Goal: Information Seeking & Learning: Check status

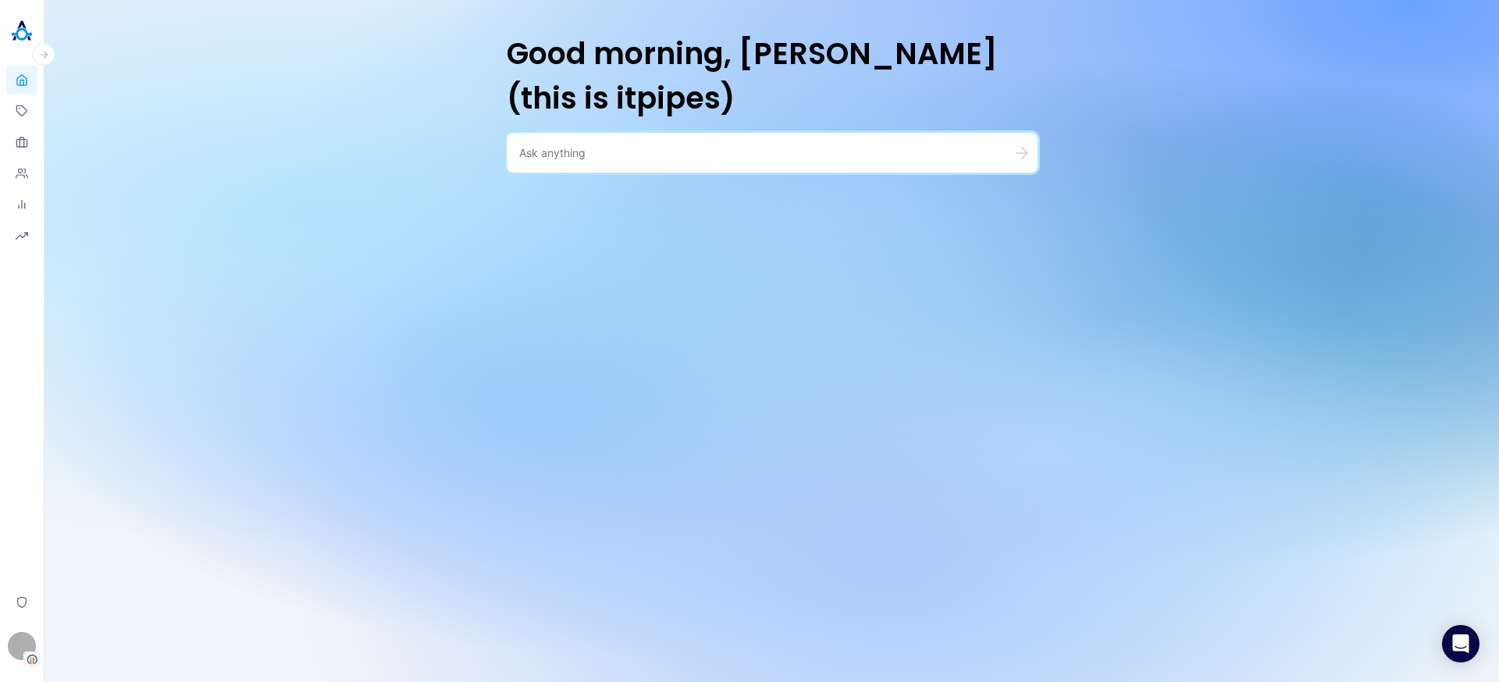
click at [42, 52] on icon "button" at bounding box center [43, 54] width 11 height 11
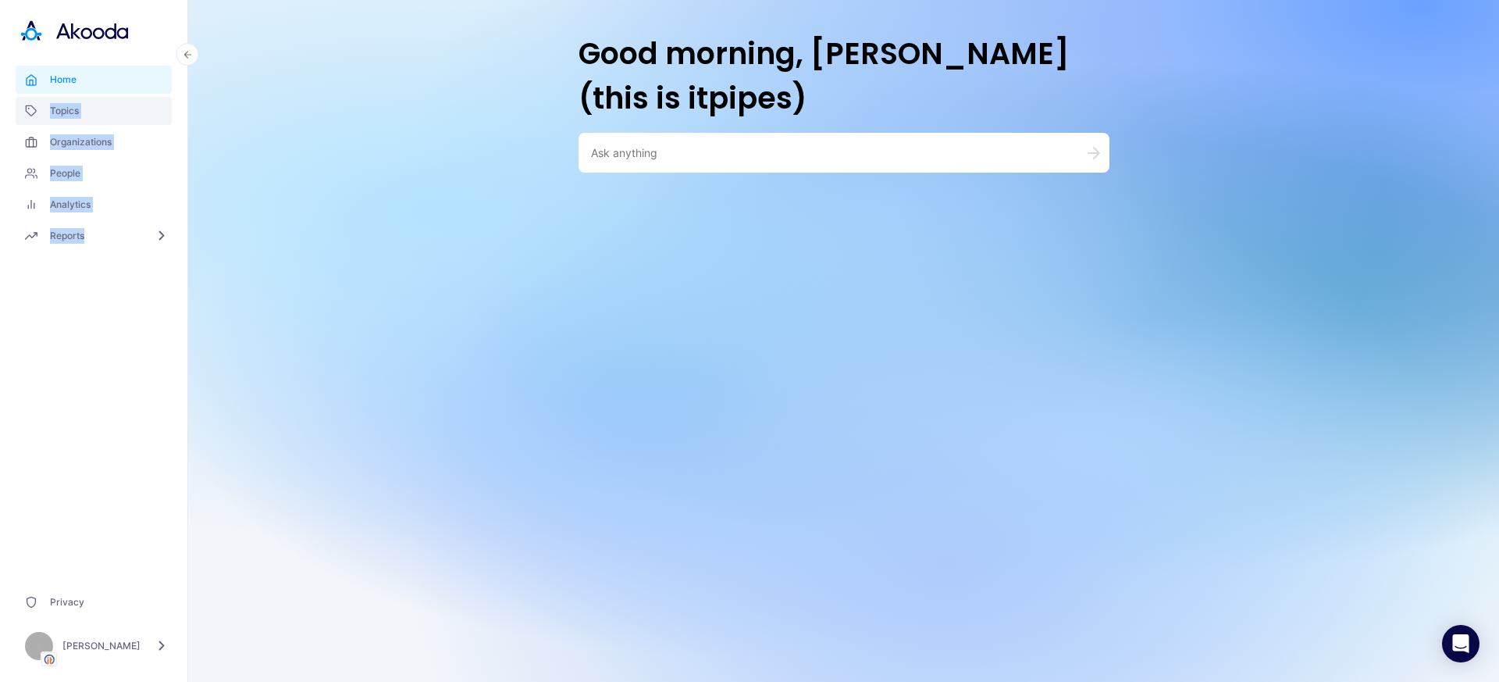
drag, startPoint x: 98, startPoint y: 265, endPoint x: 47, endPoint y: 108, distance: 165.7
click at [47, 108] on header "Home Topics Organizations People Analytics Reports Privacy I Ilana Djemal" at bounding box center [94, 341] width 188 height 682
copy div "Topics Organizations People Analytics Reports"
click at [33, 645] on div "I" at bounding box center [39, 646] width 28 height 28
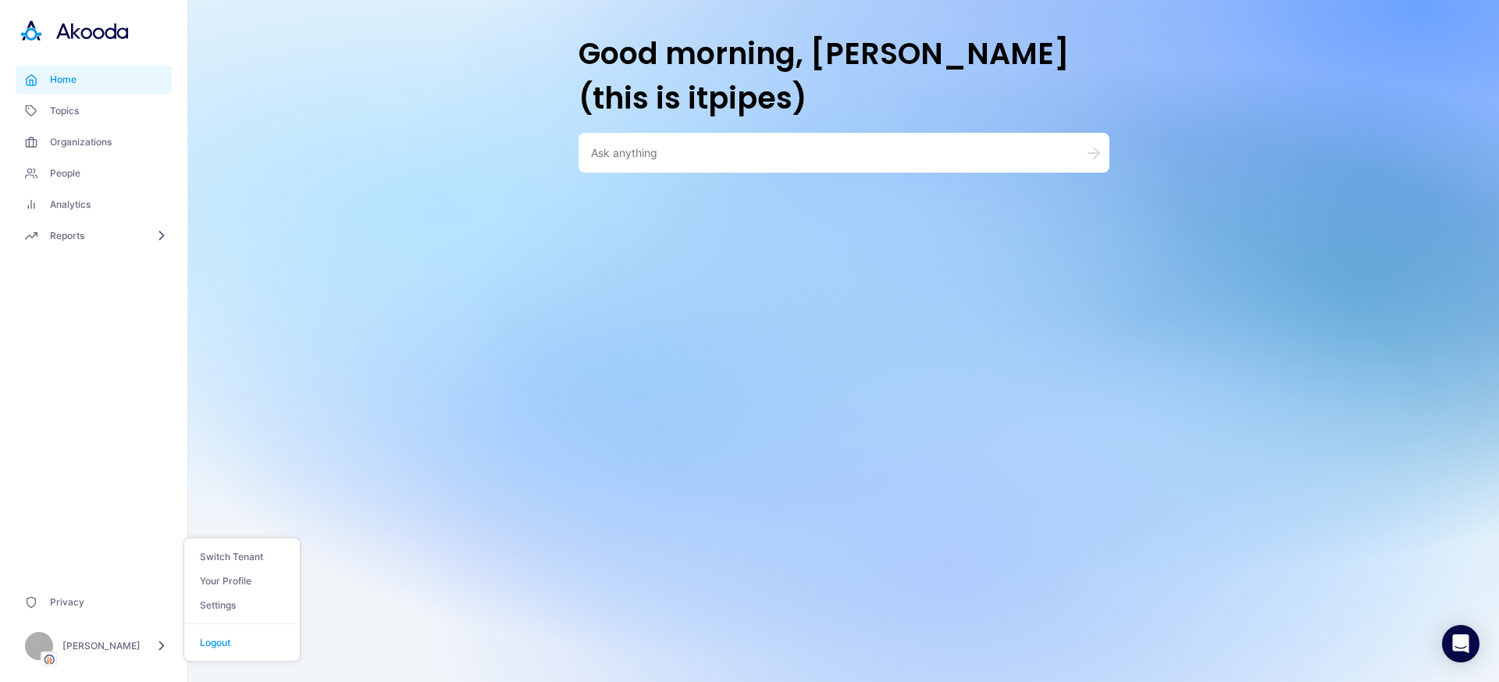
click at [628, 158] on textarea at bounding box center [825, 152] width 469 height 15
click at [48, 649] on div "I" at bounding box center [39, 646] width 28 height 28
click at [216, 558] on button "Switch Tenant" at bounding box center [242, 556] width 116 height 24
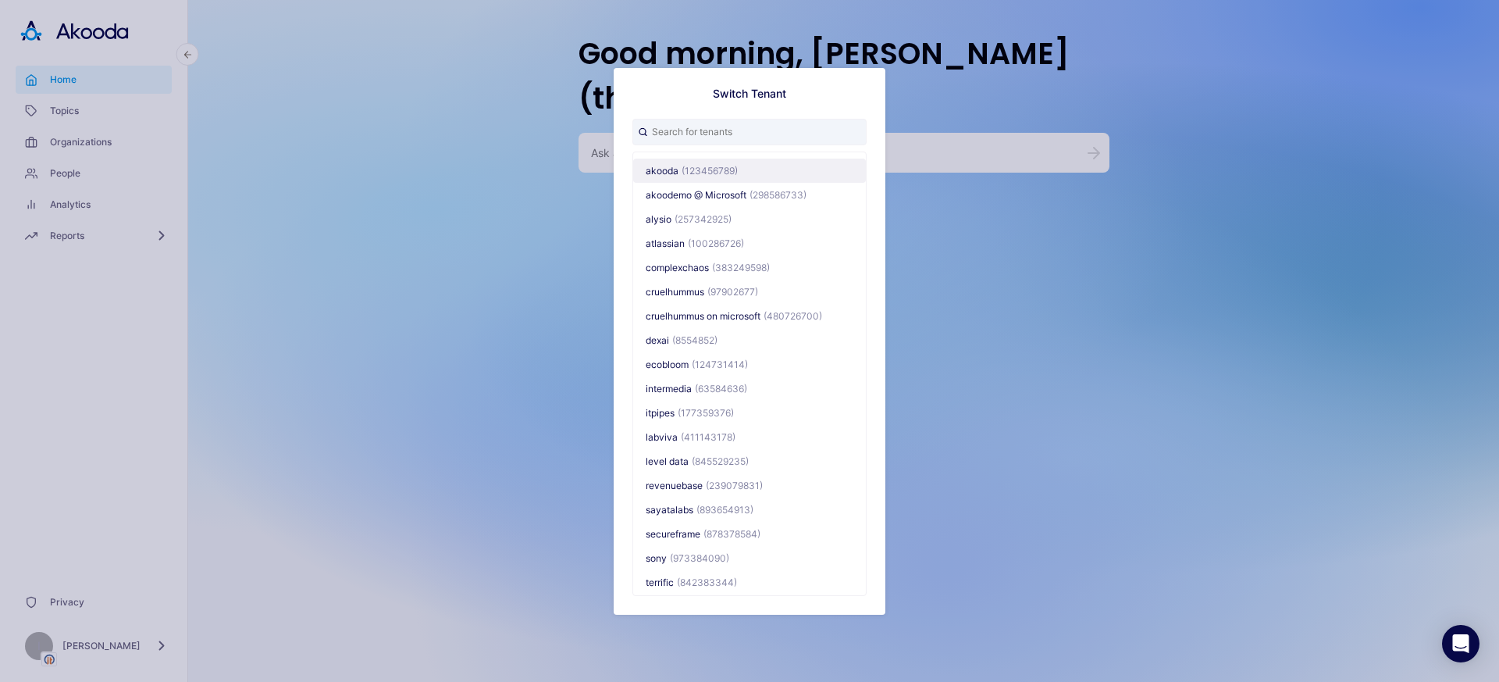
click at [683, 166] on span "(123456789)" at bounding box center [710, 170] width 56 height 12
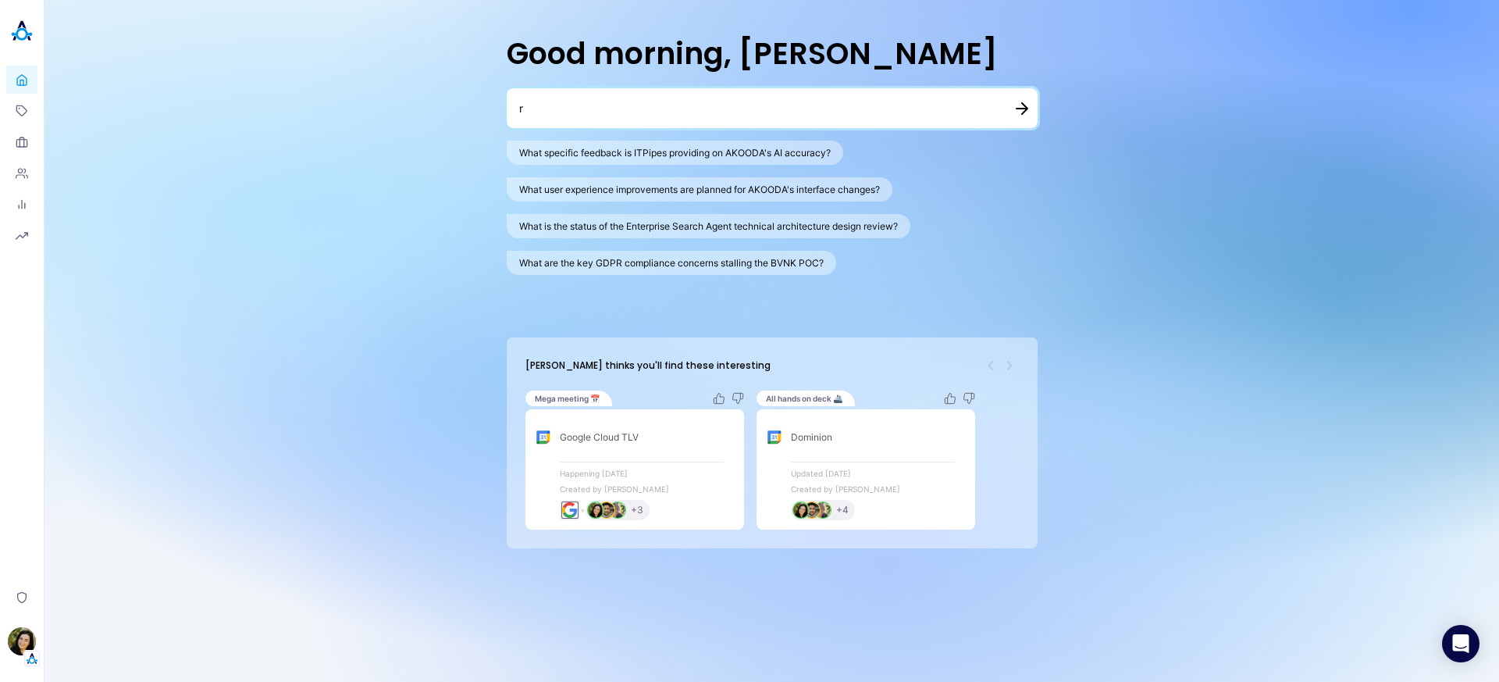
click at [724, 156] on button "What specific feedback is ITPipes providing on AKOODA's AI accuracy?" at bounding box center [675, 153] width 337 height 24
type textarea "What specific feedback is ITPipes providing on AKOODA's AI accuracy?"
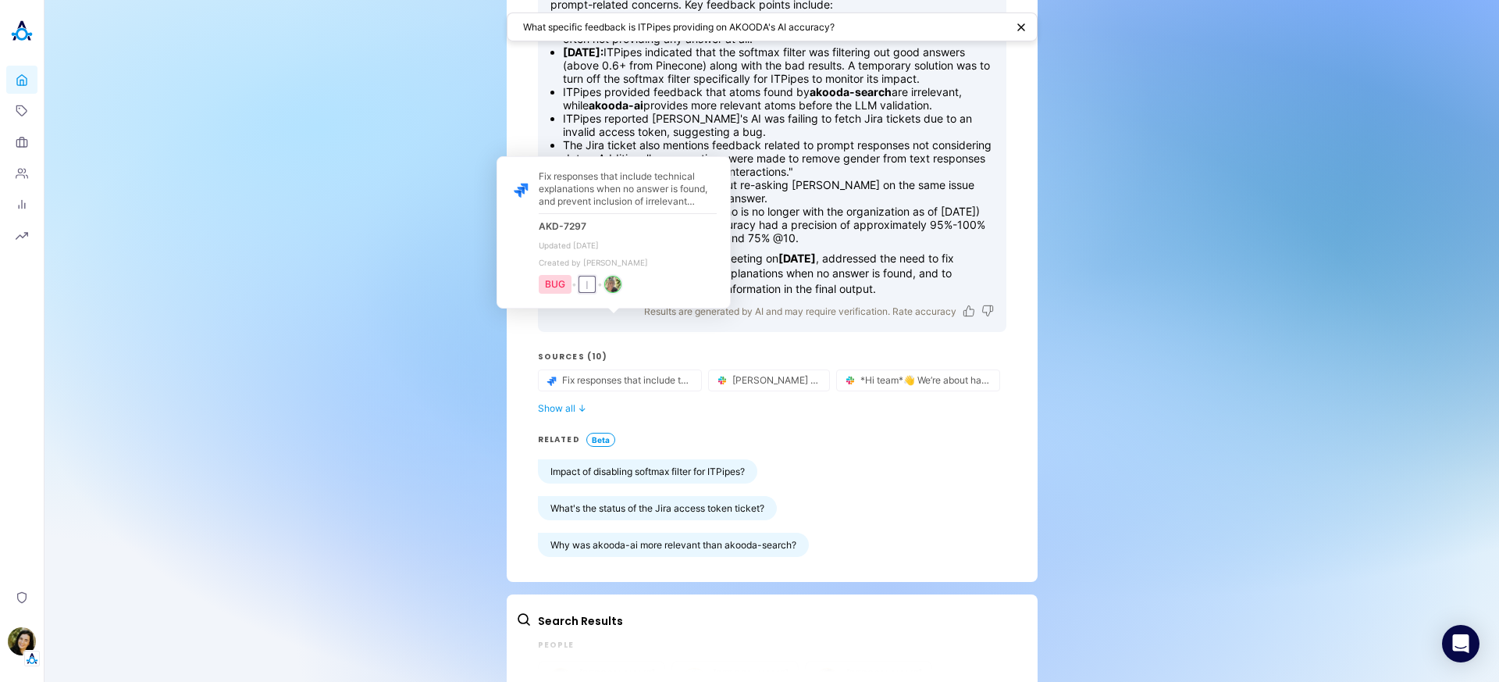
scroll to position [216, 0]
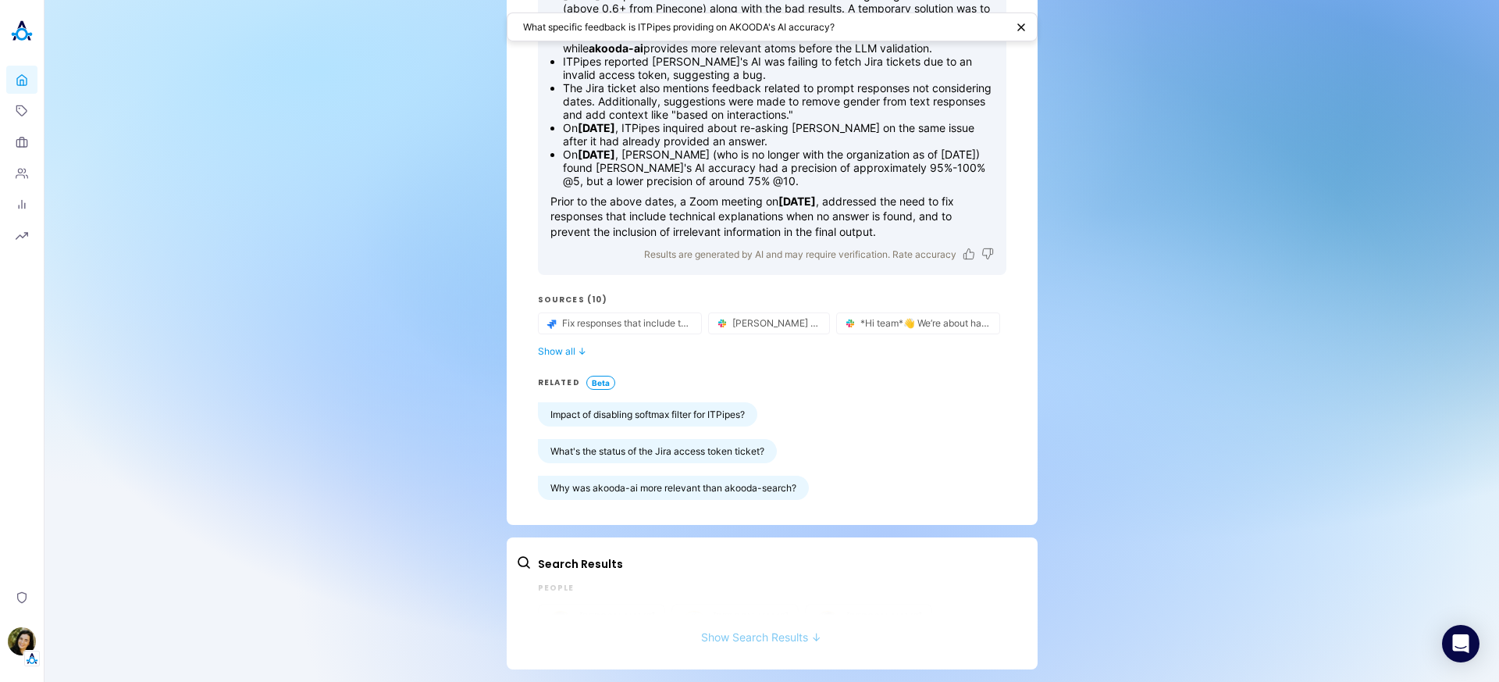
click at [734, 629] on button "Show Search Results ↓" at bounding box center [761, 629] width 490 height 29
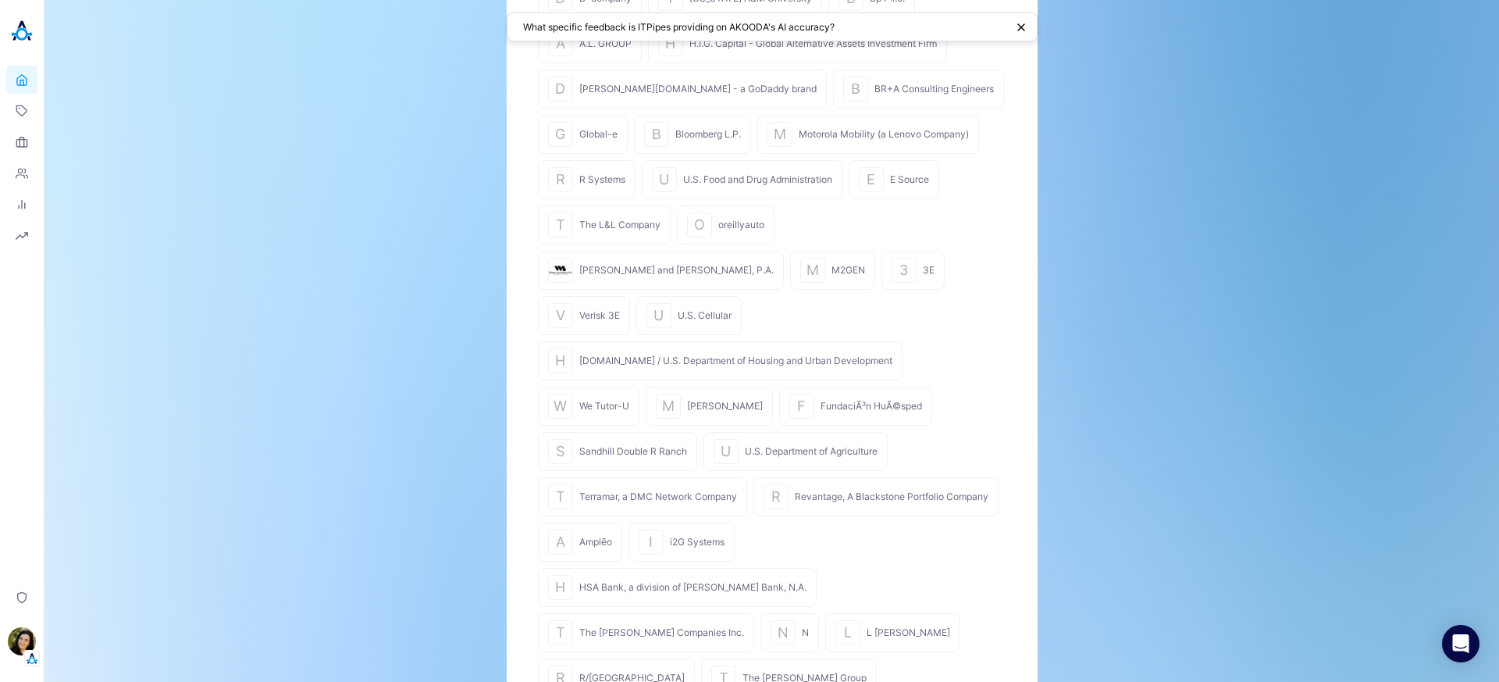
scroll to position [0, 0]
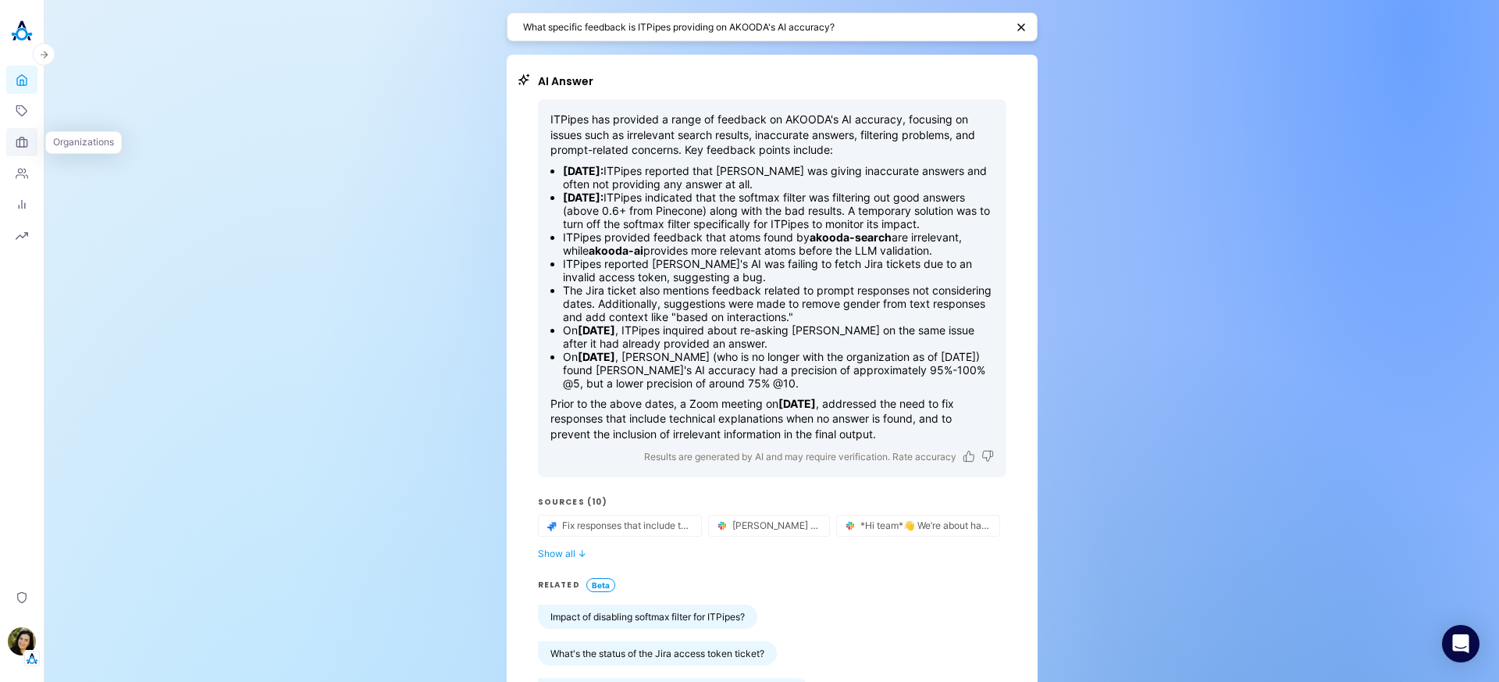
click at [34, 141] on link "Organizations" at bounding box center [21, 142] width 31 height 28
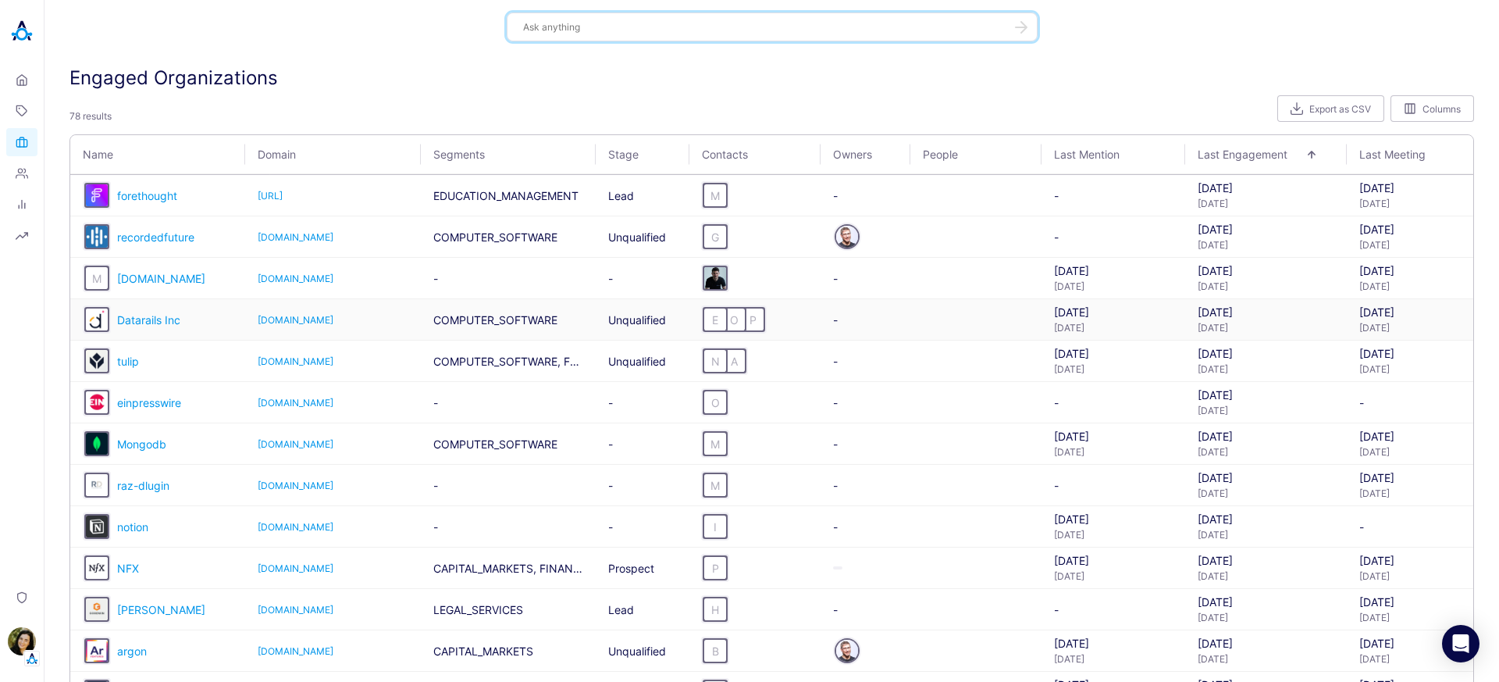
click at [145, 323] on span "Datarails Inc" at bounding box center [148, 319] width 63 height 13
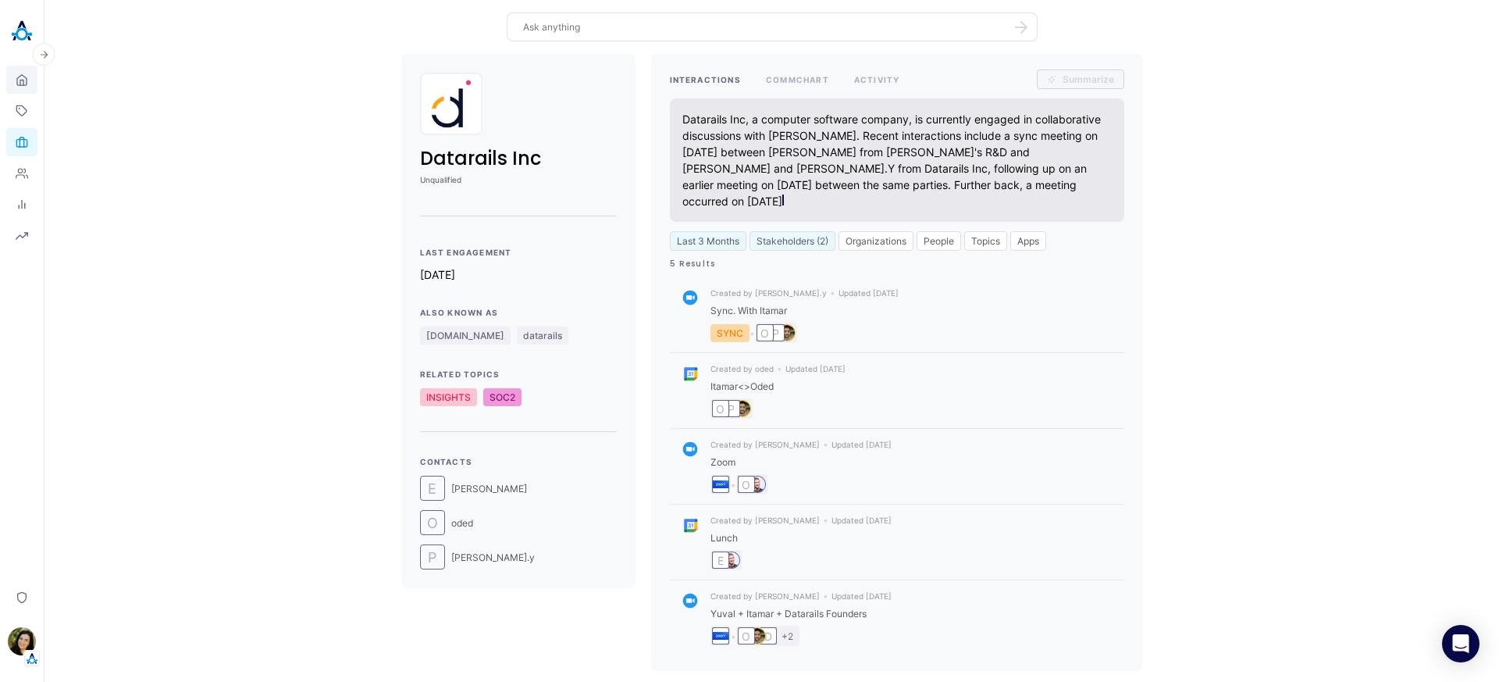
click at [21, 80] on icon at bounding box center [21, 82] width 3 height 5
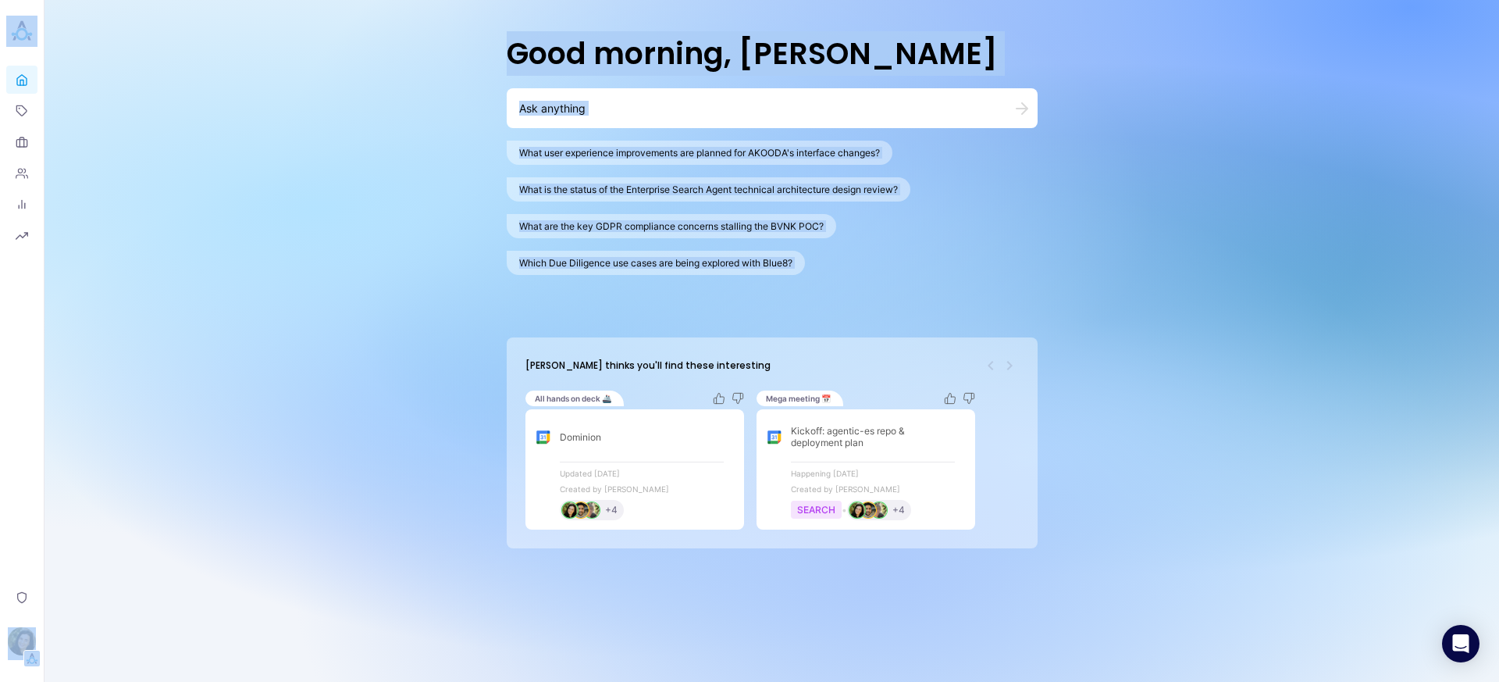
drag, startPoint x: 511, startPoint y: 339, endPoint x: 1022, endPoint y: 524, distance: 543.2
click at [1022, 524] on div "Akooda thinks you'll find these interesting All hands on deck 🚢 Dominion Update…" at bounding box center [772, 442] width 531 height 211
click at [1023, 519] on div "Akooda thinks you'll find these interesting All hands on deck 🚢 Dominion Update…" at bounding box center [772, 442] width 531 height 211
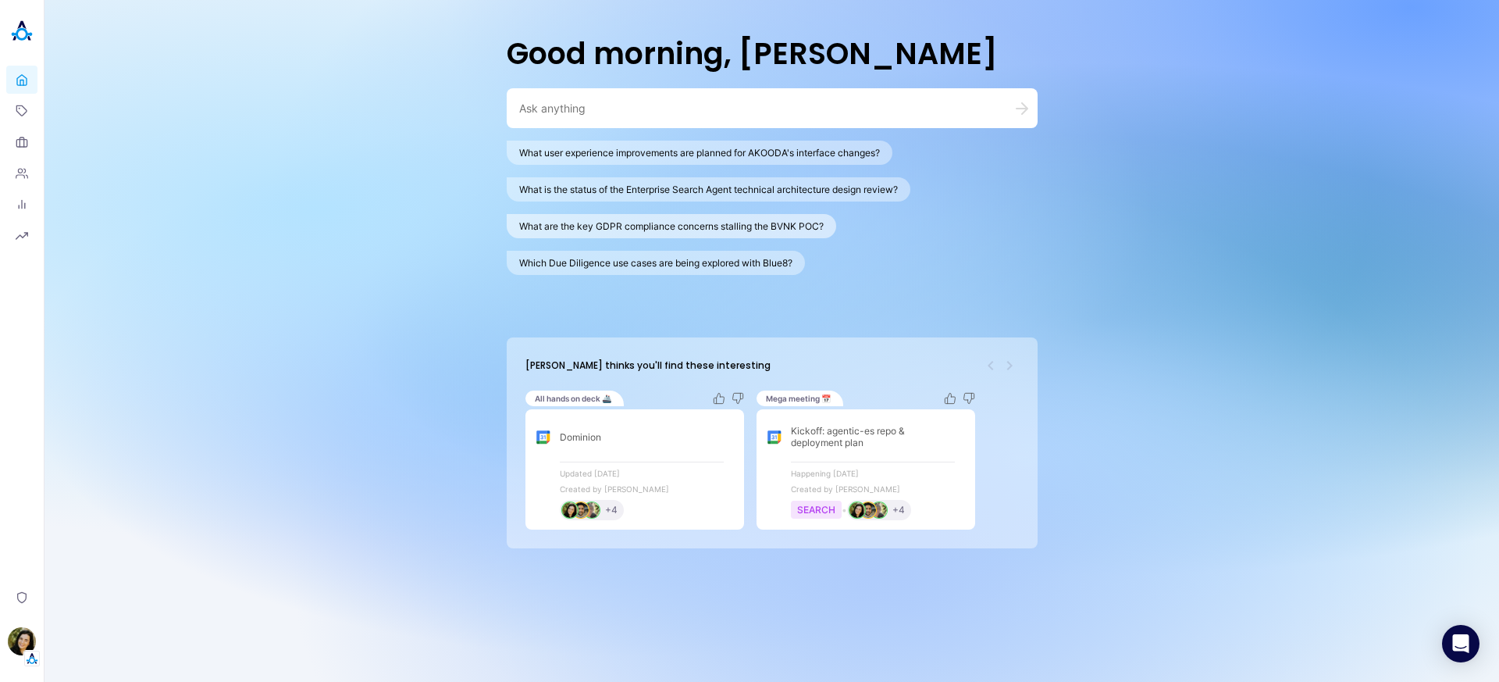
click at [627, 216] on button "What are the key GDPR compliance concerns stalling the BVNK POC?" at bounding box center [672, 226] width 330 height 24
type textarea "What are the key GDPR compliance concerns stalling the BVNK POC?"
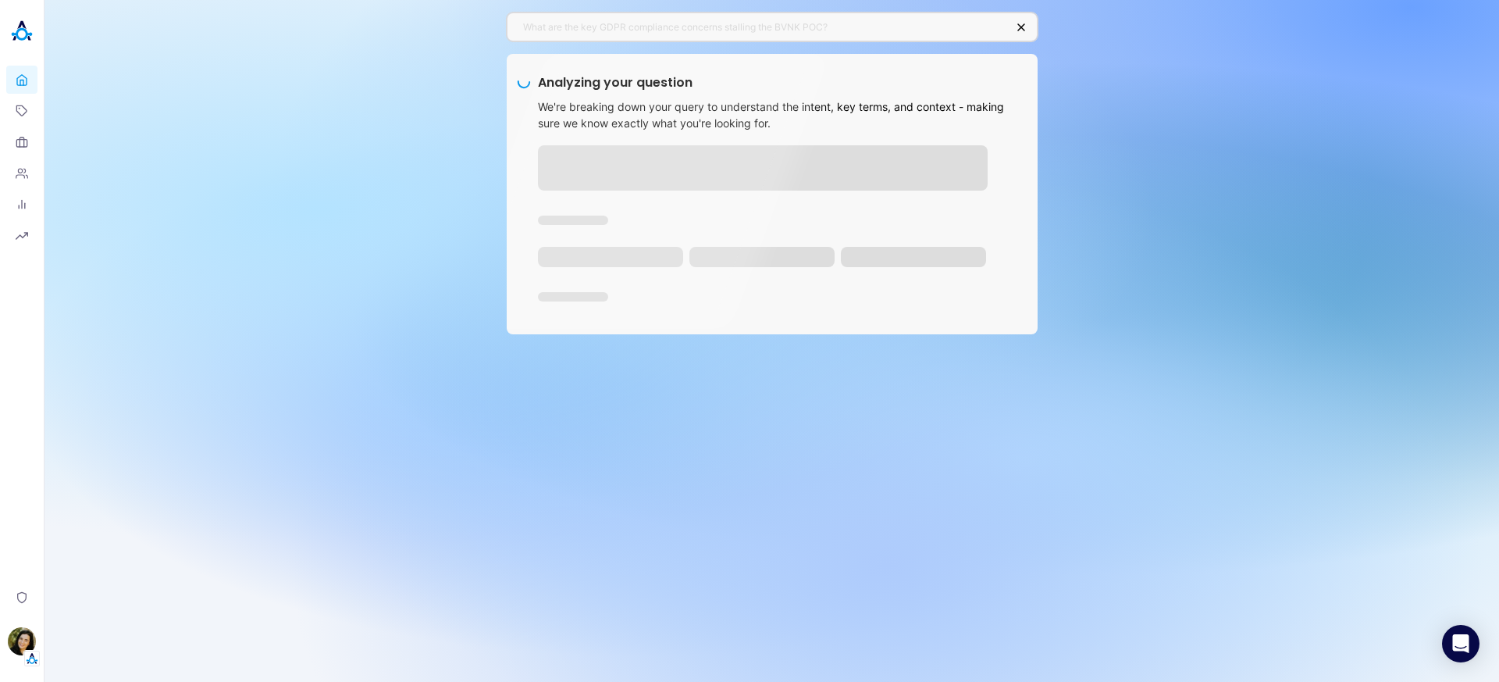
click at [475, 186] on div "What are the key GDPR compliance concerns stalling the BVNK POC? Analyzing your…" at bounding box center [772, 341] width 1455 height 682
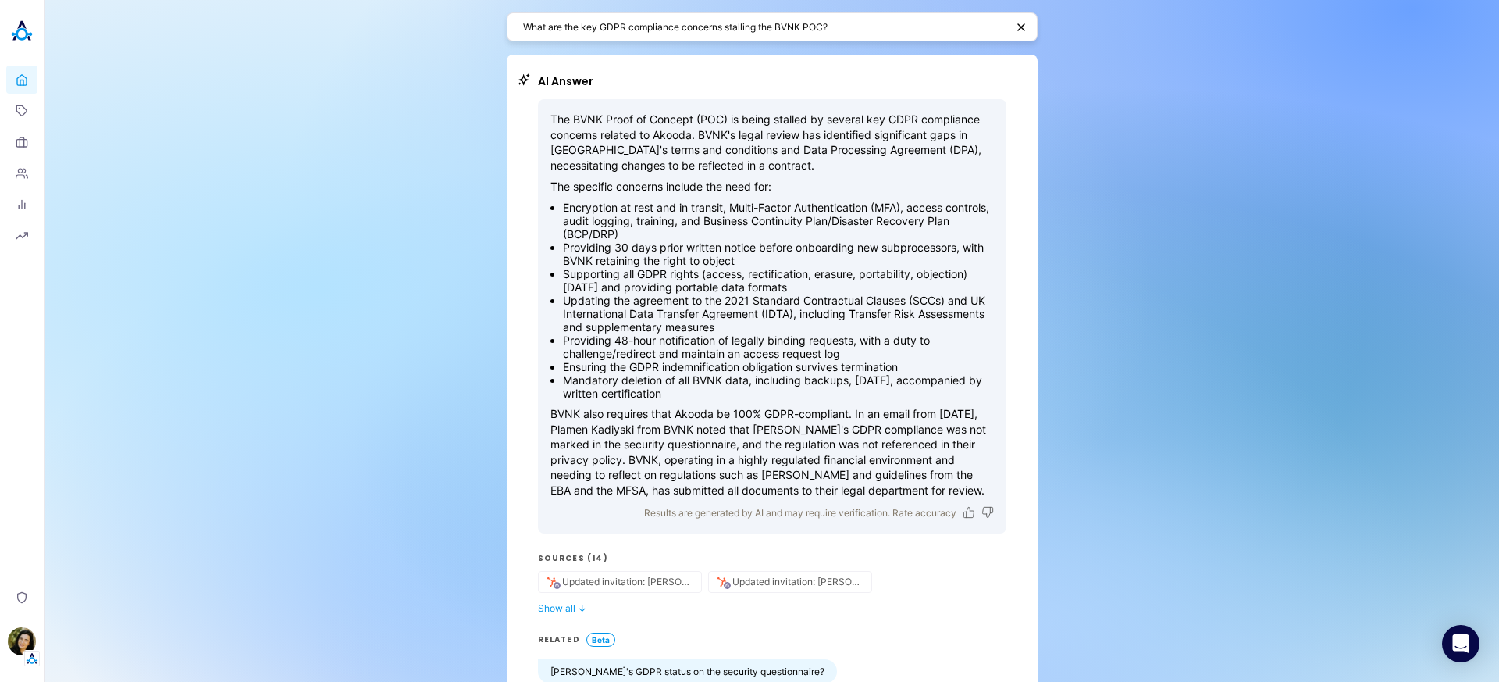
scroll to position [220, 0]
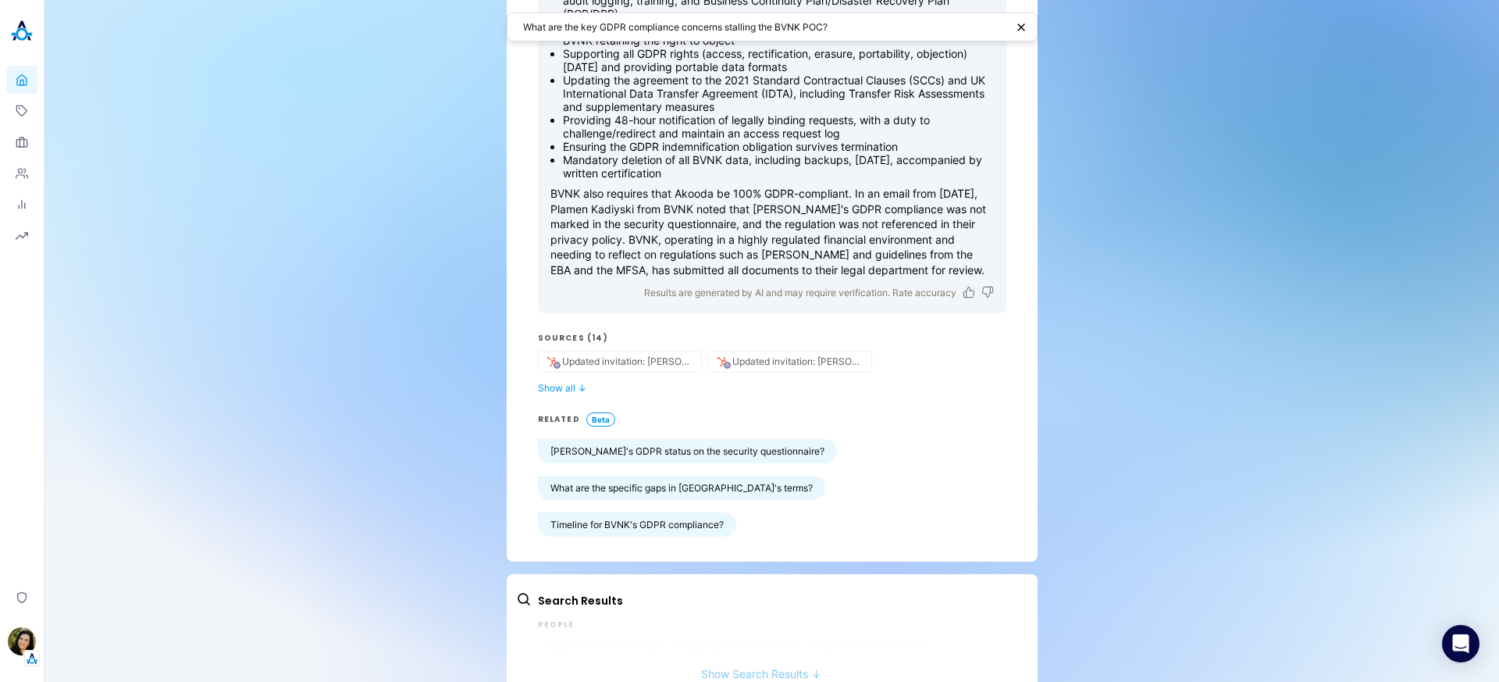
click at [722, 651] on button "Show Search Results ↓" at bounding box center [761, 665] width 490 height 29
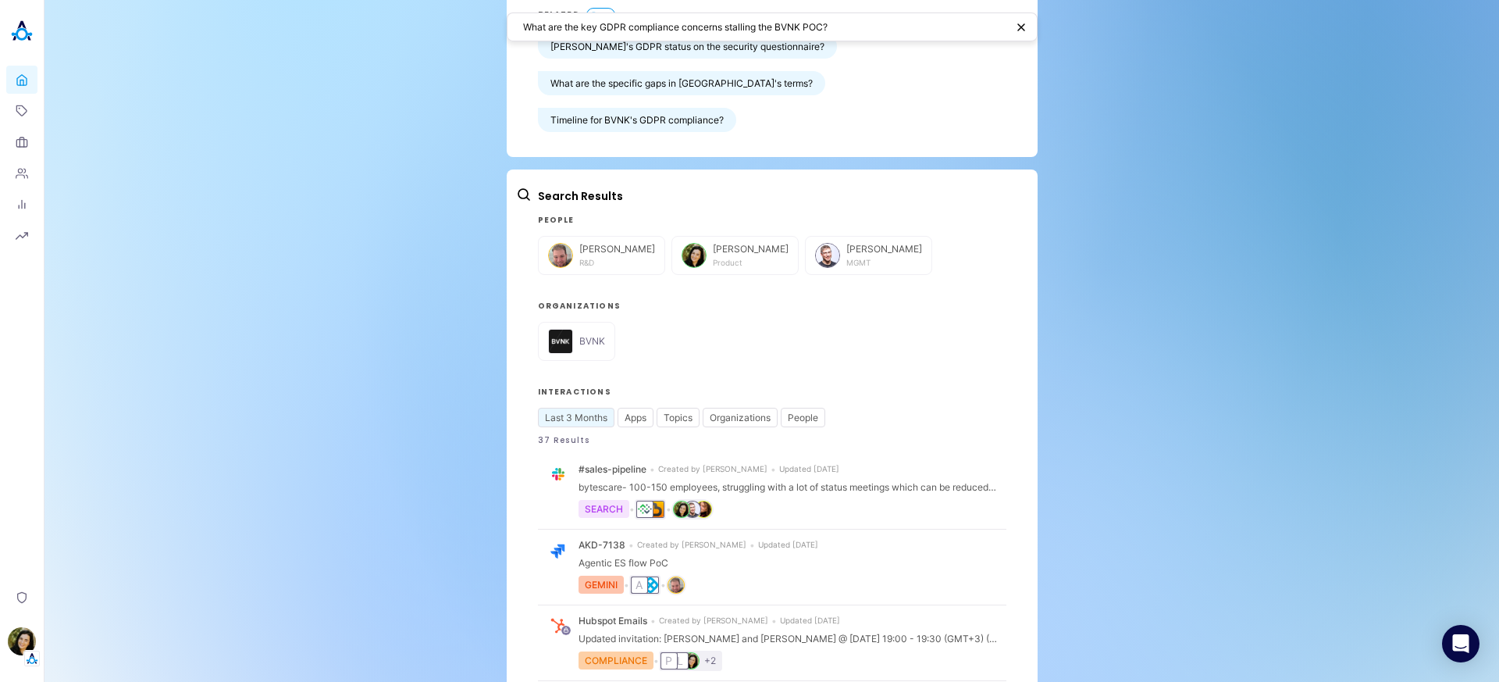
scroll to position [642, 0]
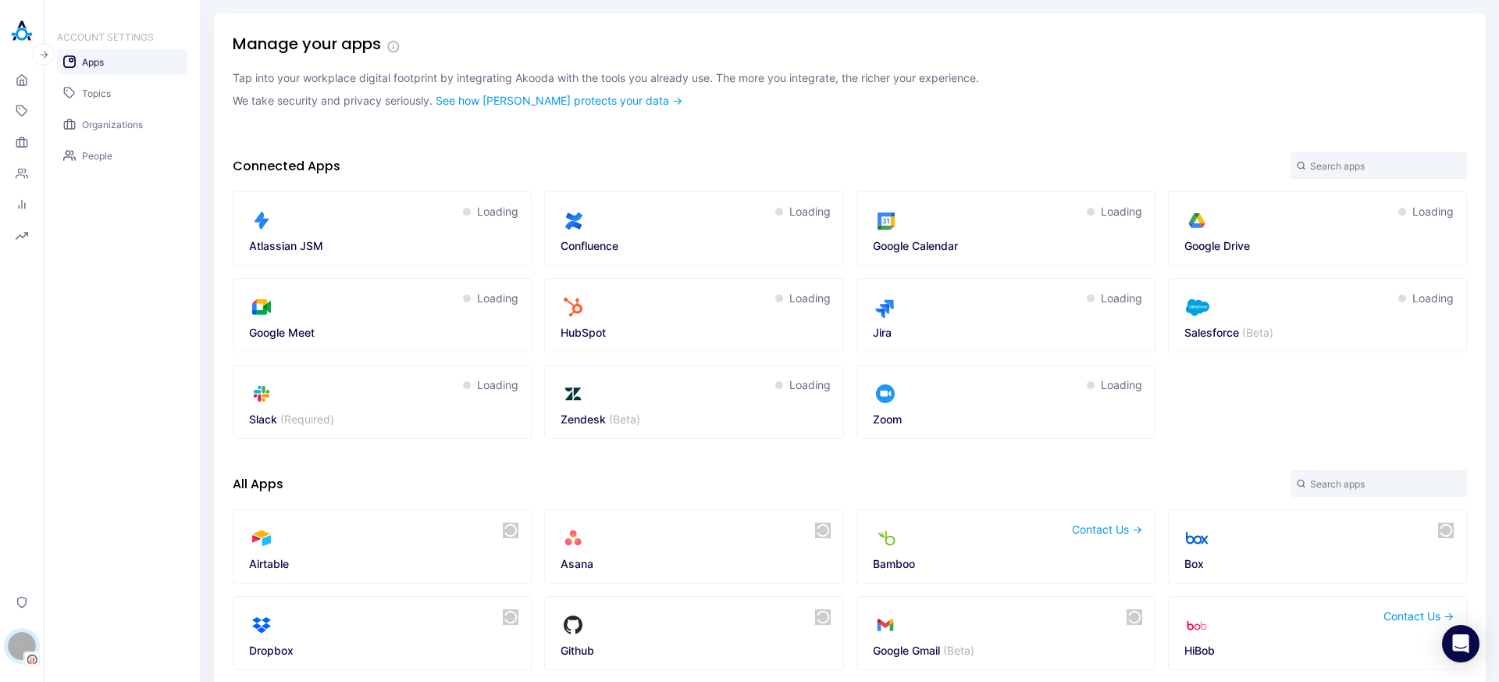
click at [24, 41] on img at bounding box center [21, 31] width 31 height 31
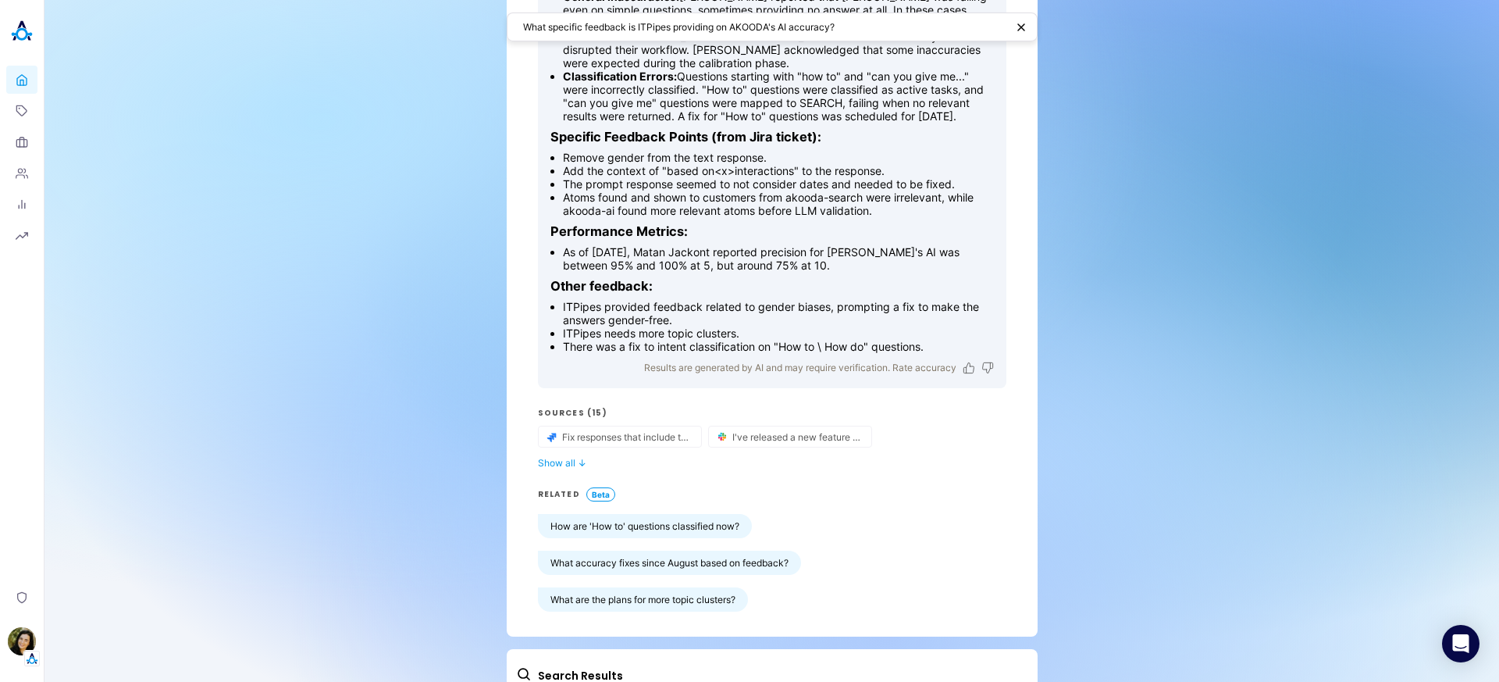
scroll to position [305, 0]
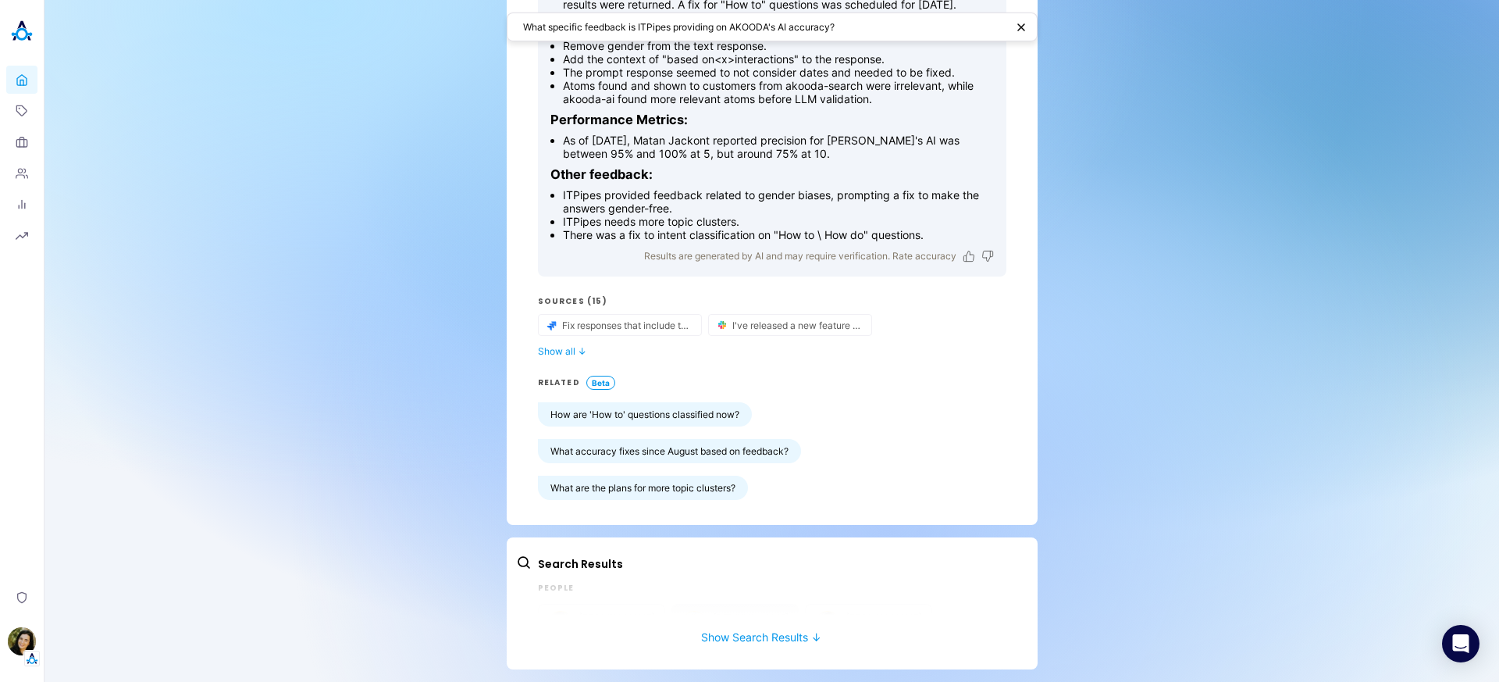
click at [730, 640] on button "Show Search Results ↓" at bounding box center [761, 629] width 490 height 29
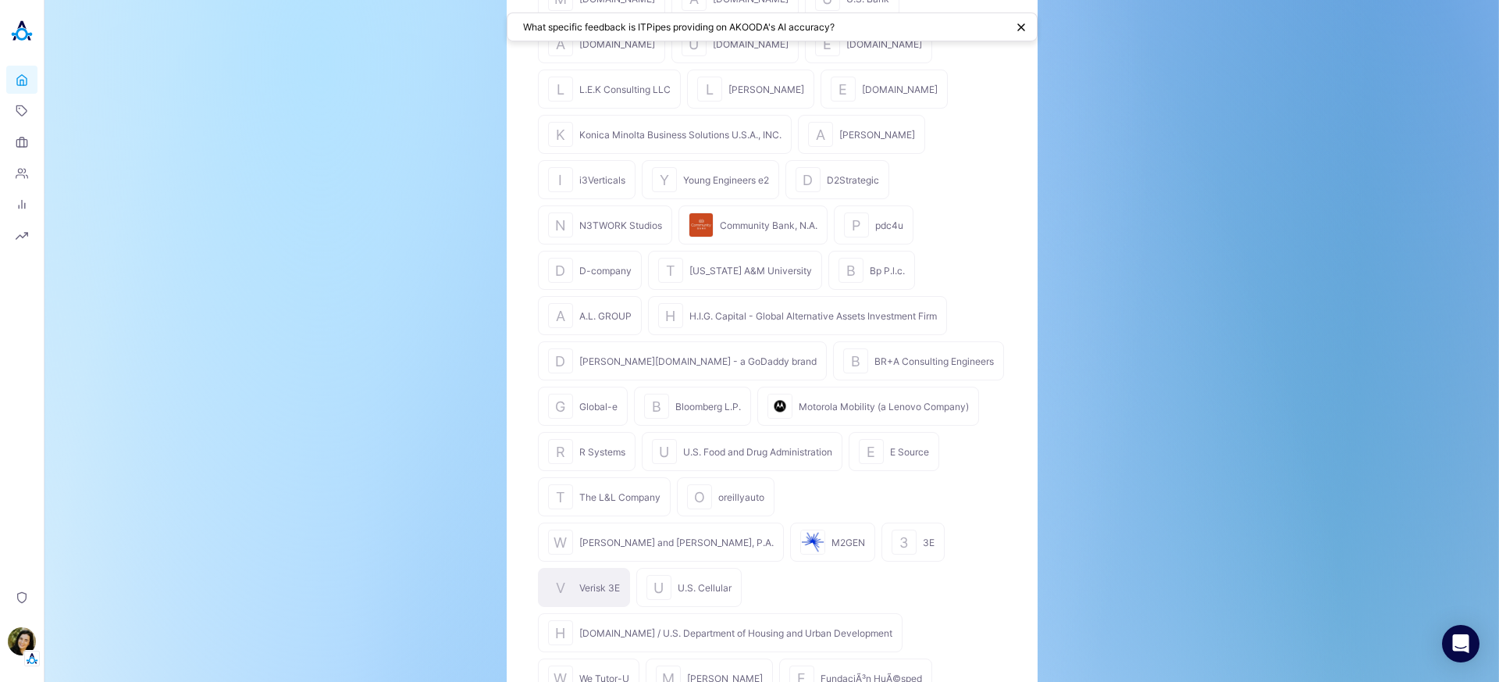
scroll to position [907, 0]
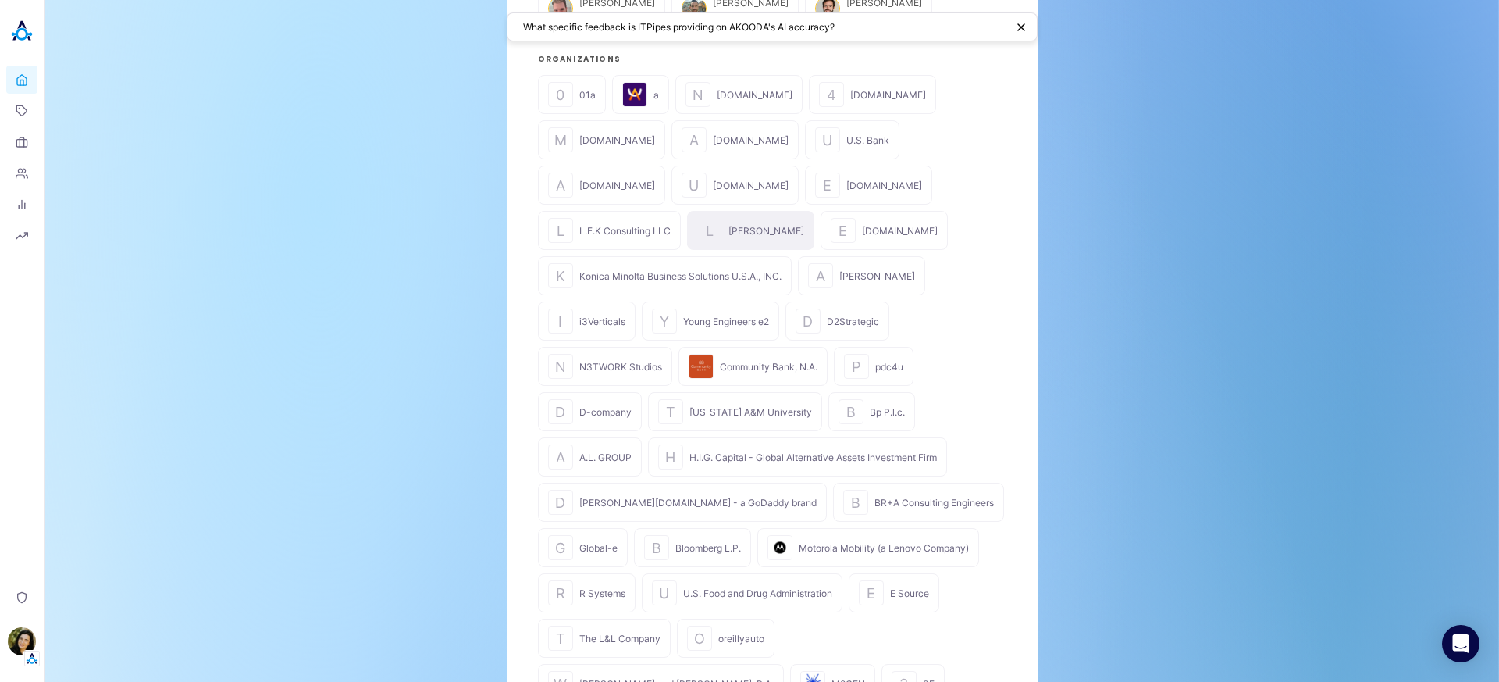
click at [722, 218] on div "L" at bounding box center [709, 230] width 25 height 25
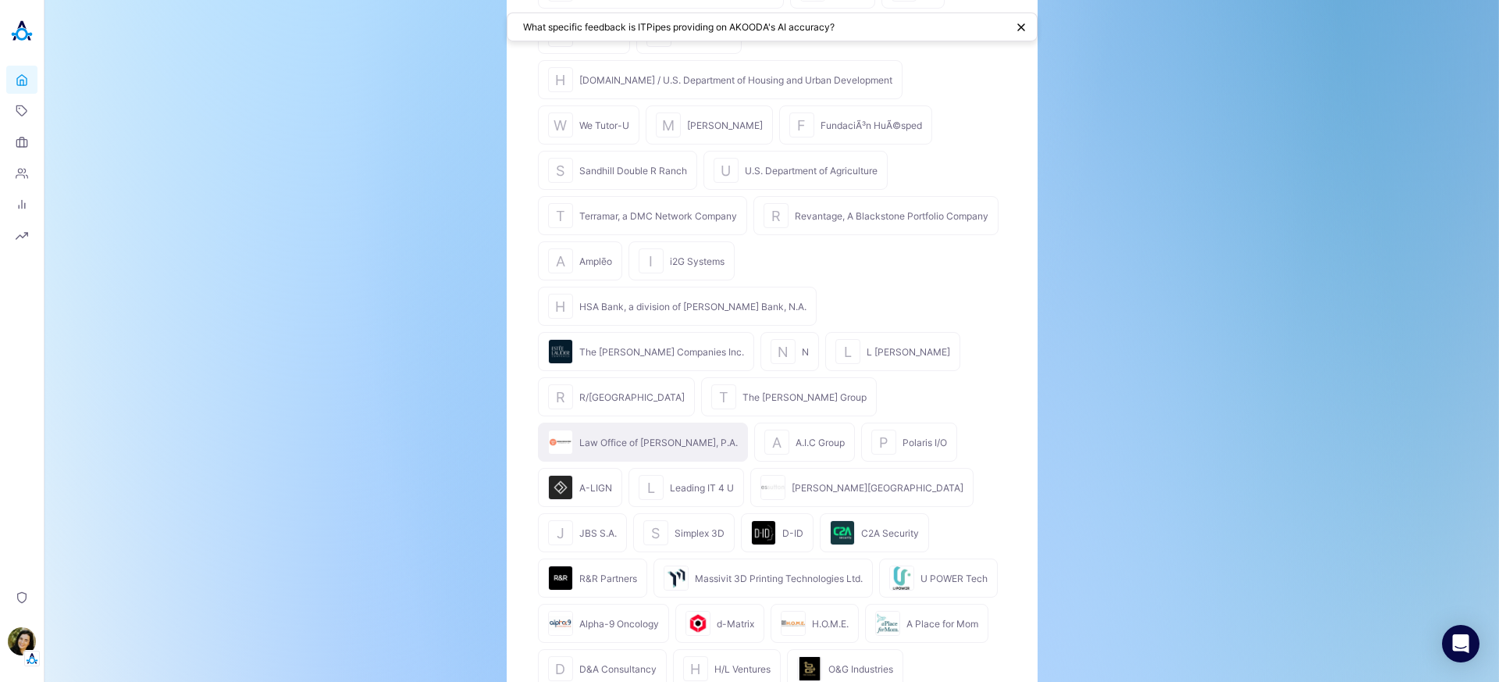
scroll to position [1611, 0]
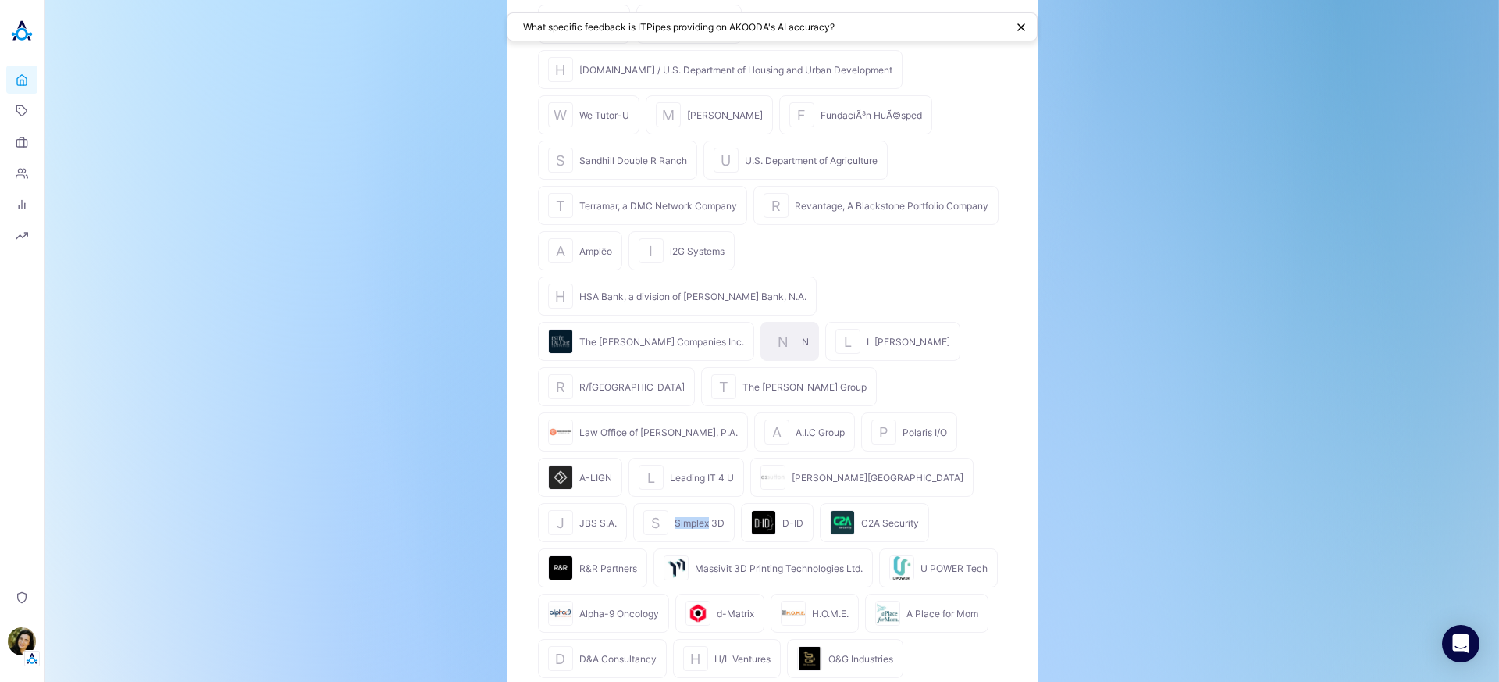
click at [771, 329] on div "N" at bounding box center [783, 341] width 25 height 25
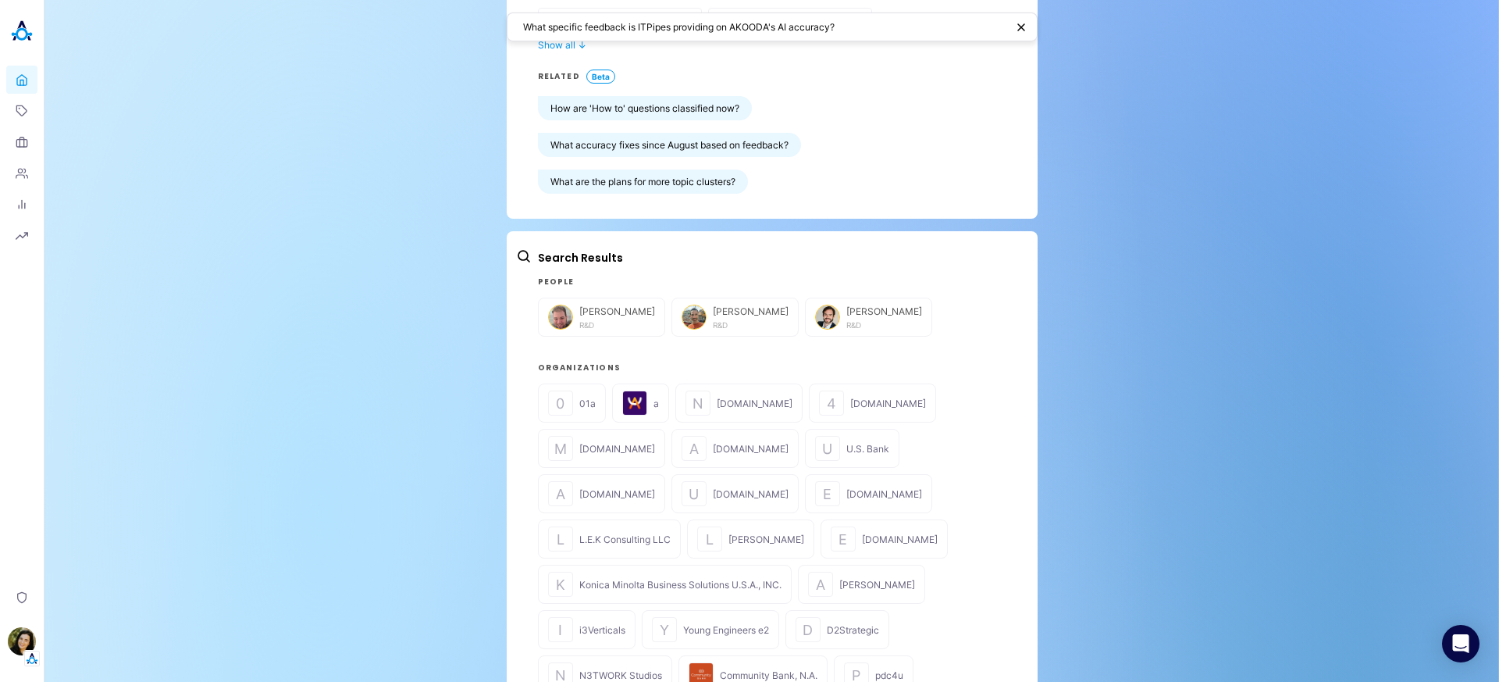
scroll to position [609, 0]
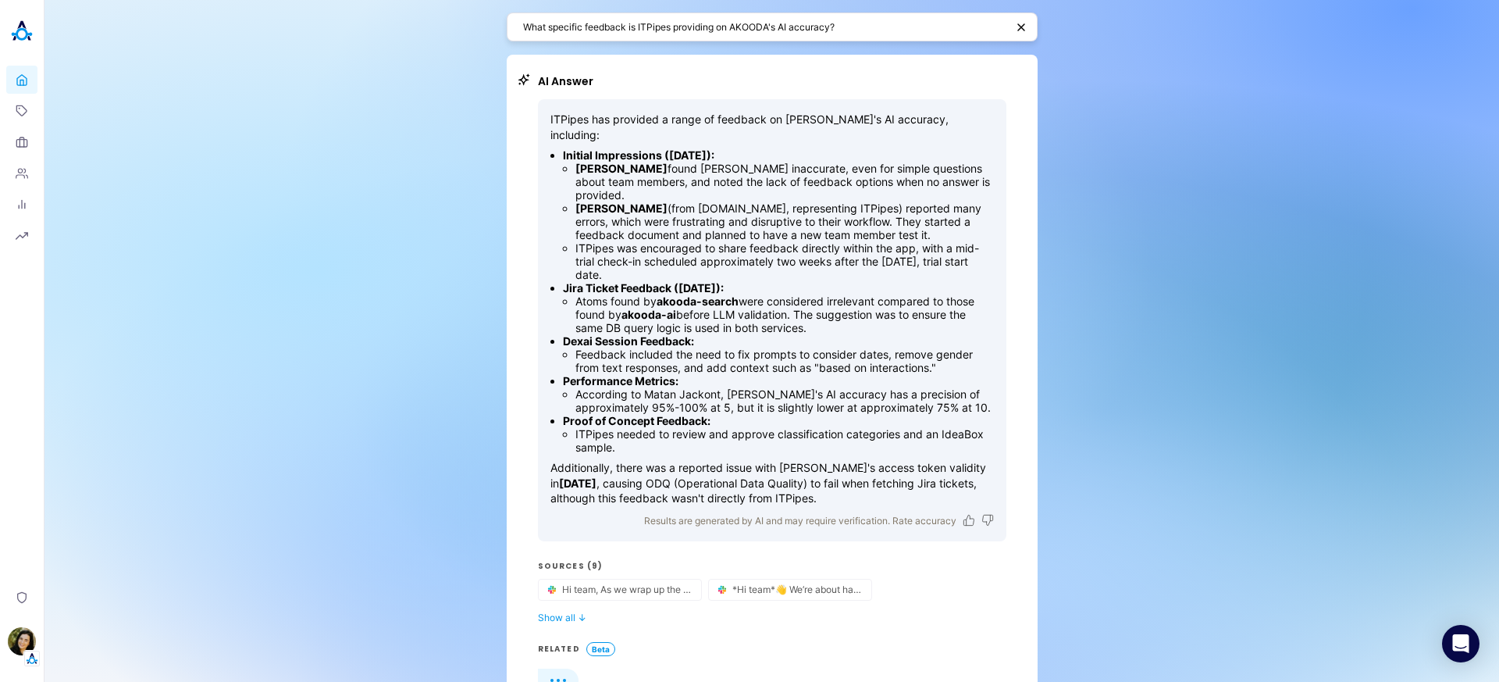
scroll to position [164, 0]
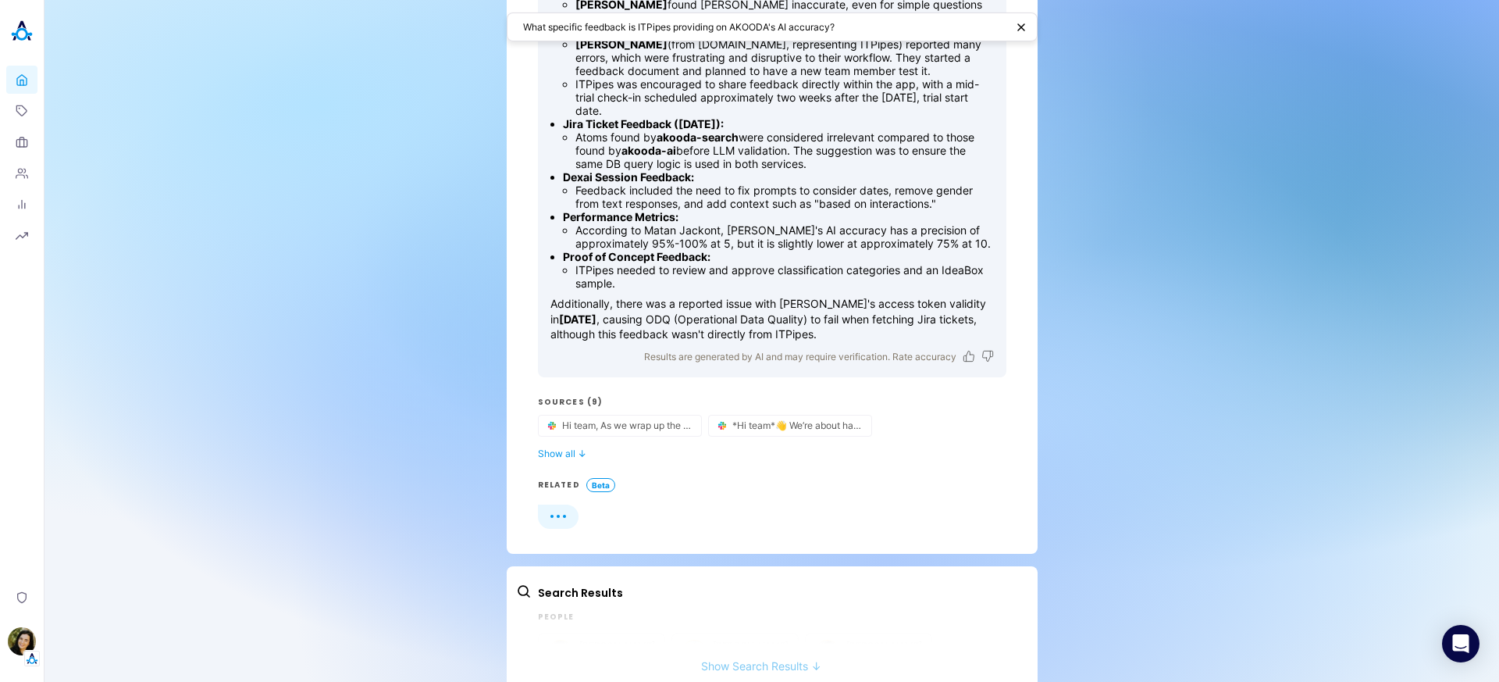
click at [713, 643] on button "Show Search Results ↓" at bounding box center [761, 657] width 490 height 29
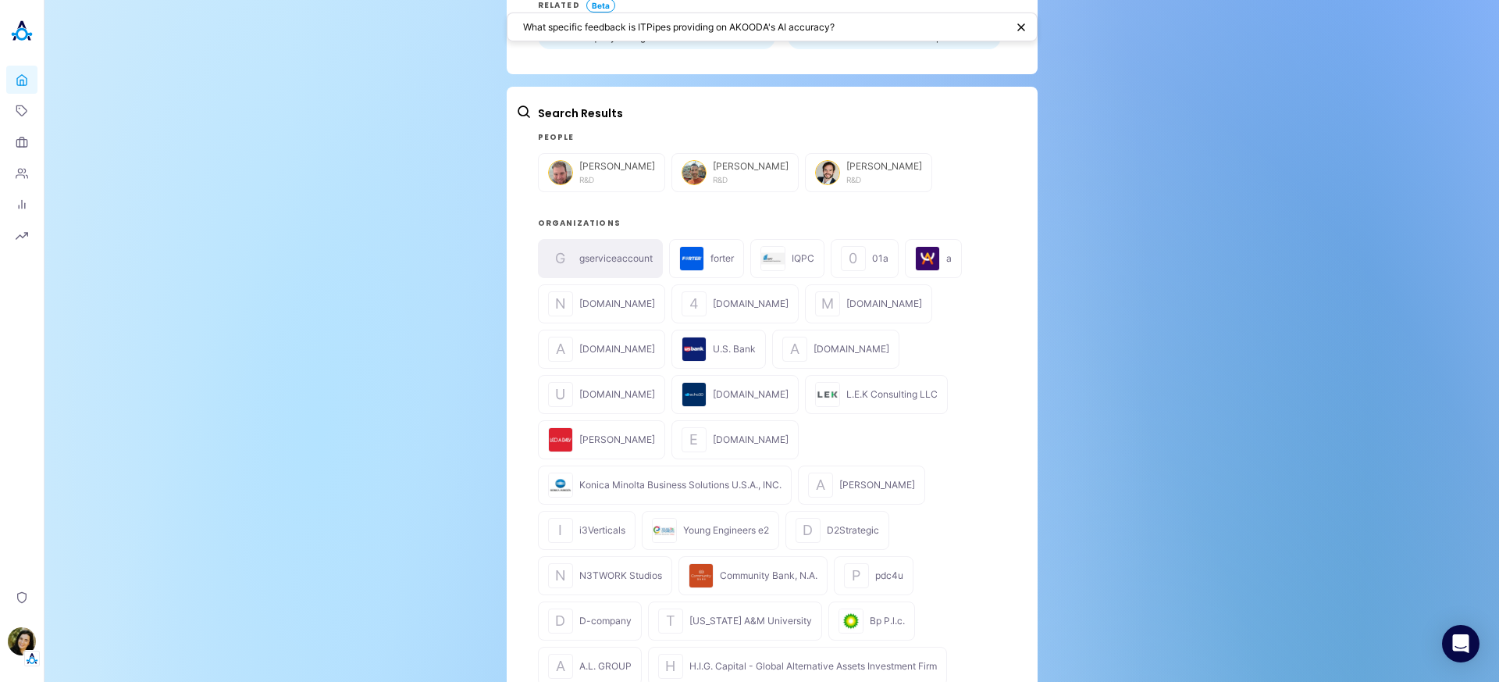
scroll to position [640, 0]
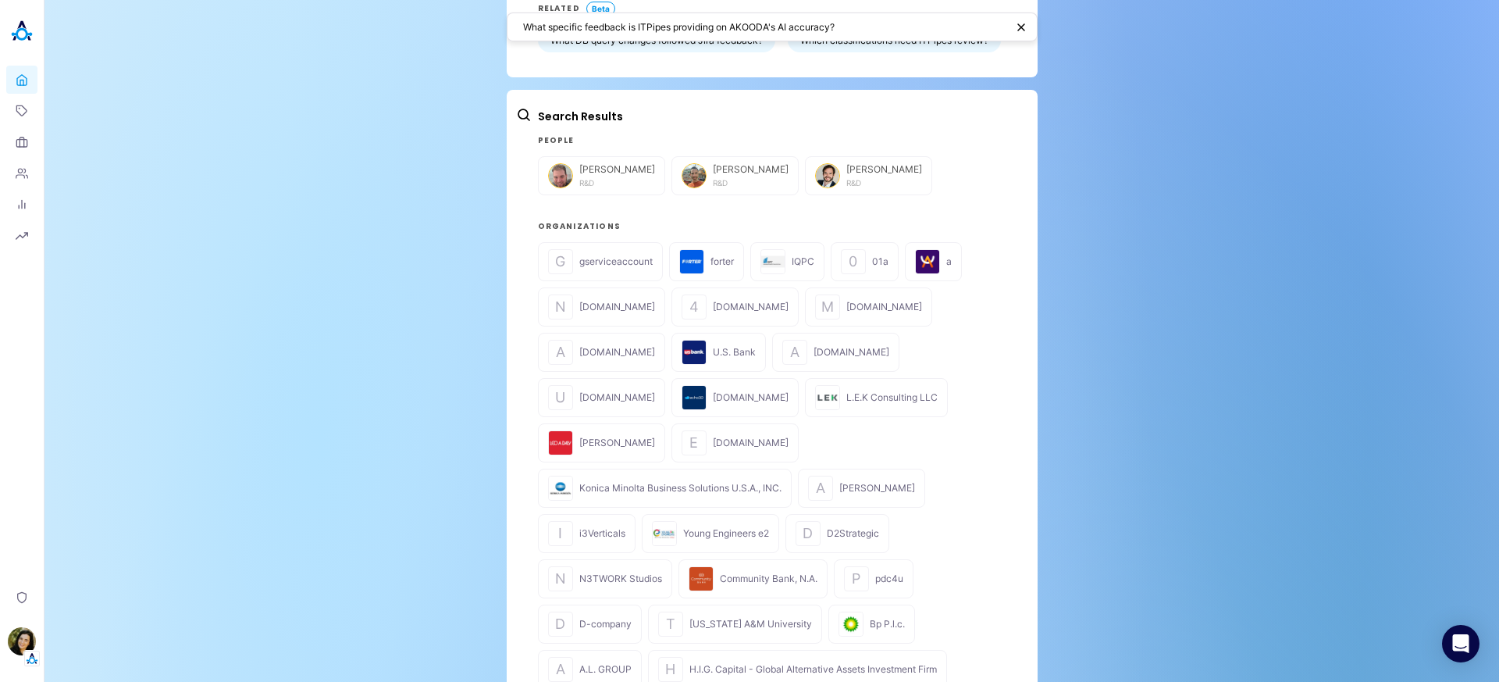
click at [644, 220] on h3 "Organizations" at bounding box center [772, 226] width 469 height 12
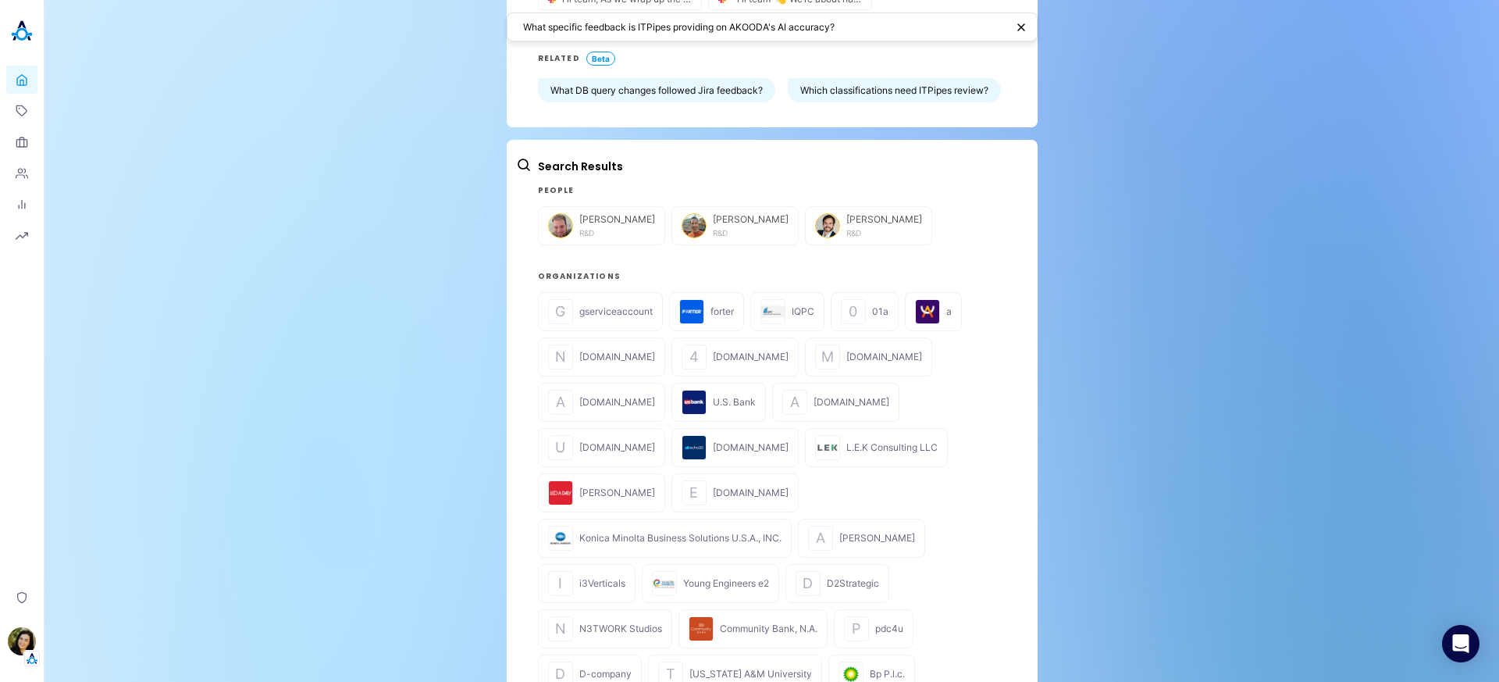
scroll to position [587, 0]
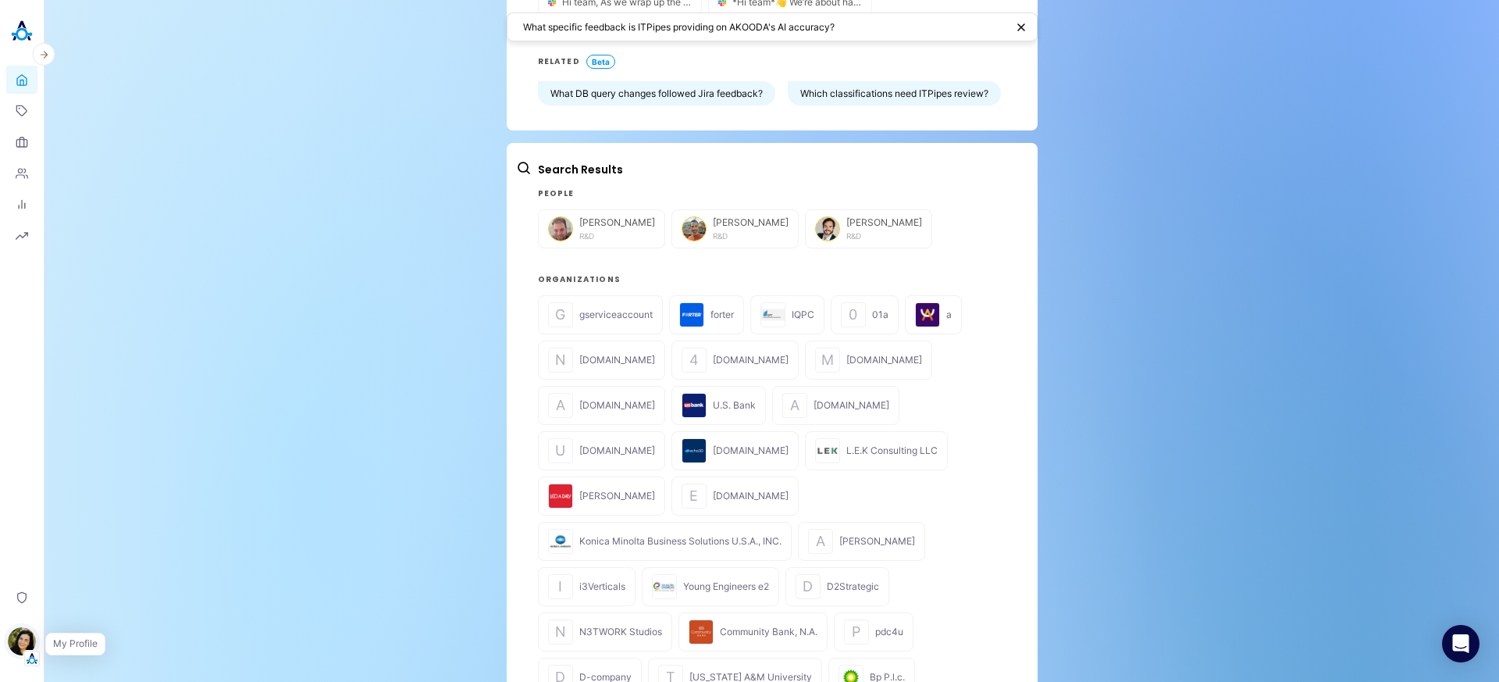
click at [13, 640] on img "button" at bounding box center [22, 641] width 28 height 28
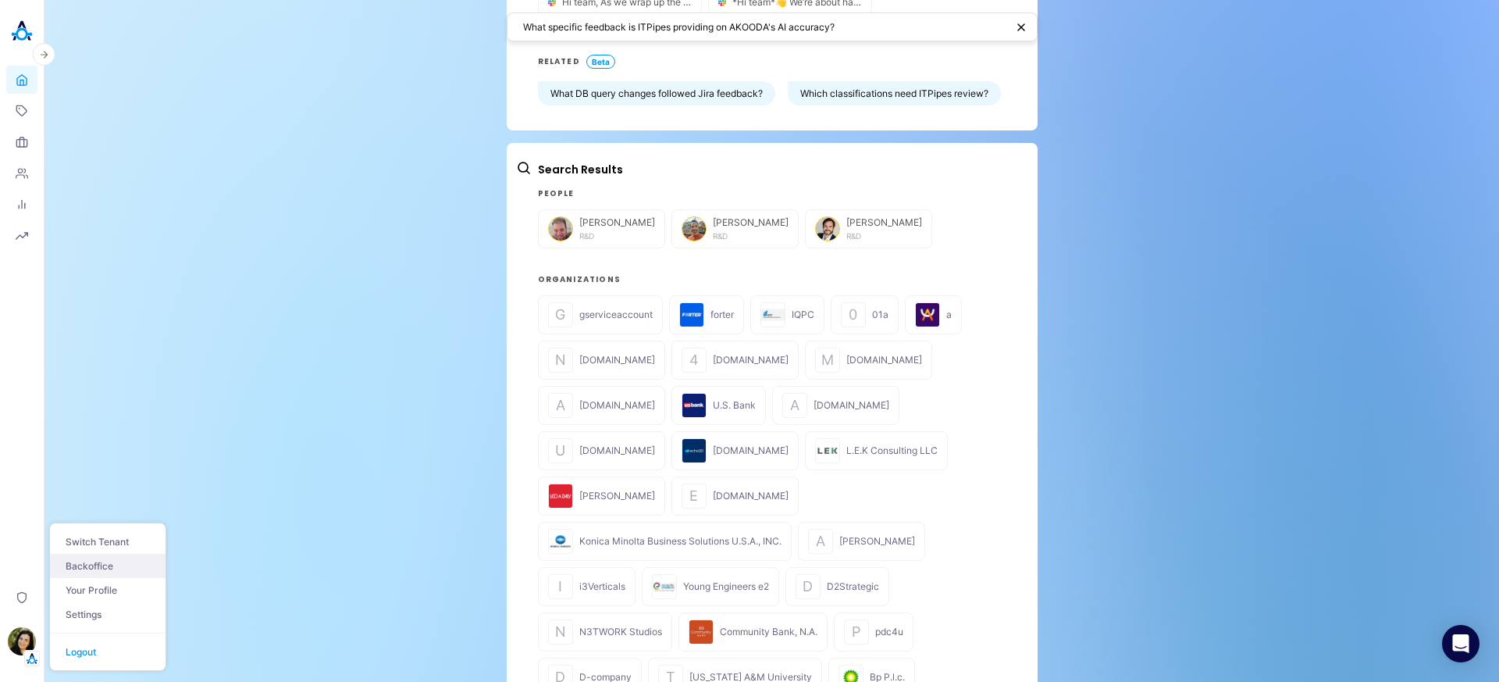
click at [94, 565] on link "Backoffice" at bounding box center [108, 566] width 116 height 24
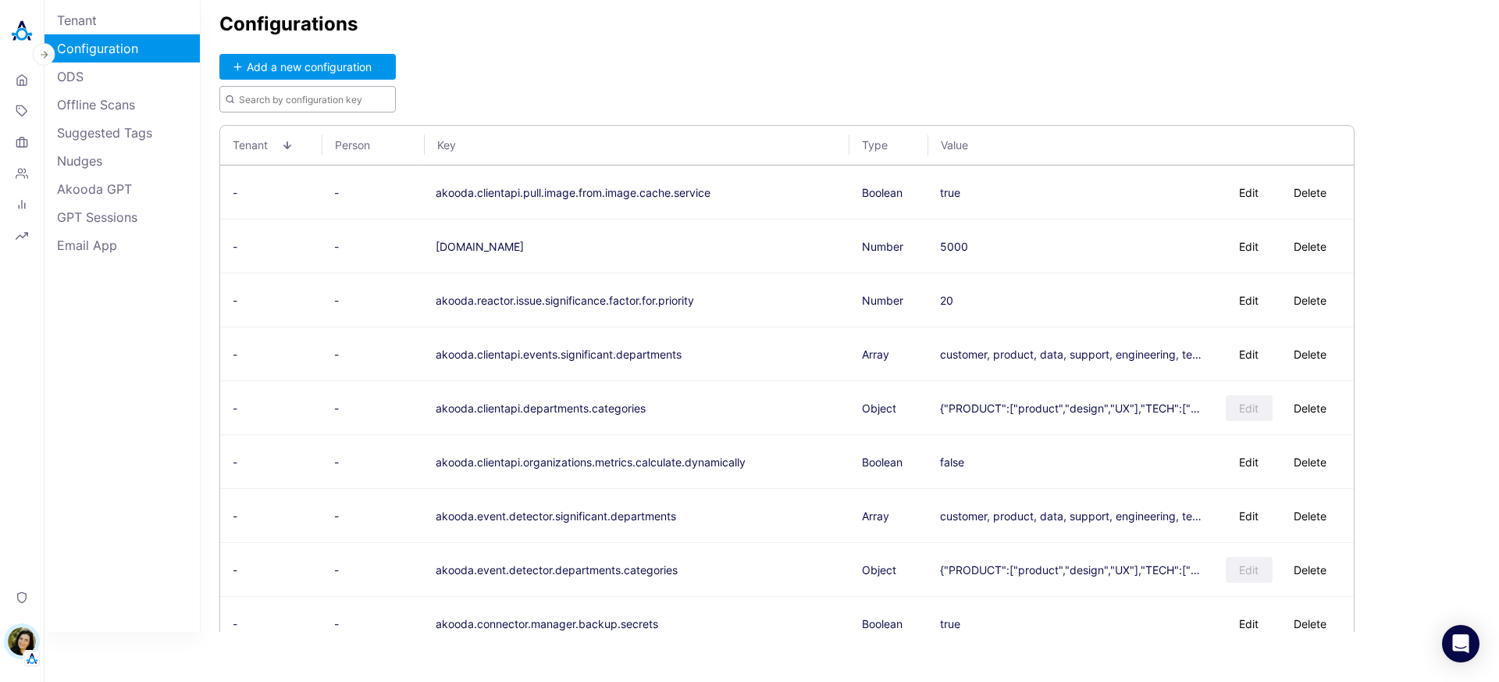
click at [311, 91] on input "text" at bounding box center [307, 99] width 176 height 27
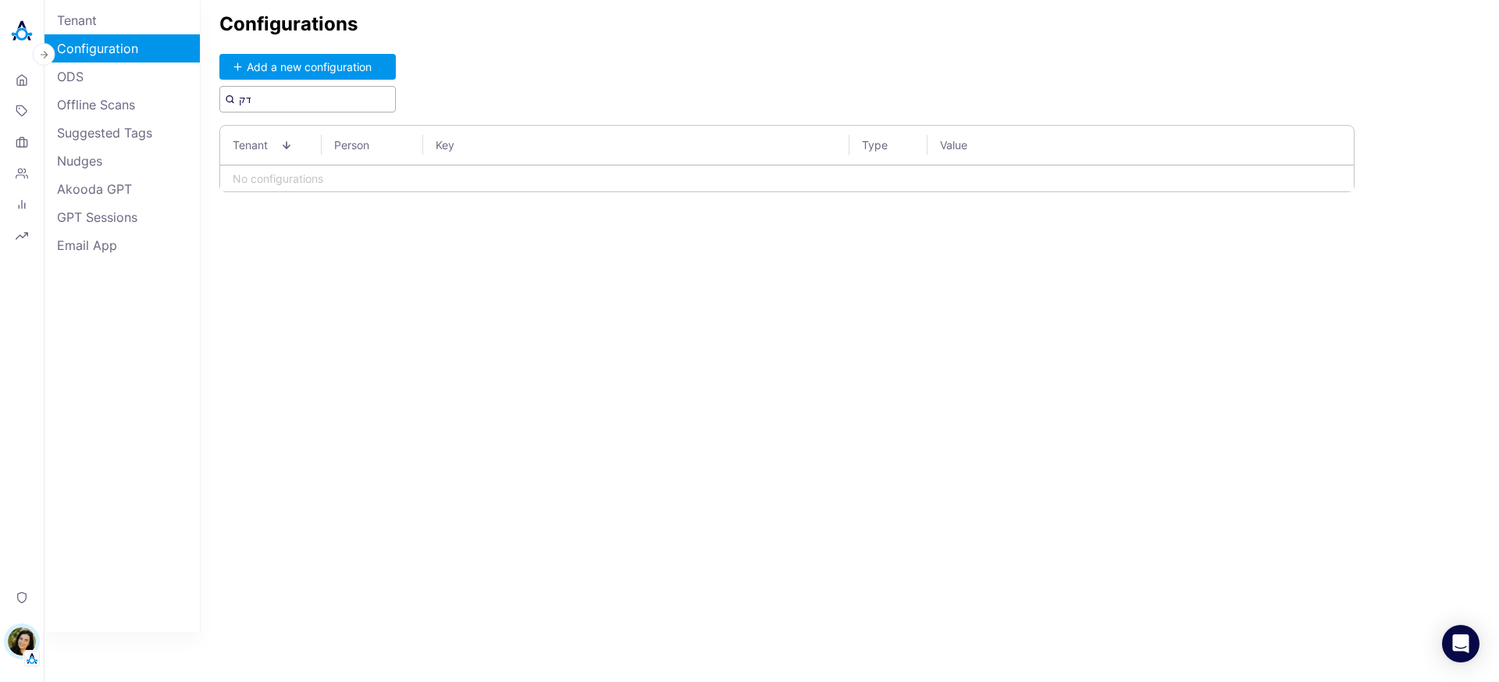
type input "ד"
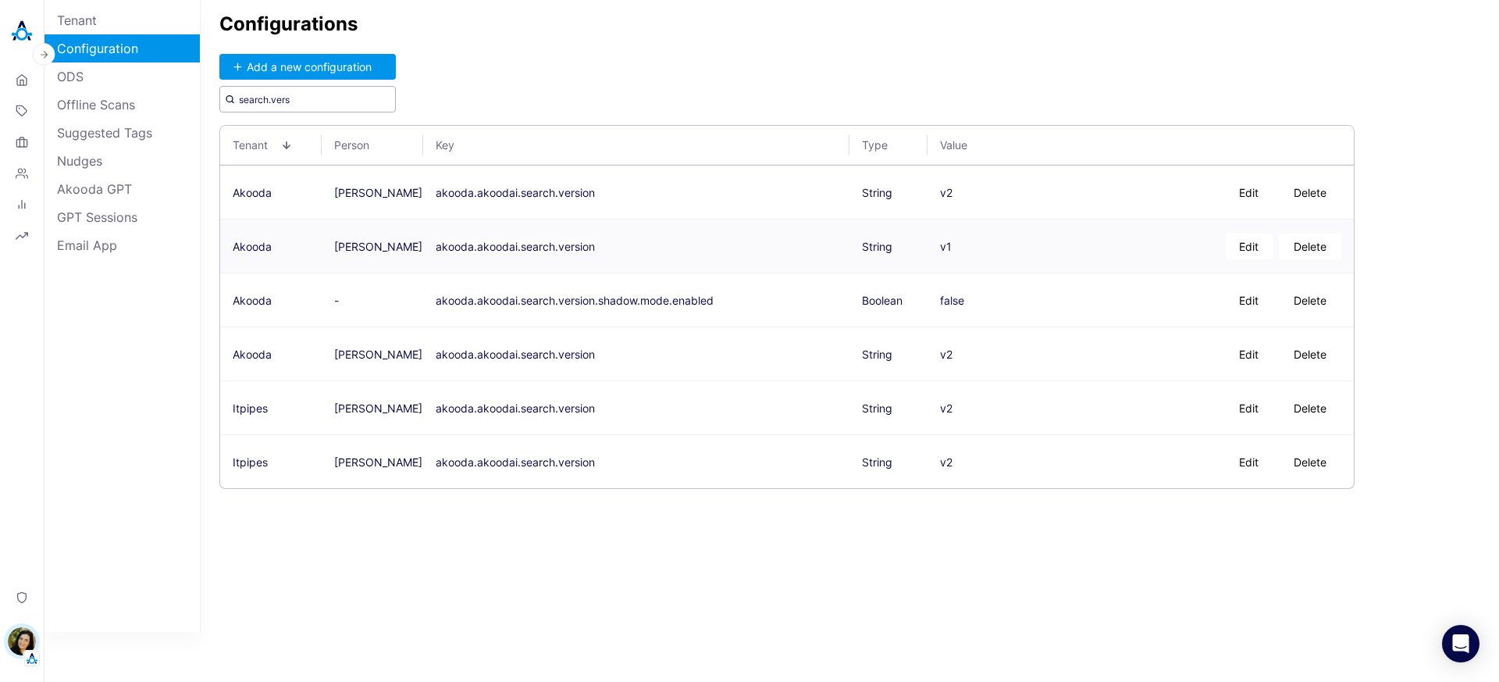
type input "search.vers"
click at [1260, 241] on button "Edit" at bounding box center [1249, 246] width 47 height 26
click at [1016, 244] on textarea "v1" at bounding box center [1012, 245] width 144 height 39
type textarea "v2"
click at [1115, 250] on button "Save" at bounding box center [1115, 246] width 51 height 26
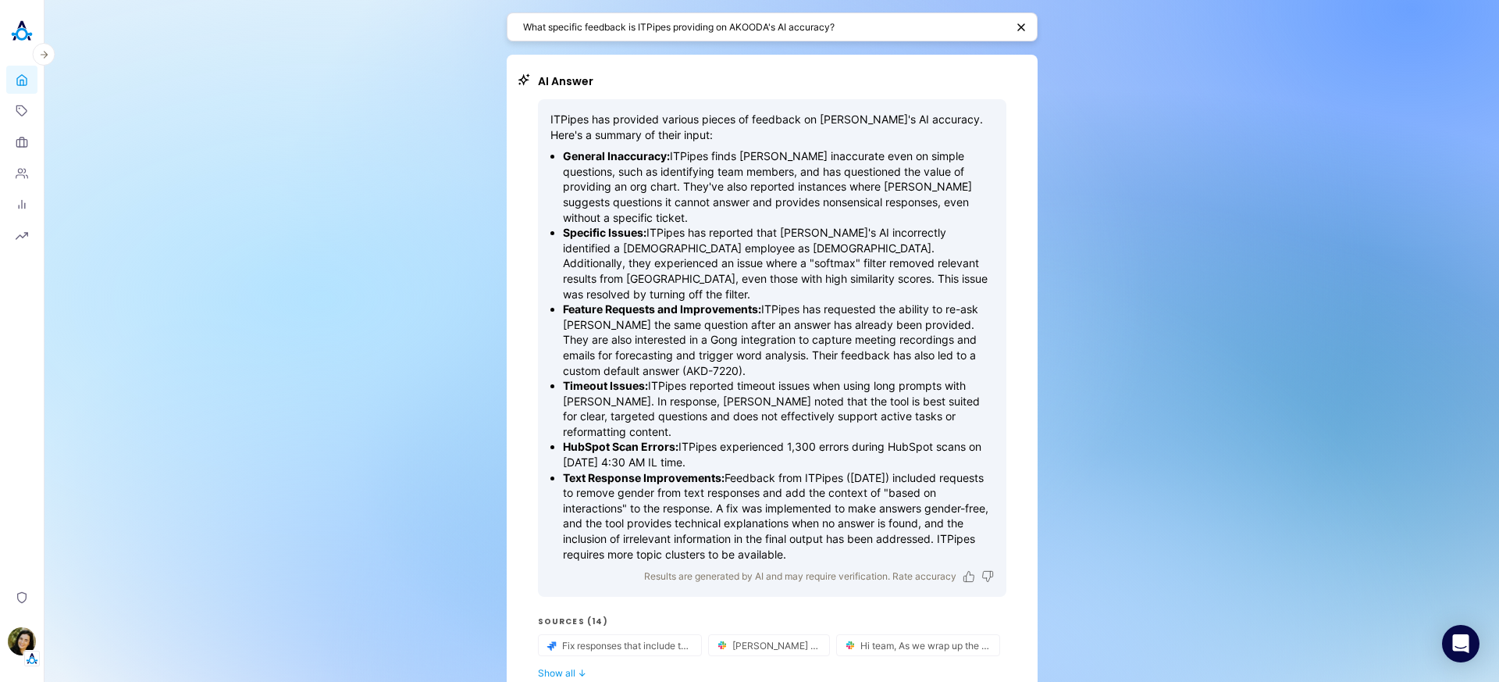
scroll to position [239, 0]
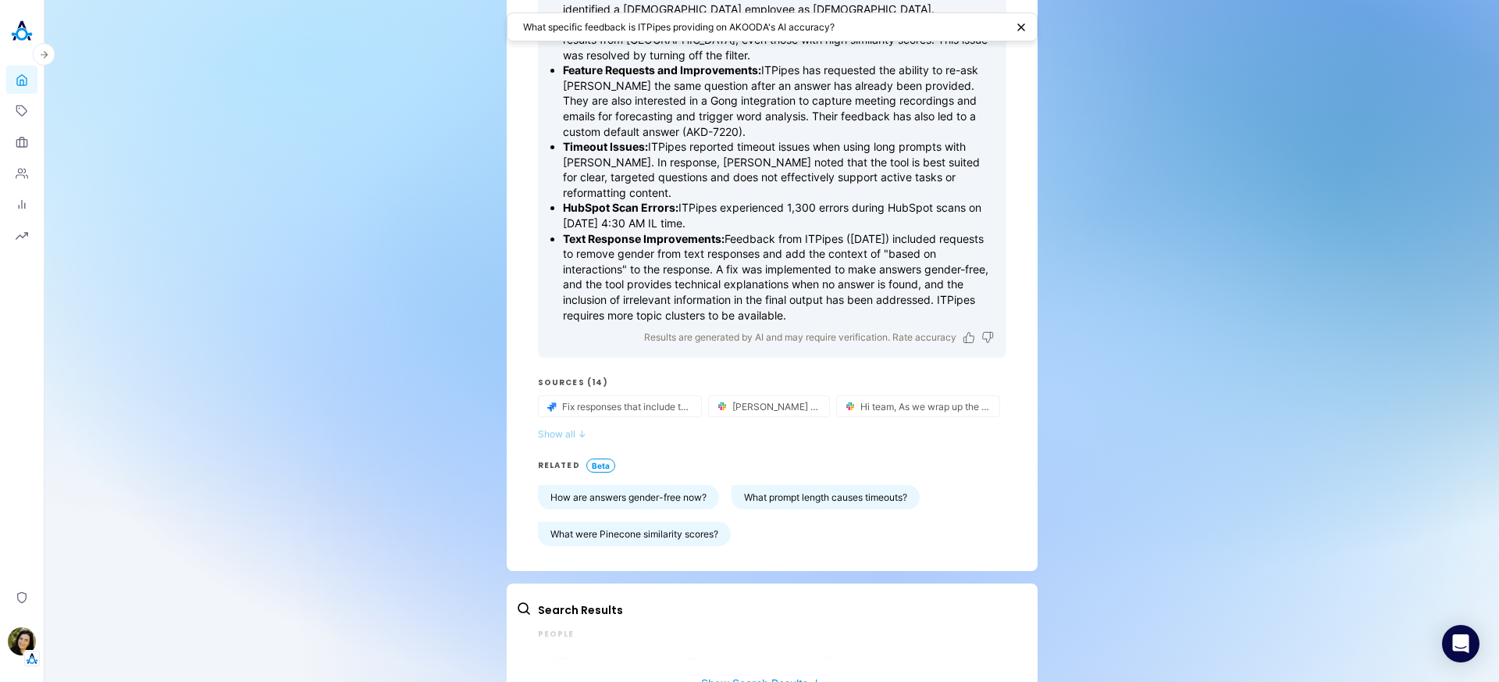
click at [578, 428] on span "↓" at bounding box center [582, 434] width 9 height 12
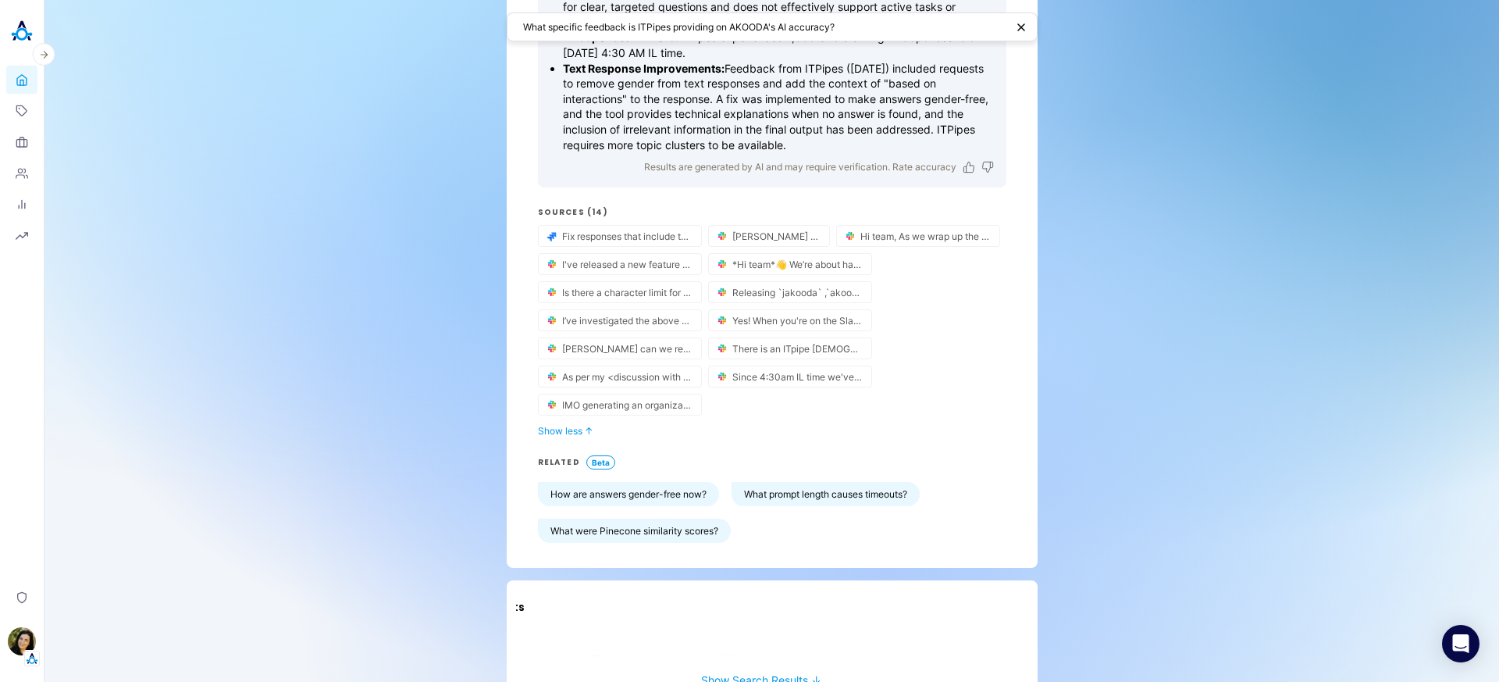
scroll to position [0, 0]
click at [706, 657] on button "Show Search Results ↓" at bounding box center [761, 671] width 490 height 29
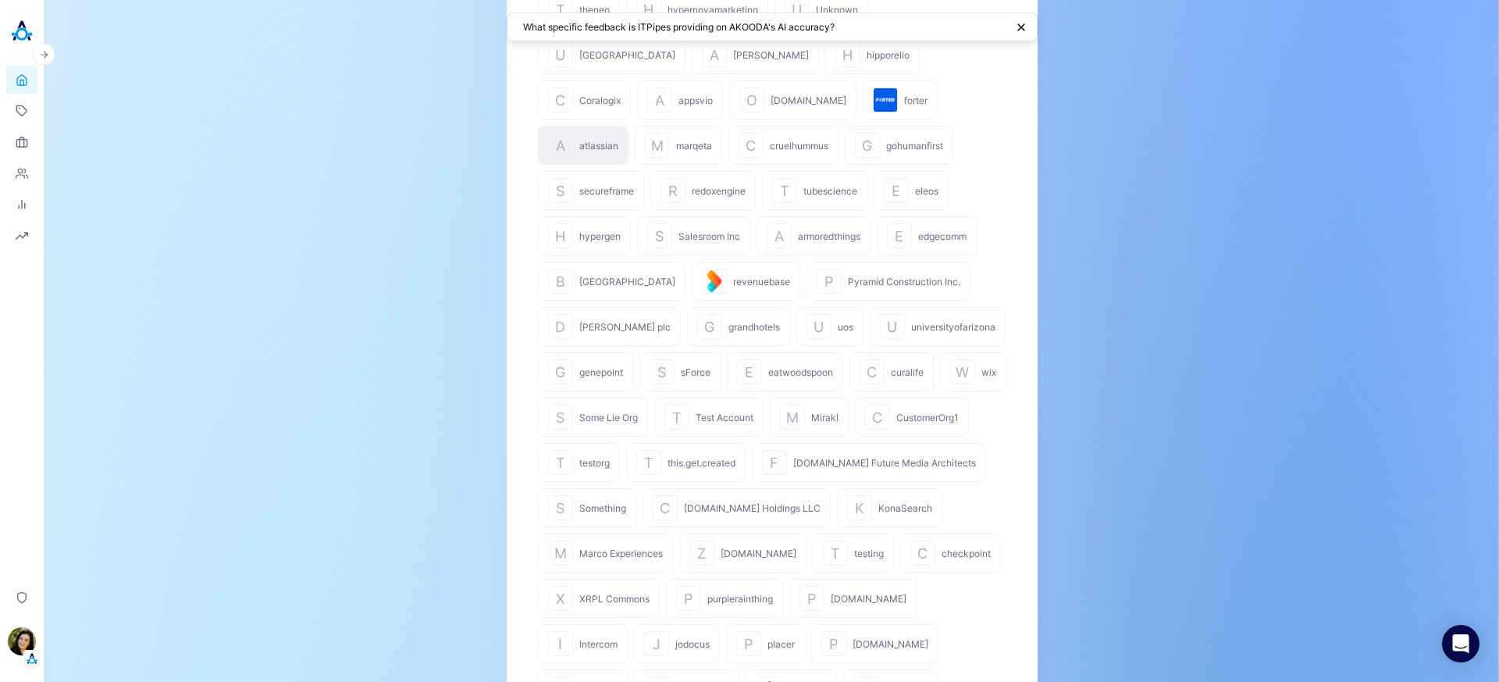
scroll to position [1153, 0]
click at [814, 25] on textarea "What specific feedback is ITPipes providing on AKOODA's AI accuracy?" at bounding box center [764, 27] width 483 height 15
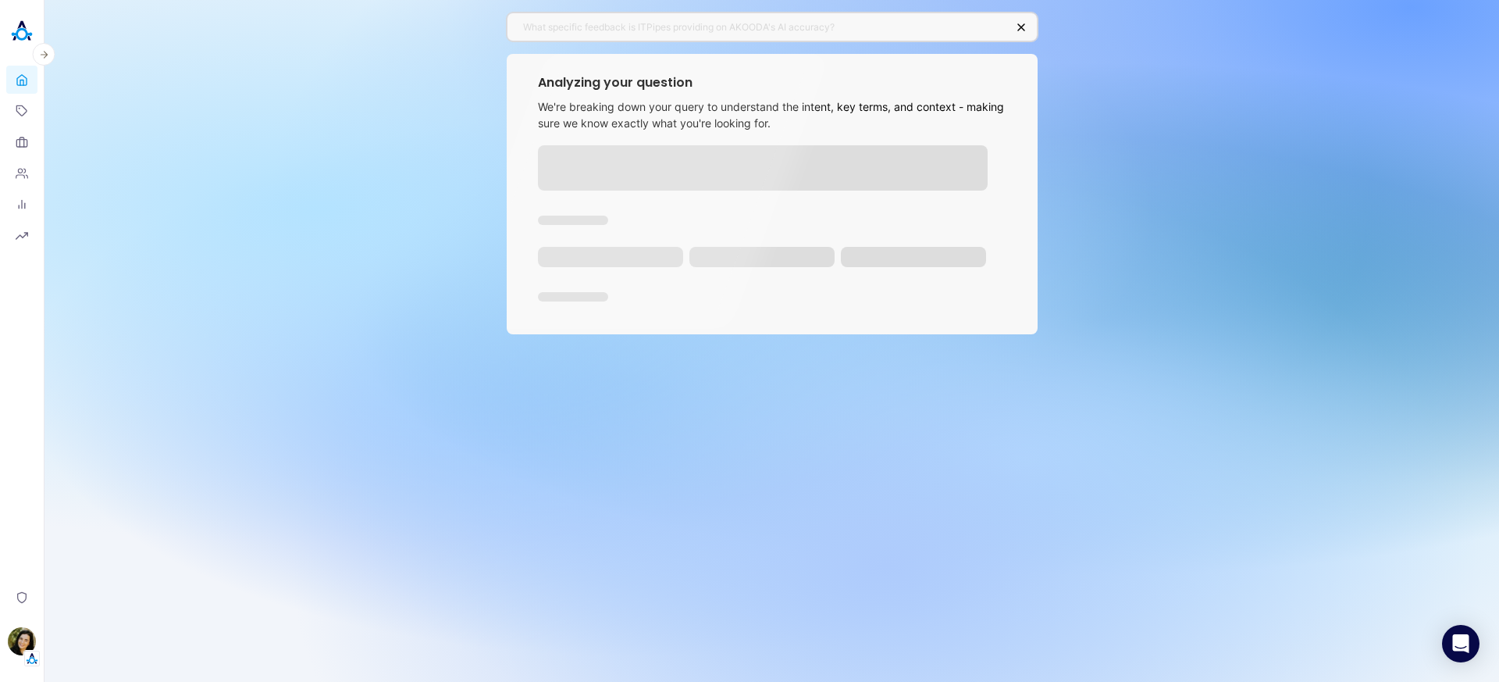
scroll to position [0, 0]
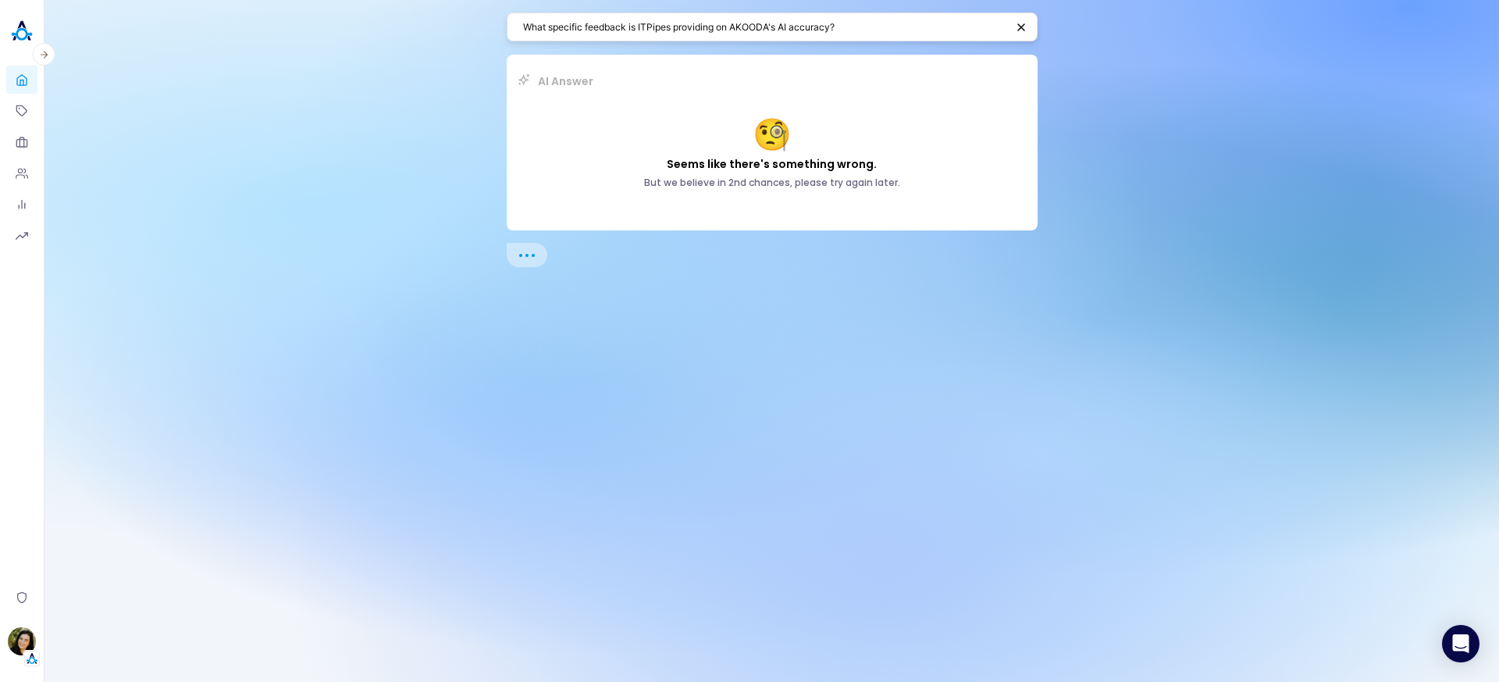
click at [825, 30] on textarea "What specific feedback is ITPipes providing on AKOODA's AI accuracy?" at bounding box center [764, 27] width 483 height 15
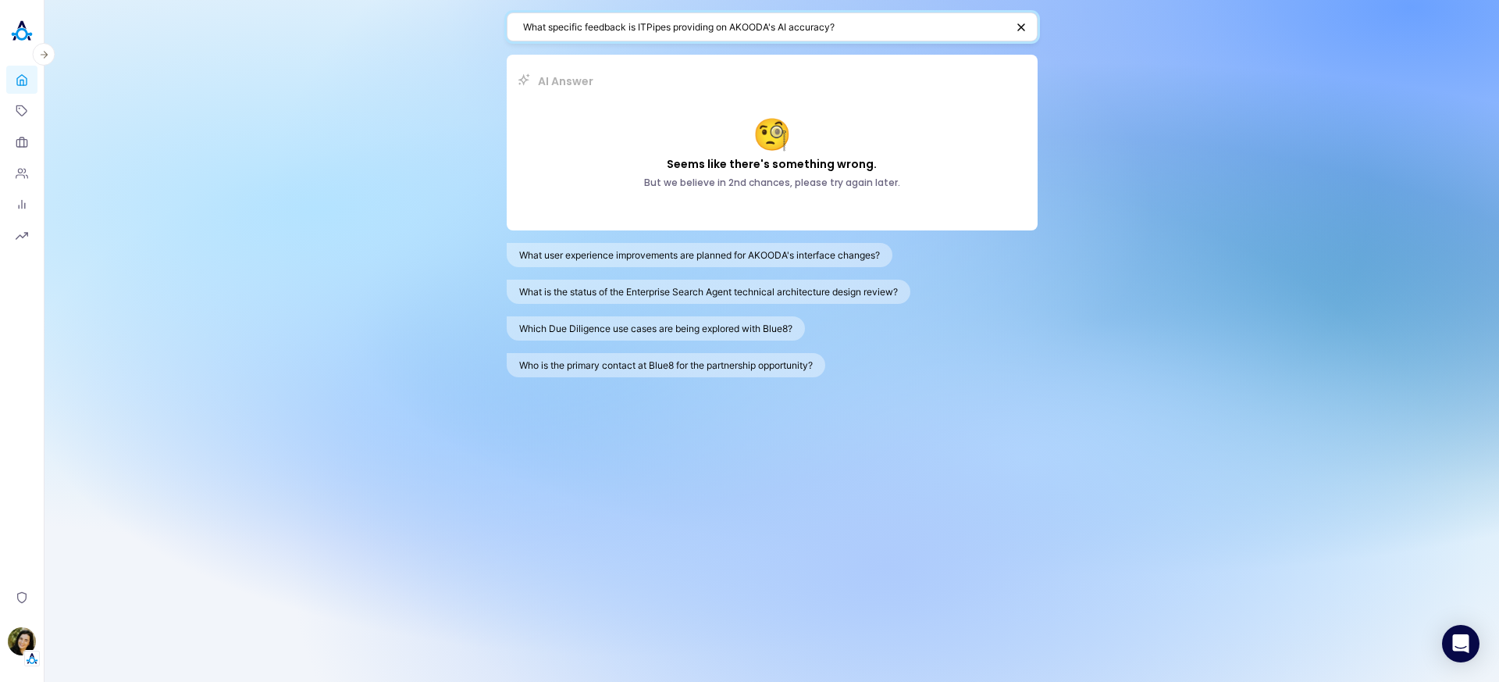
click at [811, 30] on textarea "What specific feedback is ITPipes providing on AKOODA's AI accuracy?" at bounding box center [764, 27] width 483 height 15
click at [21, 646] on img "button" at bounding box center [22, 641] width 28 height 28
click at [346, 613] on div "What specific feedback is ITPipes providing on AKOODA's AI accuracy? AI Answer …" at bounding box center [772, 341] width 1455 height 682
click at [686, 33] on textarea "What specific feedback is ITPipes providing on AKOODA's AI accuracy?" at bounding box center [764, 27] width 483 height 15
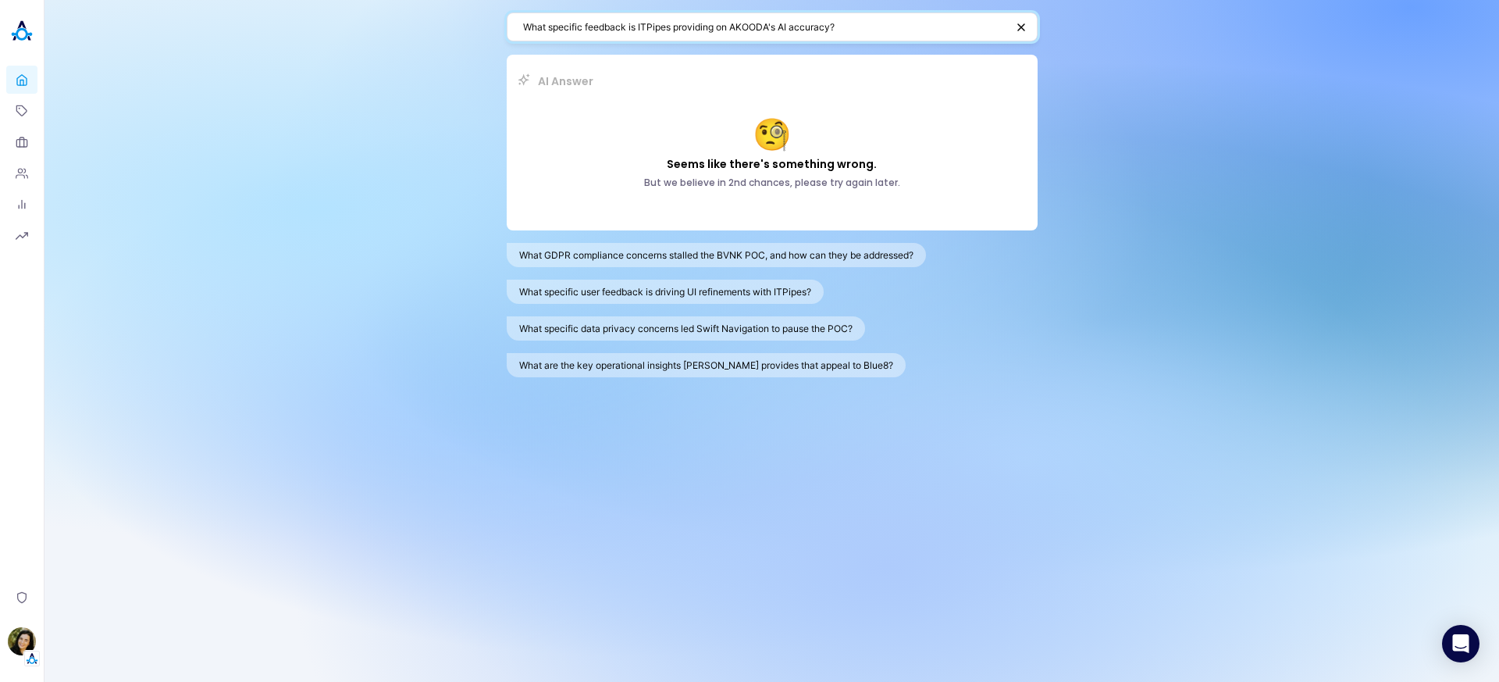
click at [686, 33] on textarea "What specific feedback is ITPipes providing on AKOODA's AI accuracy?" at bounding box center [764, 27] width 483 height 15
click at [36, 656] on img "button" at bounding box center [32, 658] width 16 height 16
click at [109, 560] on link "Backoffice" at bounding box center [108, 566] width 116 height 24
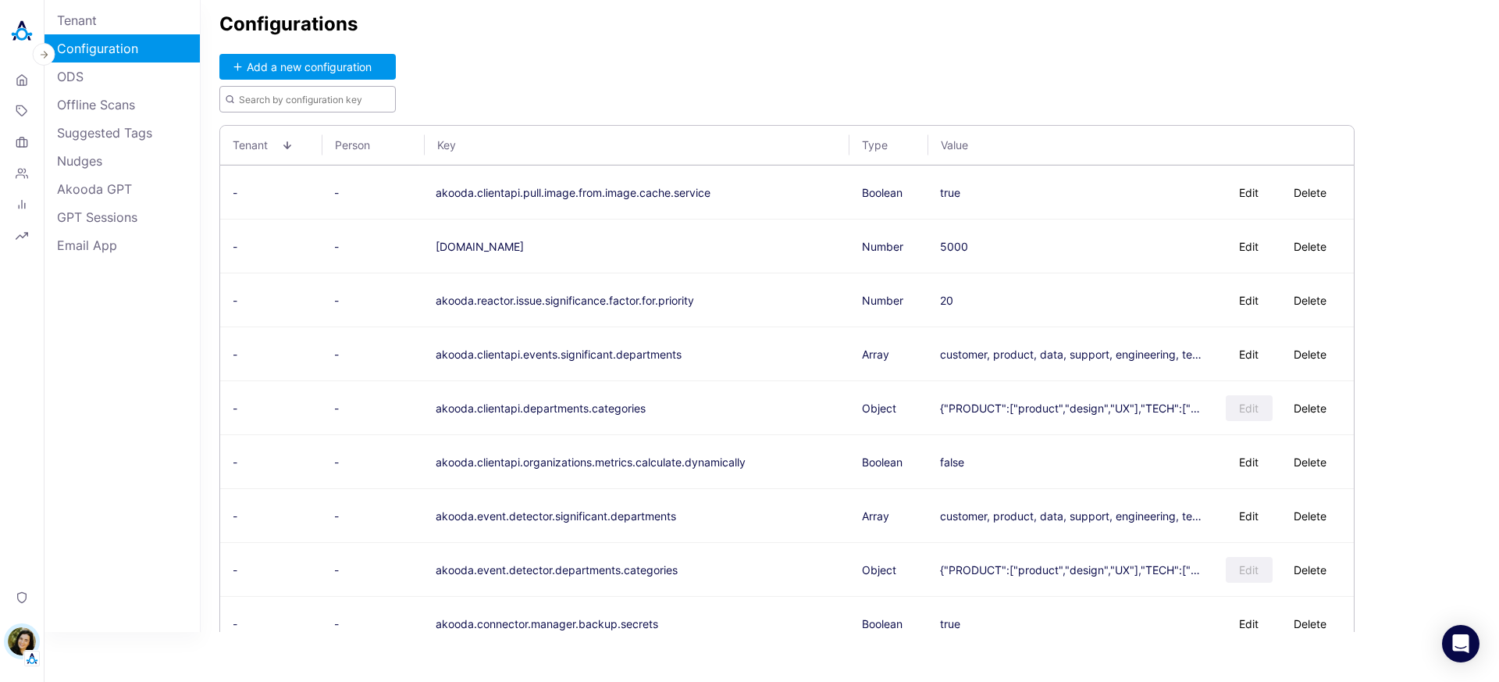
click at [351, 102] on input "text" at bounding box center [307, 99] width 176 height 27
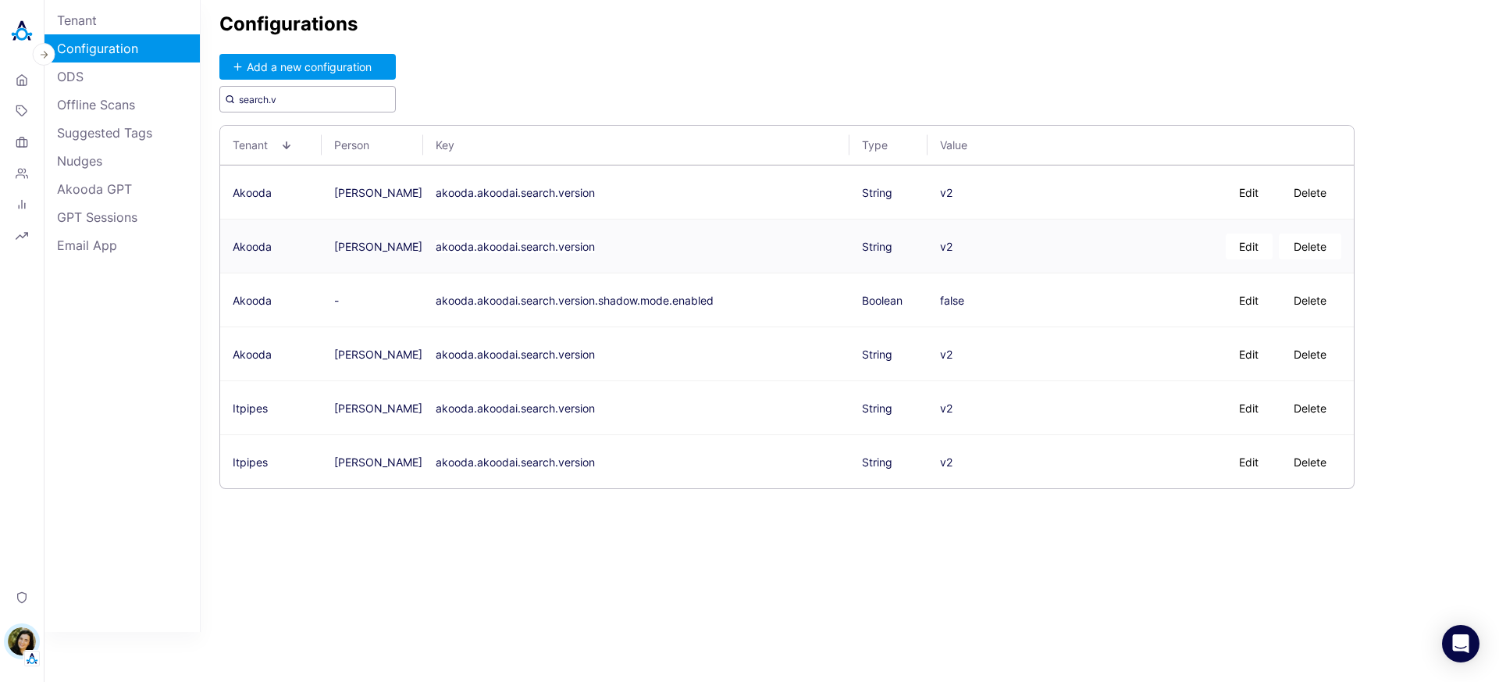
type input "search.v"
click at [1249, 239] on button "Edit" at bounding box center [1249, 246] width 47 height 26
click at [974, 248] on textarea "v2" at bounding box center [1012, 245] width 144 height 39
type textarea "v1"
click at [1138, 243] on button "Save" at bounding box center [1115, 246] width 51 height 26
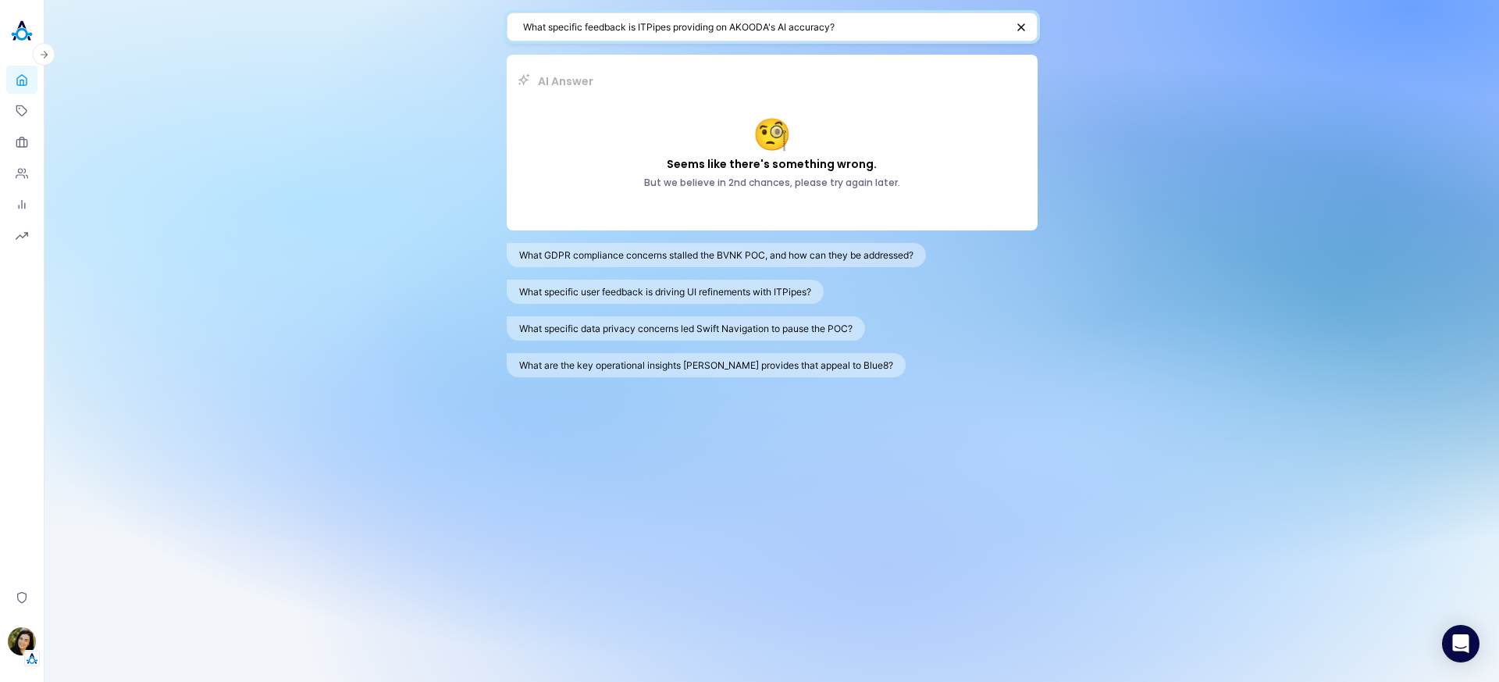
click at [750, 29] on textarea "What specific feedback is ITPipes providing on AKOODA's AI accuracy?" at bounding box center [764, 27] width 483 height 15
click at [863, 39] on div "What specific feedback is ITPipes providing on AKOODA's AI accuracy?" at bounding box center [772, 26] width 531 height 29
click at [859, 30] on textarea "What specific feedback is ITPipes providing on AKOODA's AI accuracy?" at bounding box center [764, 27] width 483 height 15
click at [821, 30] on textarea "What specific feedback is ITPipes providing on AKOODA's AI accuracy?" at bounding box center [764, 27] width 483 height 15
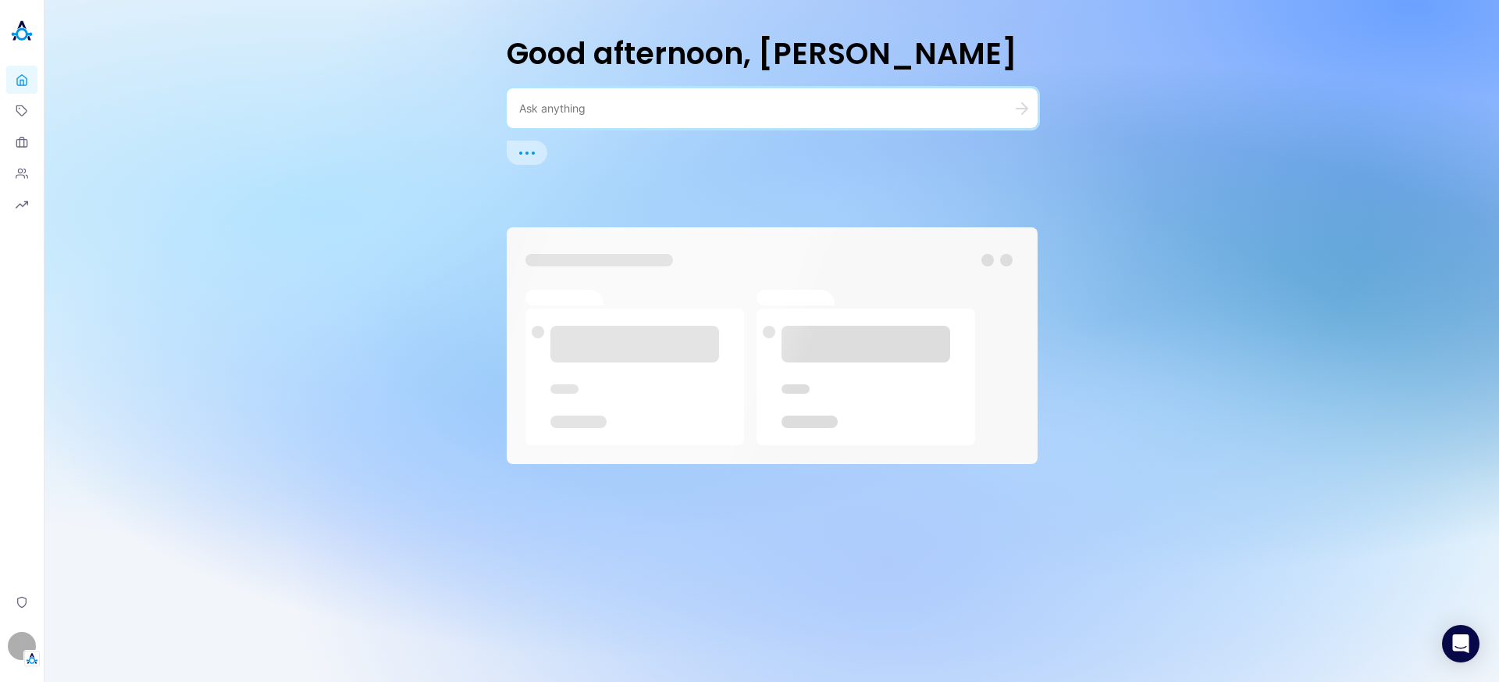
type textarea "What specific feedback is ITPipes providing on AKOODA's AI accuracy?"
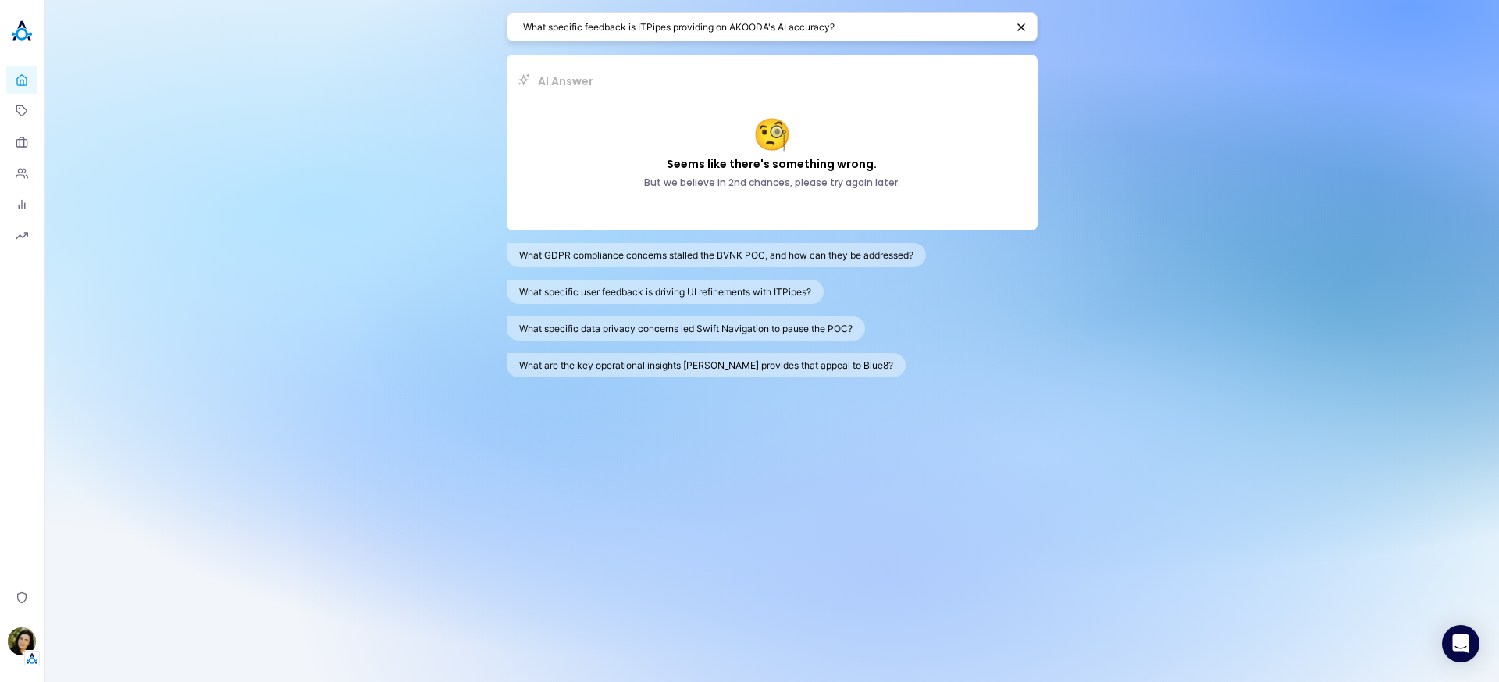
click at [710, 32] on textarea "What specific feedback is ITPipes providing on AKOODA's AI accuracy?" at bounding box center [764, 27] width 483 height 15
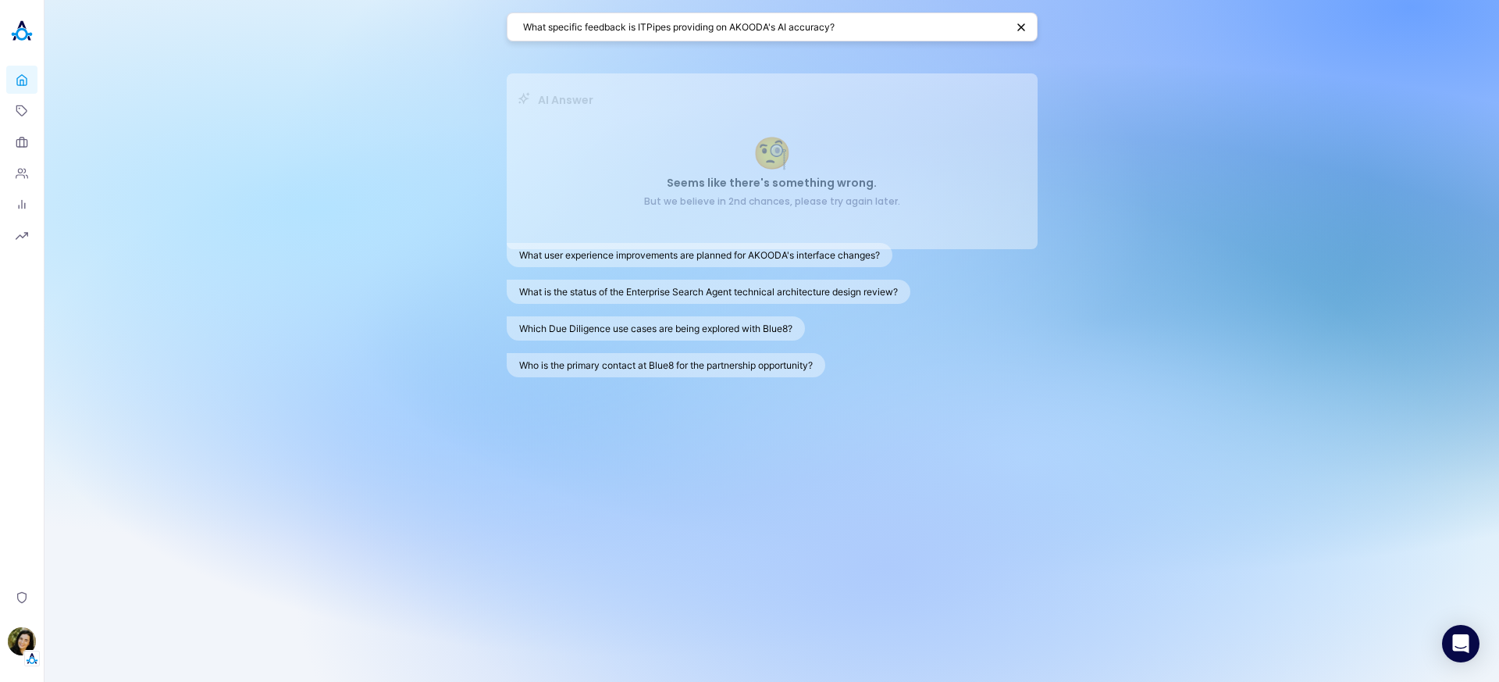
click at [775, 39] on div "What specific feedback is ITPipes providing on AKOODA's AI accuracy?" at bounding box center [772, 26] width 531 height 29
click at [775, 29] on textarea "What specific feedback is ITPipes providing on AKOODA's AI accuracy?" at bounding box center [764, 27] width 483 height 15
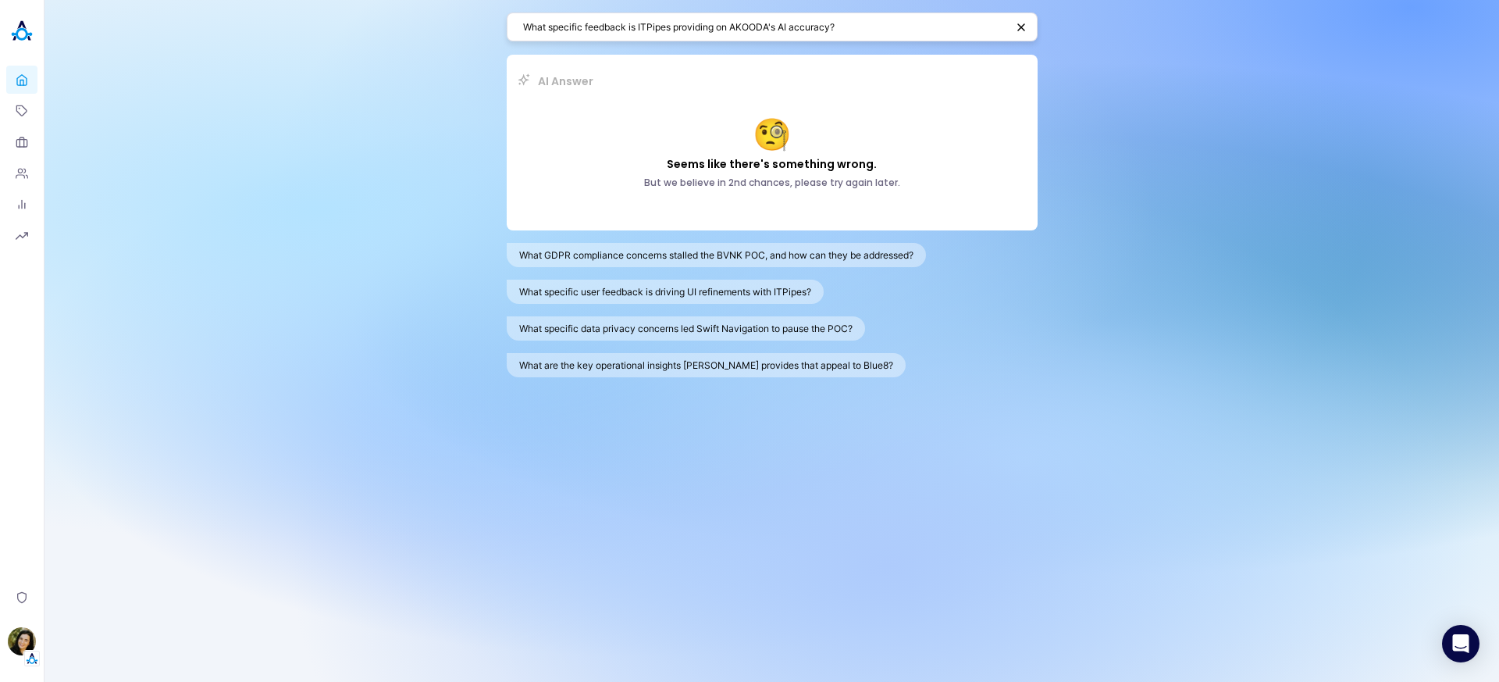
click at [724, 27] on textarea "What specific feedback is ITPipes providing on AKOODA's AI accuracy?" at bounding box center [764, 27] width 483 height 15
click at [563, 267] on button "What GDPR compliance concerns stalled the BVNK POC, and how can they be address…" at bounding box center [716, 255] width 419 height 24
type textarea "What GDPR compliance concerns stalled the BVNK POC, and how can they be address…"
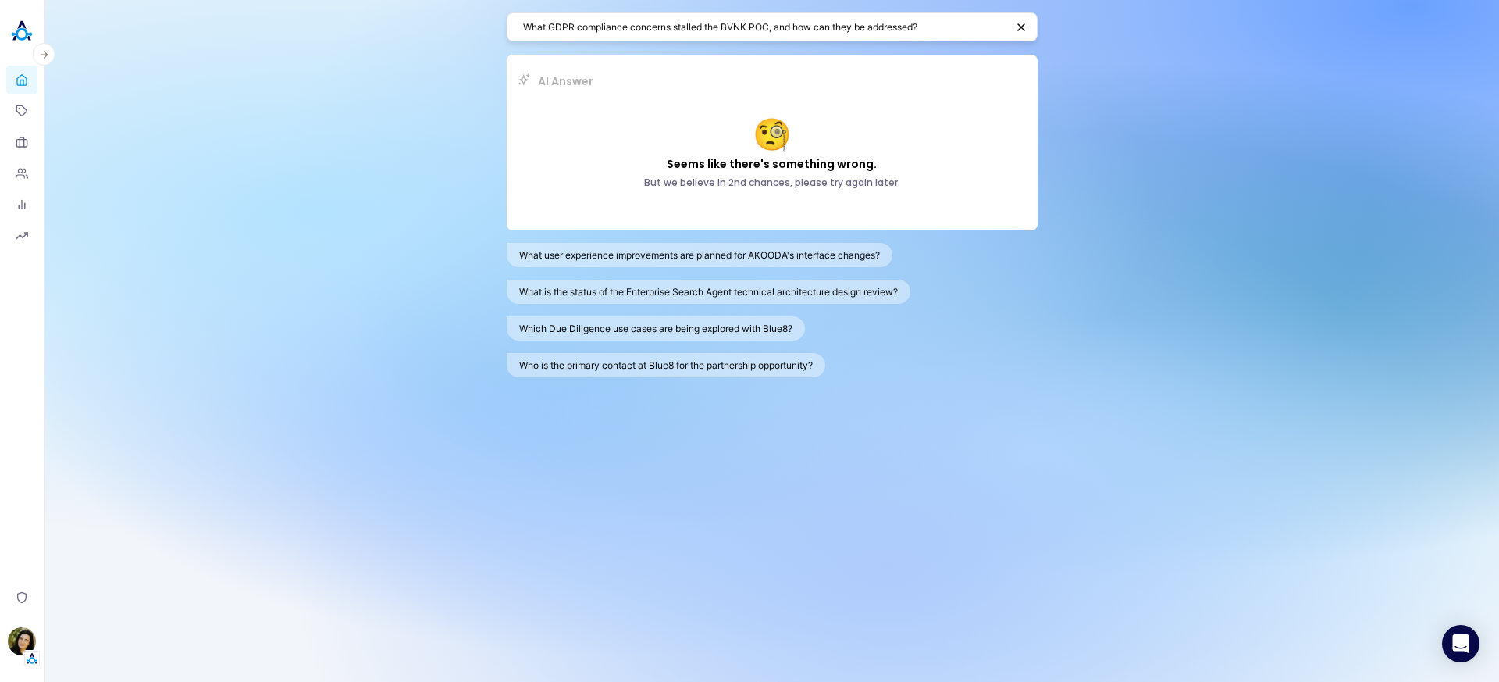
click at [17, 37] on img at bounding box center [21, 31] width 31 height 31
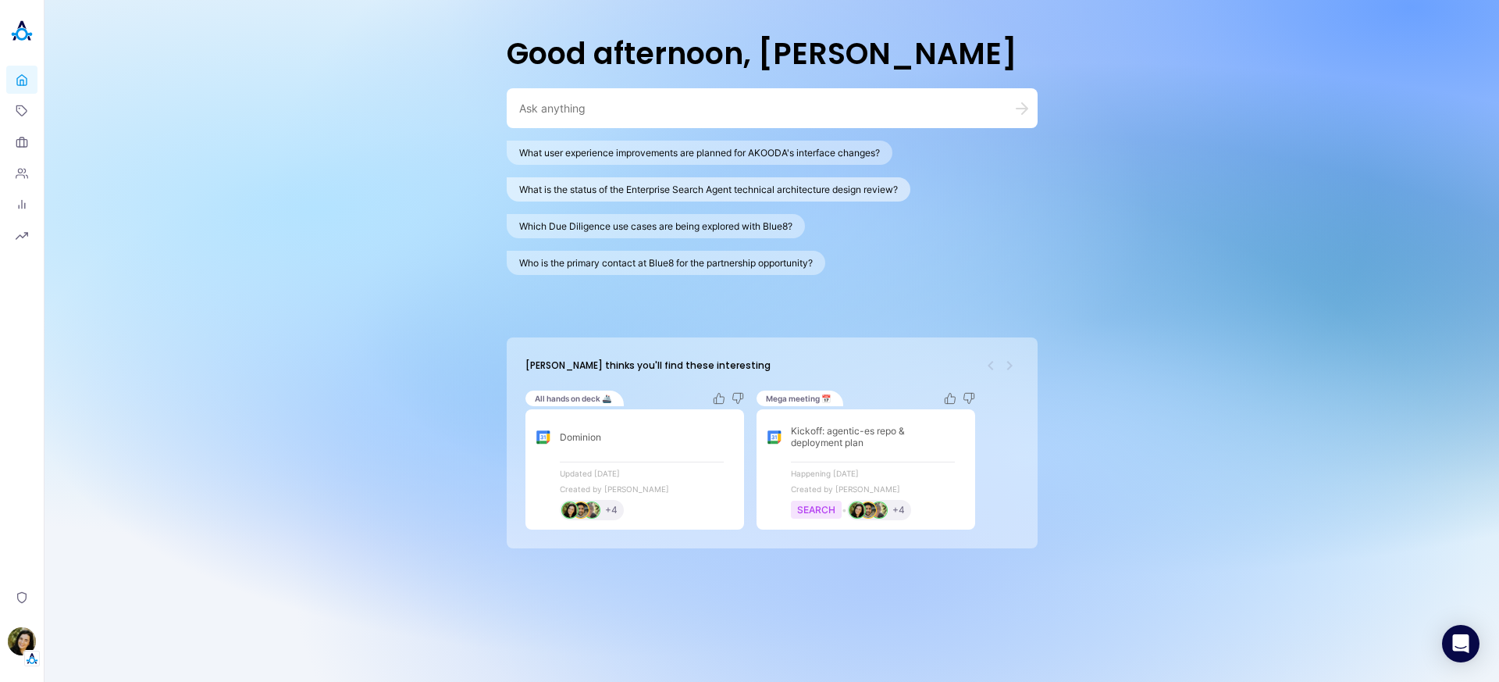
click at [729, 191] on button "What is the status of the Enterprise Search Agent technical architecture design…" at bounding box center [709, 189] width 404 height 24
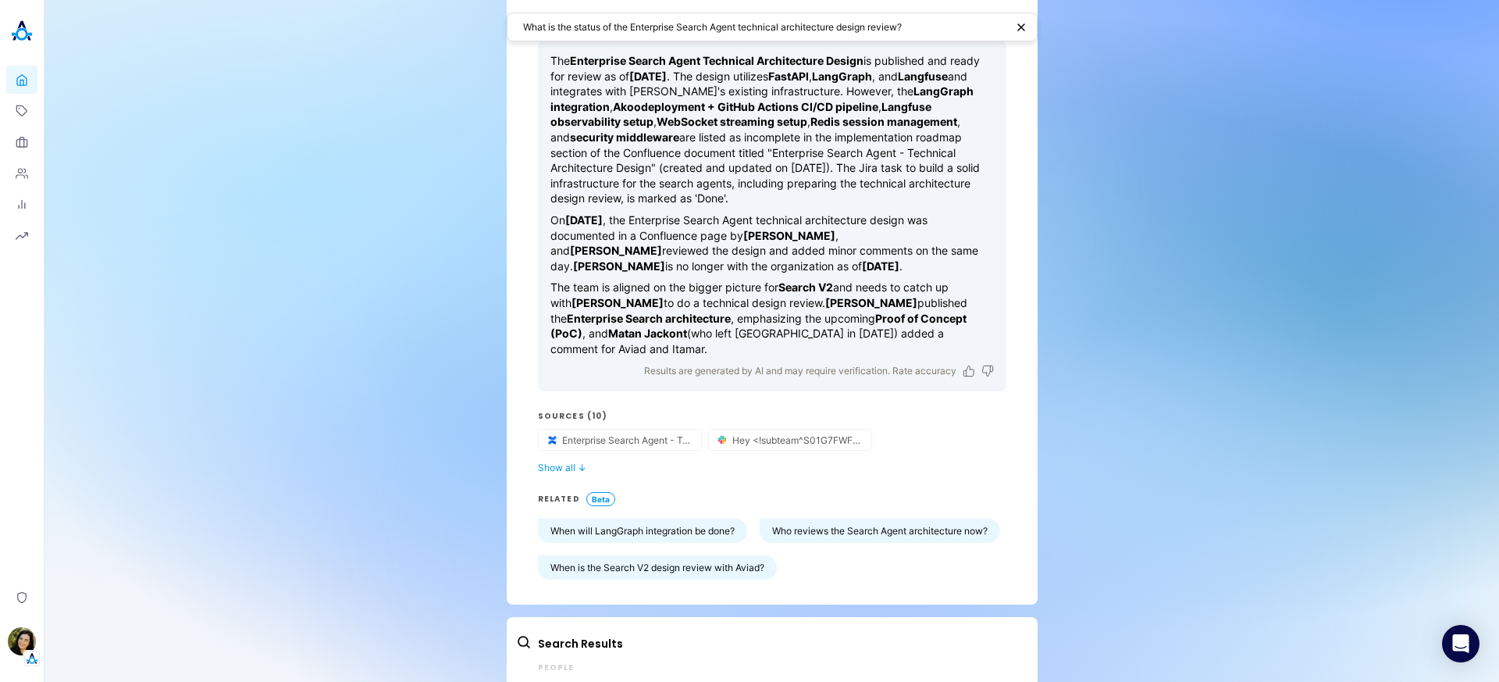
scroll to position [123, 0]
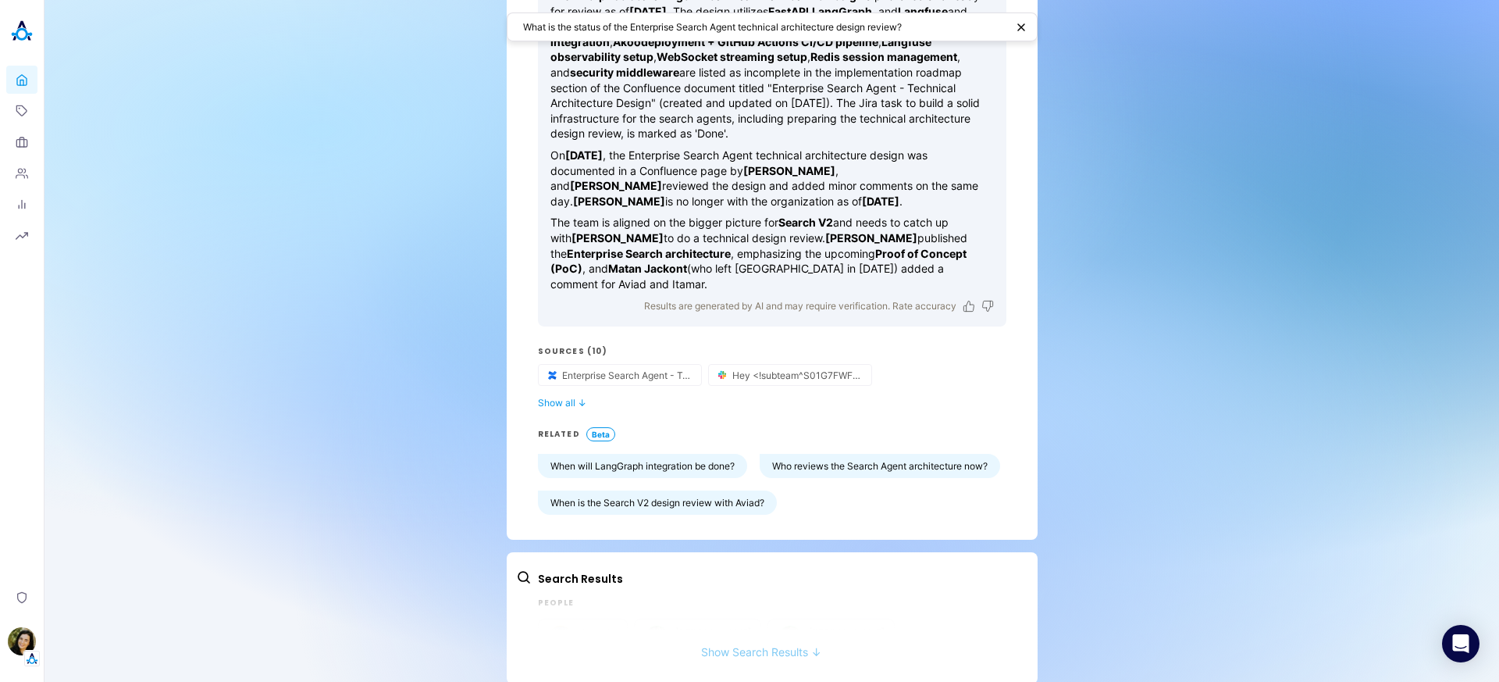
click at [806, 640] on button "Show Search Results ↓" at bounding box center [761, 643] width 490 height 29
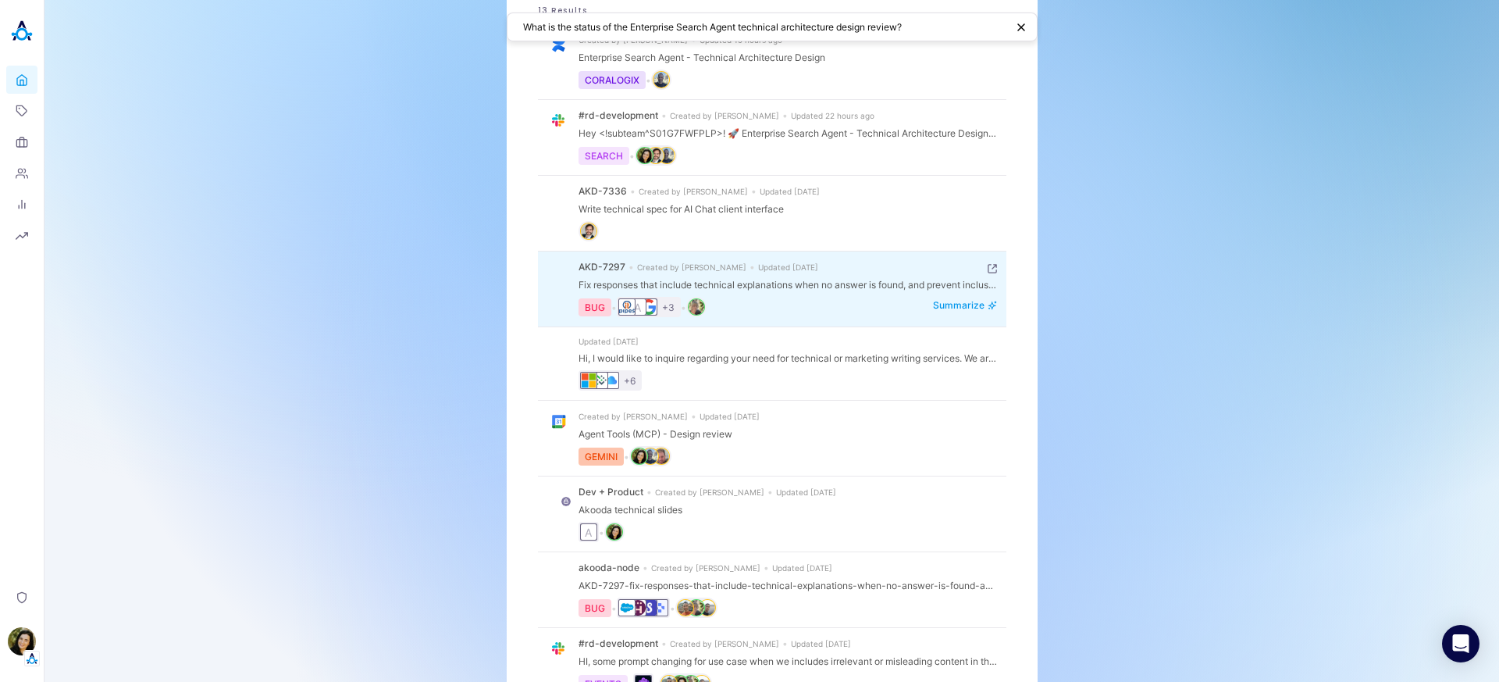
scroll to position [500, 0]
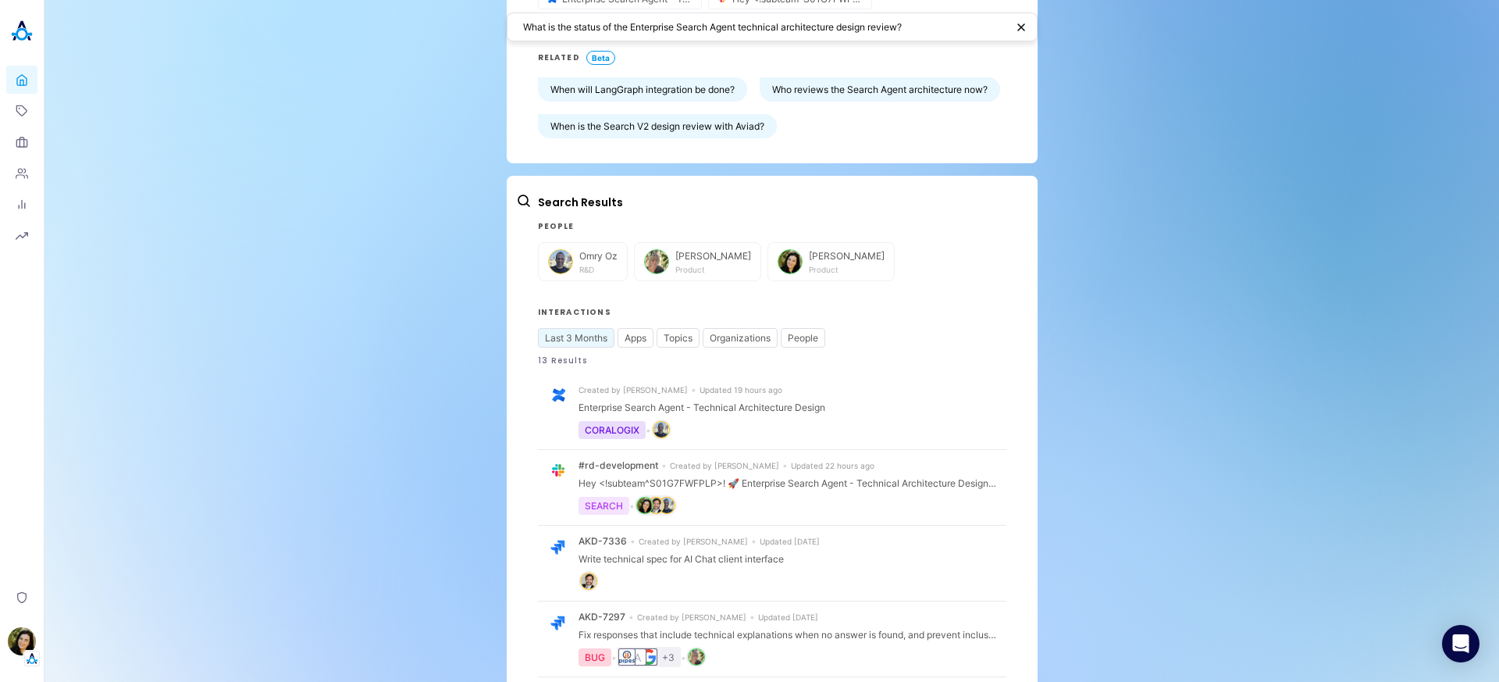
click at [725, 34] on div "What is the status of the Enterprise Search Agent technical architecture design…" at bounding box center [772, 26] width 531 height 29
click at [726, 30] on textarea "What is the status of the Enterprise Search Agent technical architecture design…" at bounding box center [764, 27] width 483 height 15
click at [726, 31] on textarea "What is the status of the Enterprise Search Agent technical architecture design…" at bounding box center [764, 27] width 483 height 15
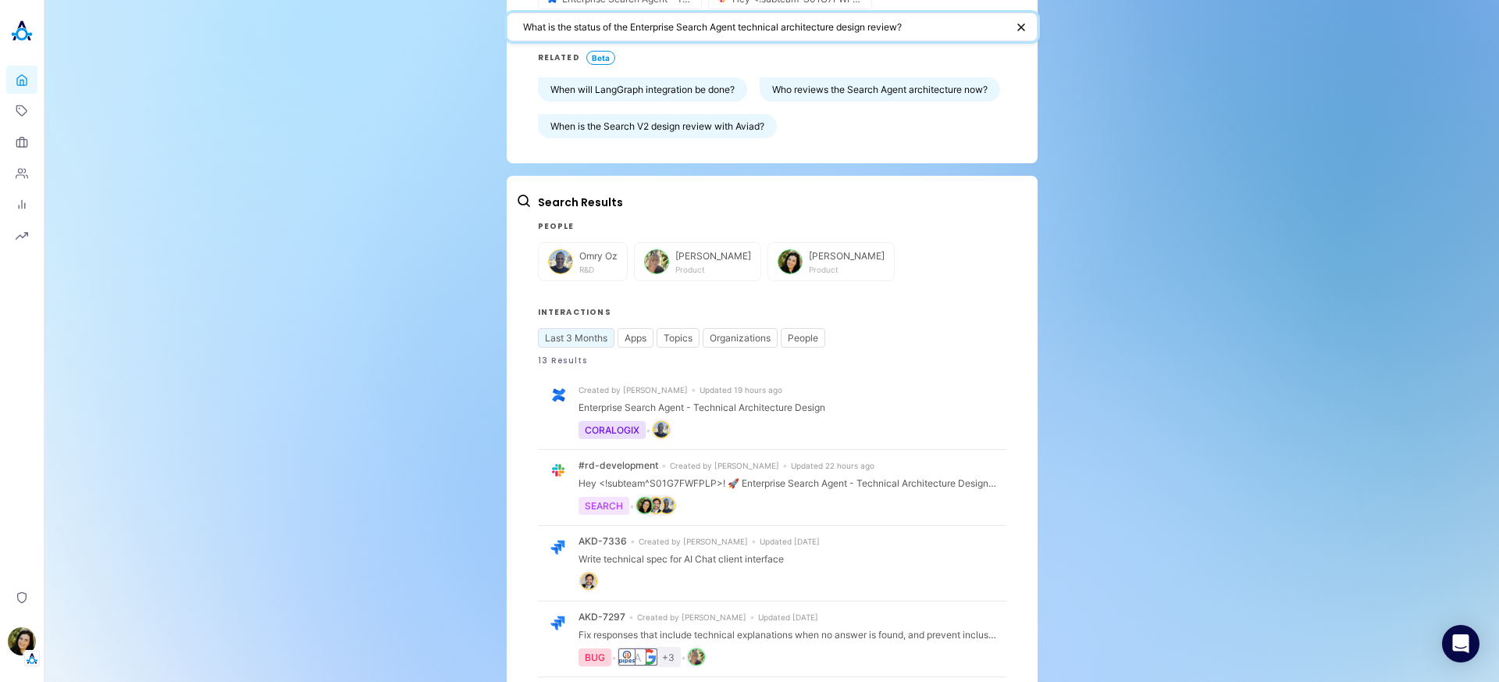
paste textarea "specific feedback is ITPipes providing on AKOODA's AI accuracy"
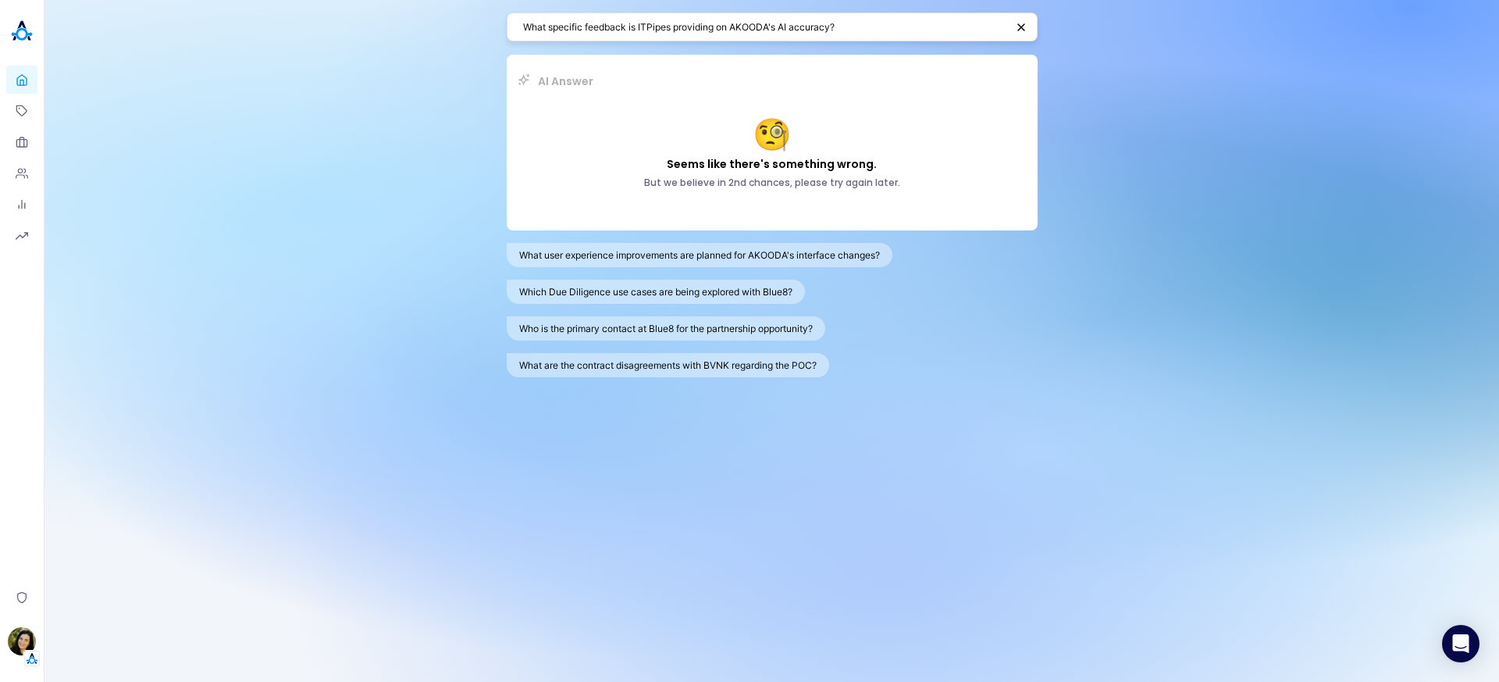
click at [851, 39] on div "What specific feedback is ITPipes providing on AKOODA's AI accuracy?" at bounding box center [772, 26] width 531 height 29
click at [847, 27] on textarea "What specific feedback is ITPipes providing on AKOODA's AI accuracy?" at bounding box center [764, 27] width 483 height 15
click at [832, 25] on textarea "What specific feedback is ITPipes providing on AKOODA's AI accuracy?" at bounding box center [764, 27] width 483 height 15
click at [714, 287] on button "What specific user feedback is driving UI refinements with ITPipes?" at bounding box center [665, 292] width 317 height 24
click at [622, 337] on button "Who is the primary contact at Blue8 for the partnership opportunity?" at bounding box center [666, 328] width 319 height 24
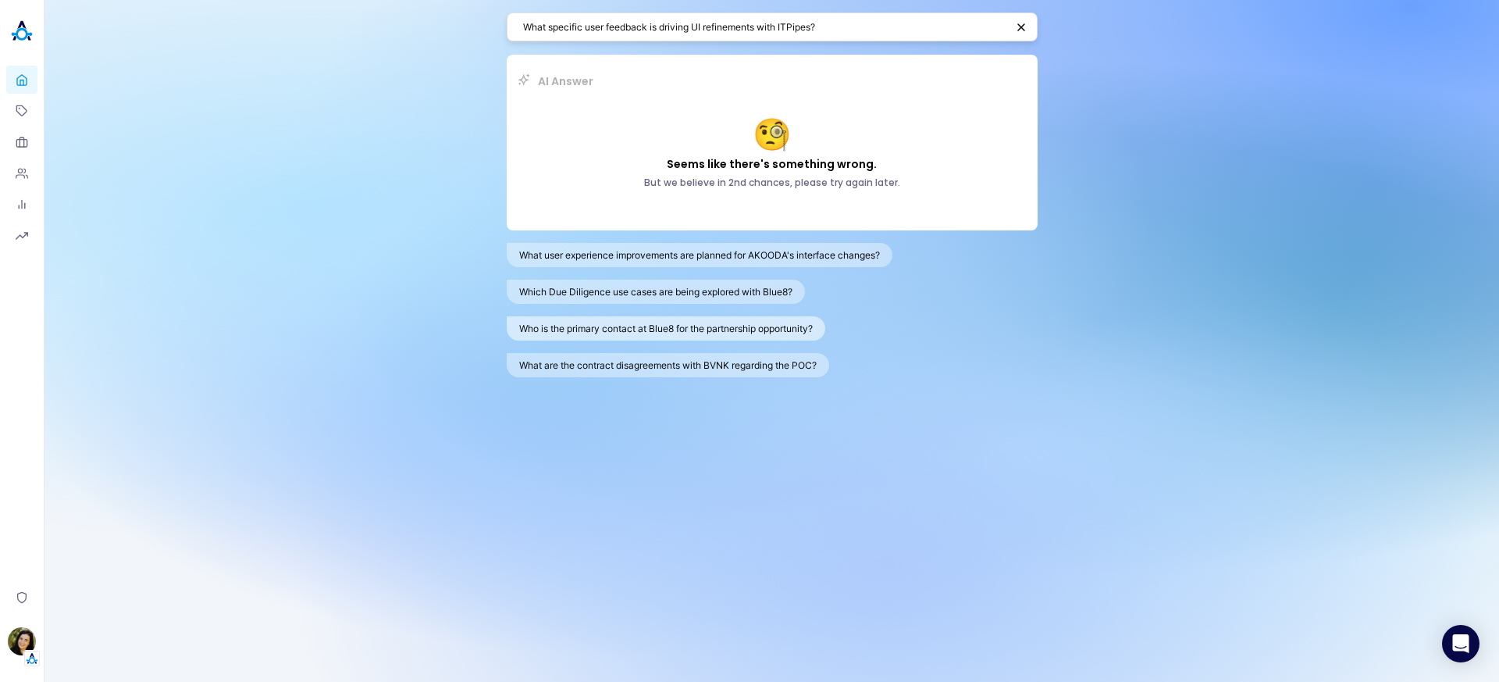
type textarea "Who is the primary contact at Blue8 for the partnership opportunity?"
click at [26, 26] on img at bounding box center [21, 31] width 31 height 31
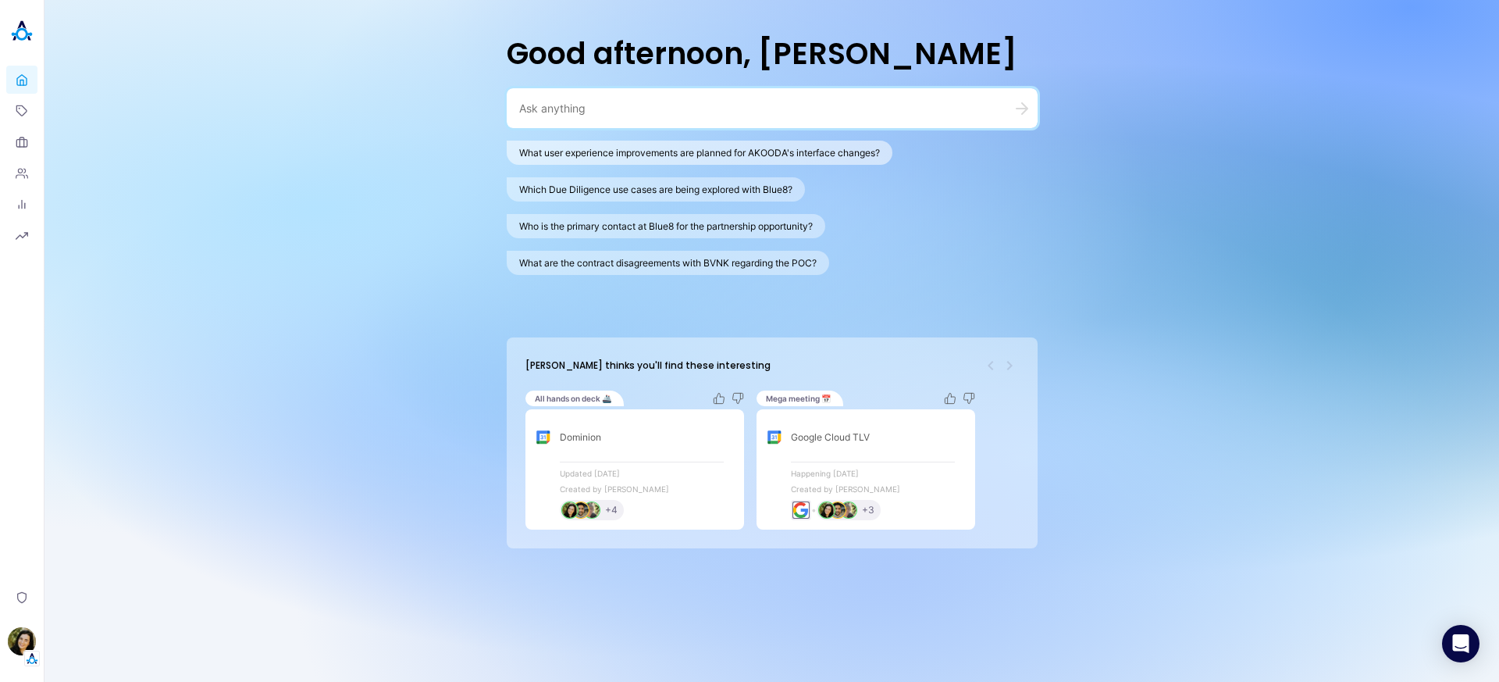
click at [616, 148] on button "What user experience improvements are planned for AKOODA's interface changes?" at bounding box center [700, 153] width 386 height 24
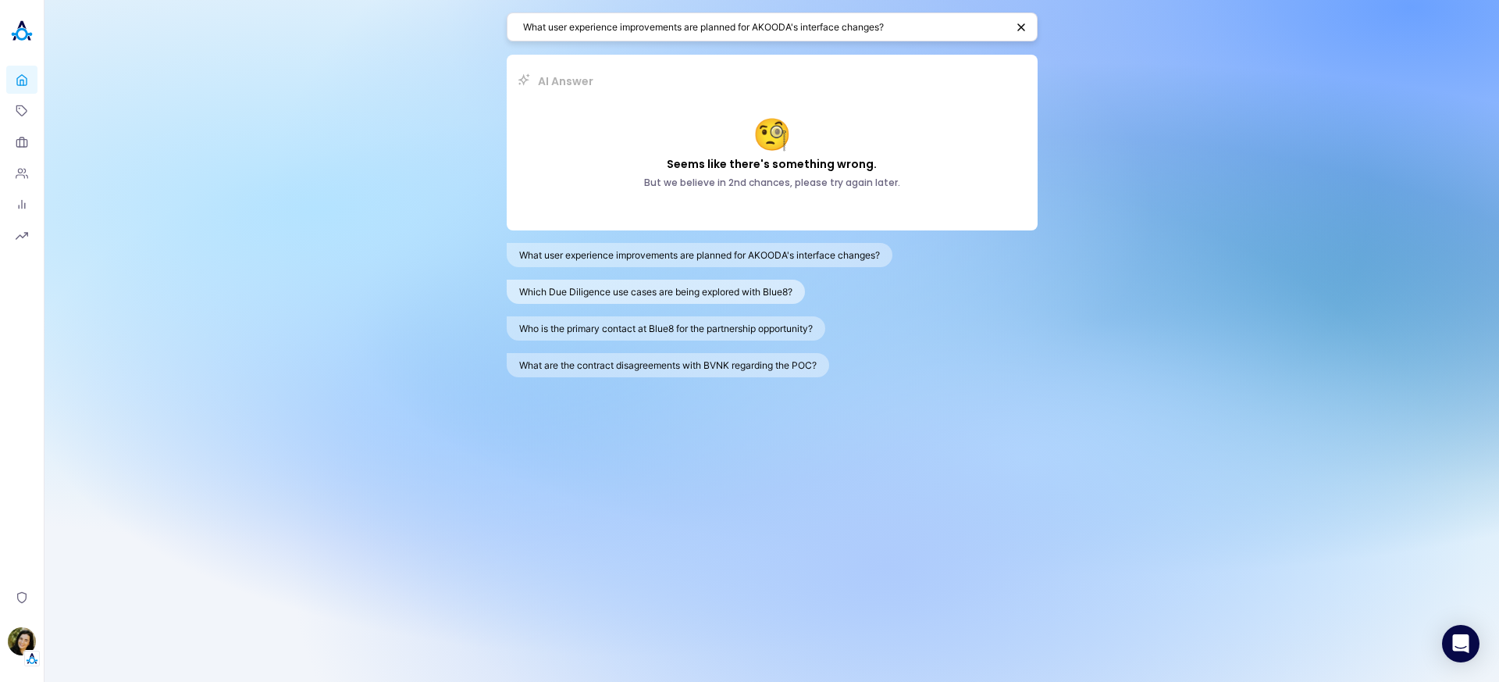
click at [662, 292] on button "Which Due Diligence use cases are being explored with Blue8?" at bounding box center [656, 292] width 298 height 24
type textarea "Which Due Diligence use cases are being explored with Blue8?"
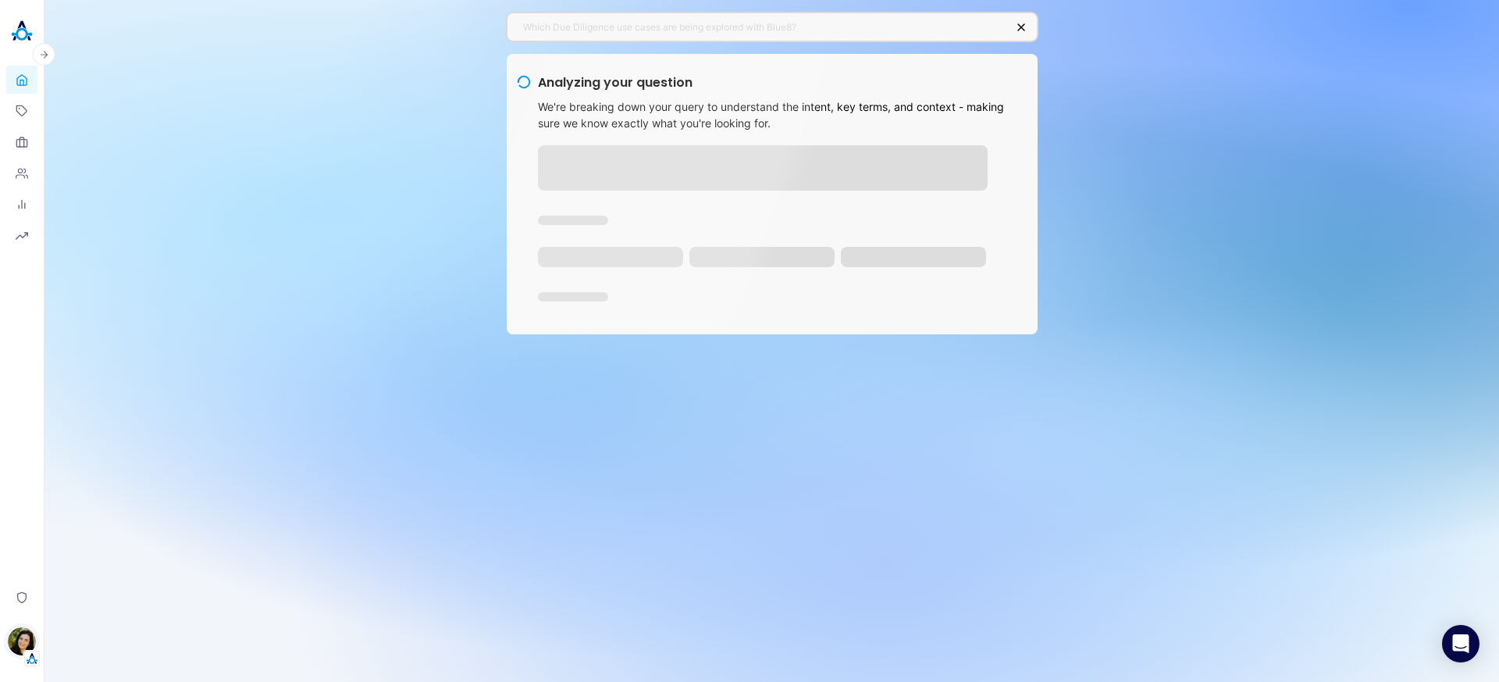
click at [23, 643] on img "button" at bounding box center [22, 641] width 28 height 28
click at [103, 564] on link "Backoffice" at bounding box center [108, 566] width 116 height 24
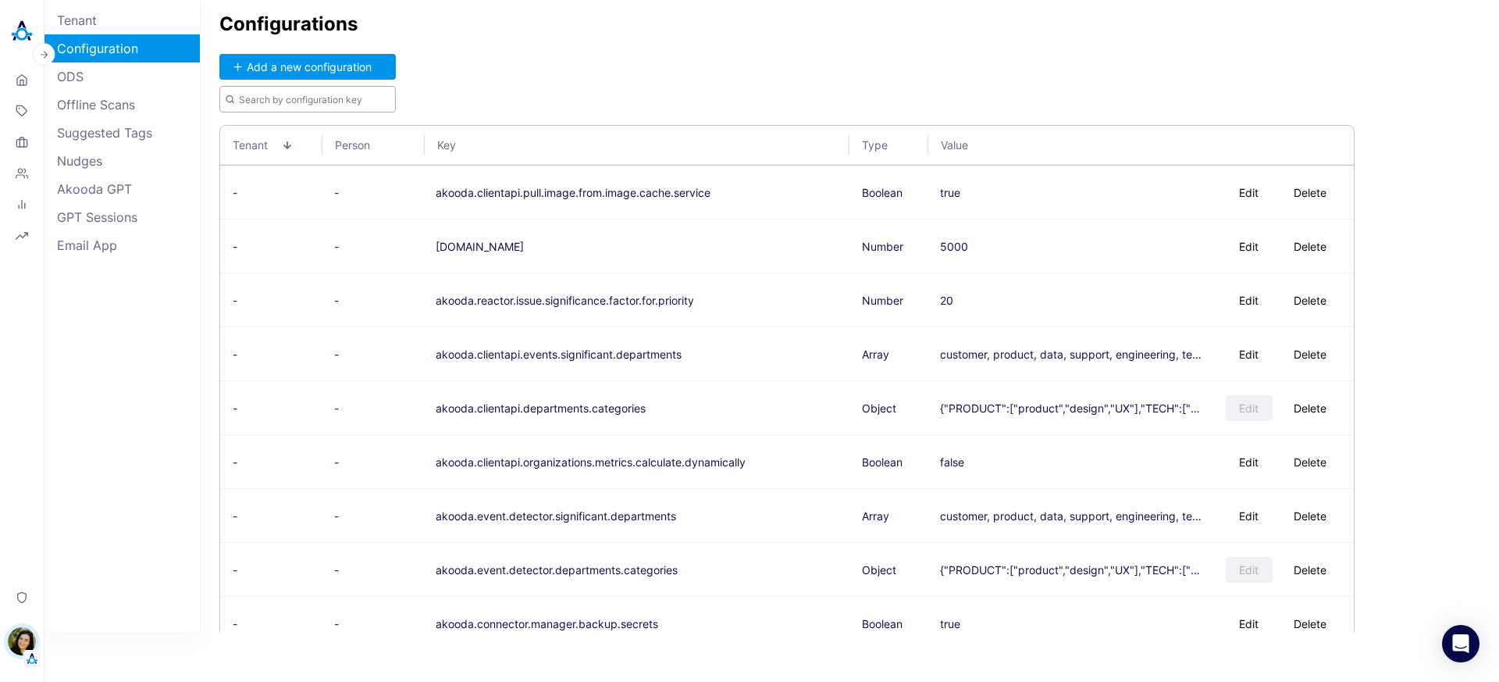
click at [303, 94] on input "text" at bounding box center [307, 99] width 176 height 27
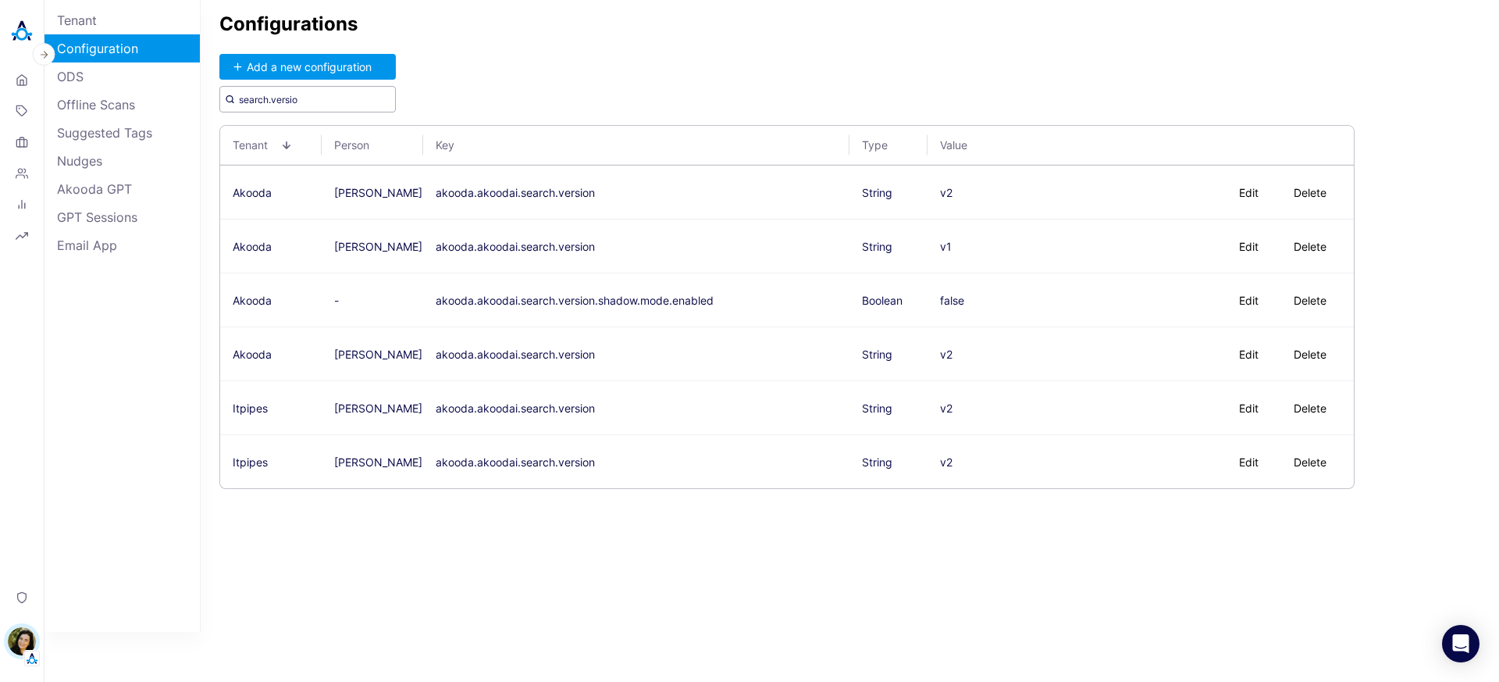
type input "search.versio"
click at [17, 24] on img at bounding box center [21, 31] width 31 height 31
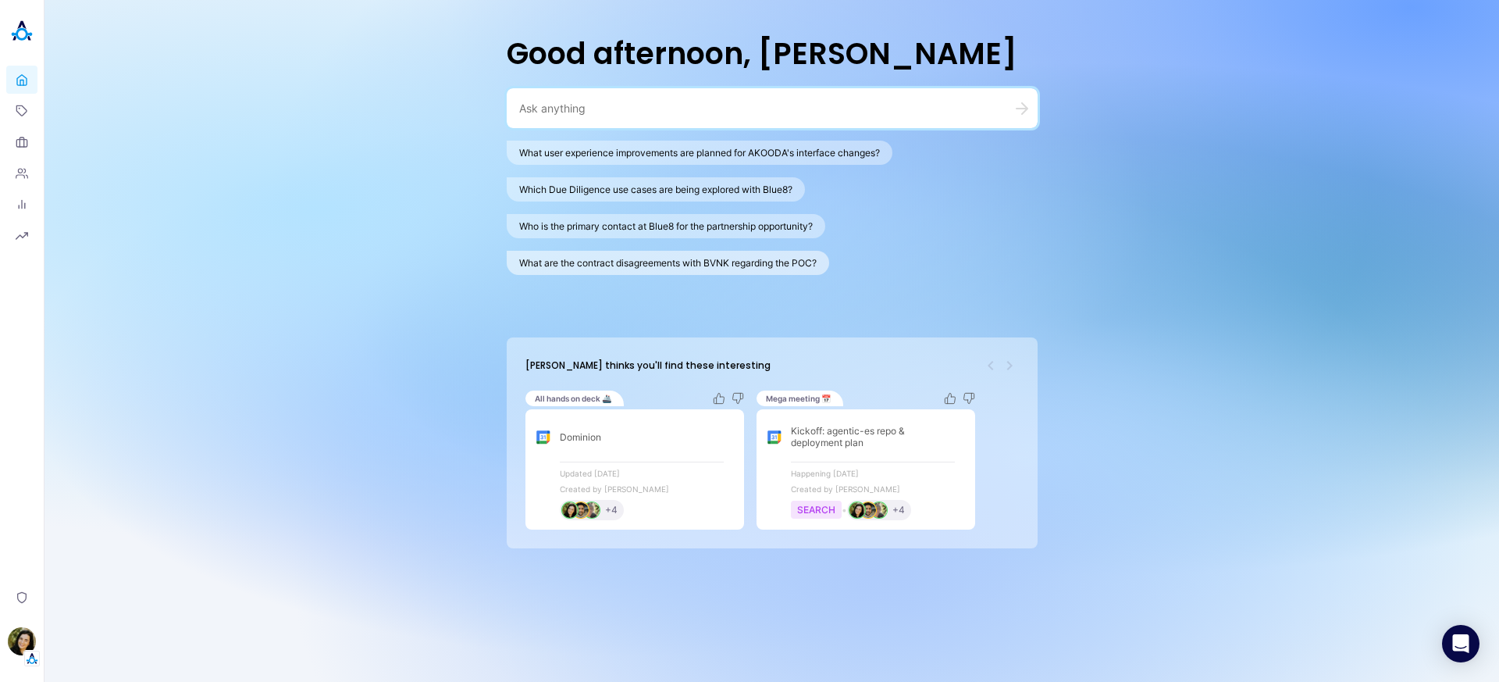
click at [649, 266] on button "What are the contract disagreements with BVNK regarding the POC?" at bounding box center [668, 263] width 322 height 24
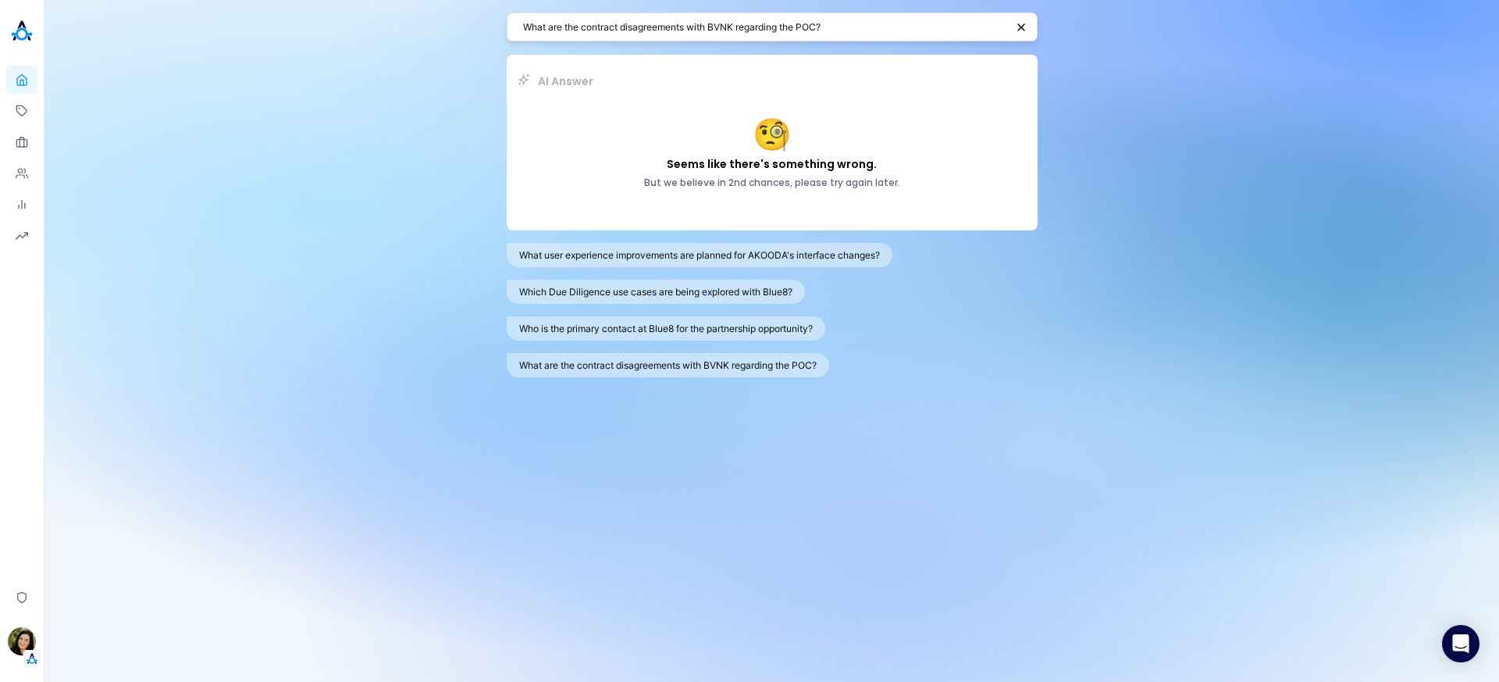
click at [710, 33] on textarea "What are the contract disagreements with BVNK regarding the POC?" at bounding box center [764, 27] width 483 height 15
click at [710, 34] on textarea "What are the contract disagreements with BVNK regarding the POC?" at bounding box center [764, 27] width 483 height 15
paste textarea "specific feedback is ITPipes providing on AKOODA's AI accuracy"
click at [754, 21] on textarea "What specific feedback is ITPipes providing on AKOODA's AI accuracy?" at bounding box center [764, 27] width 483 height 15
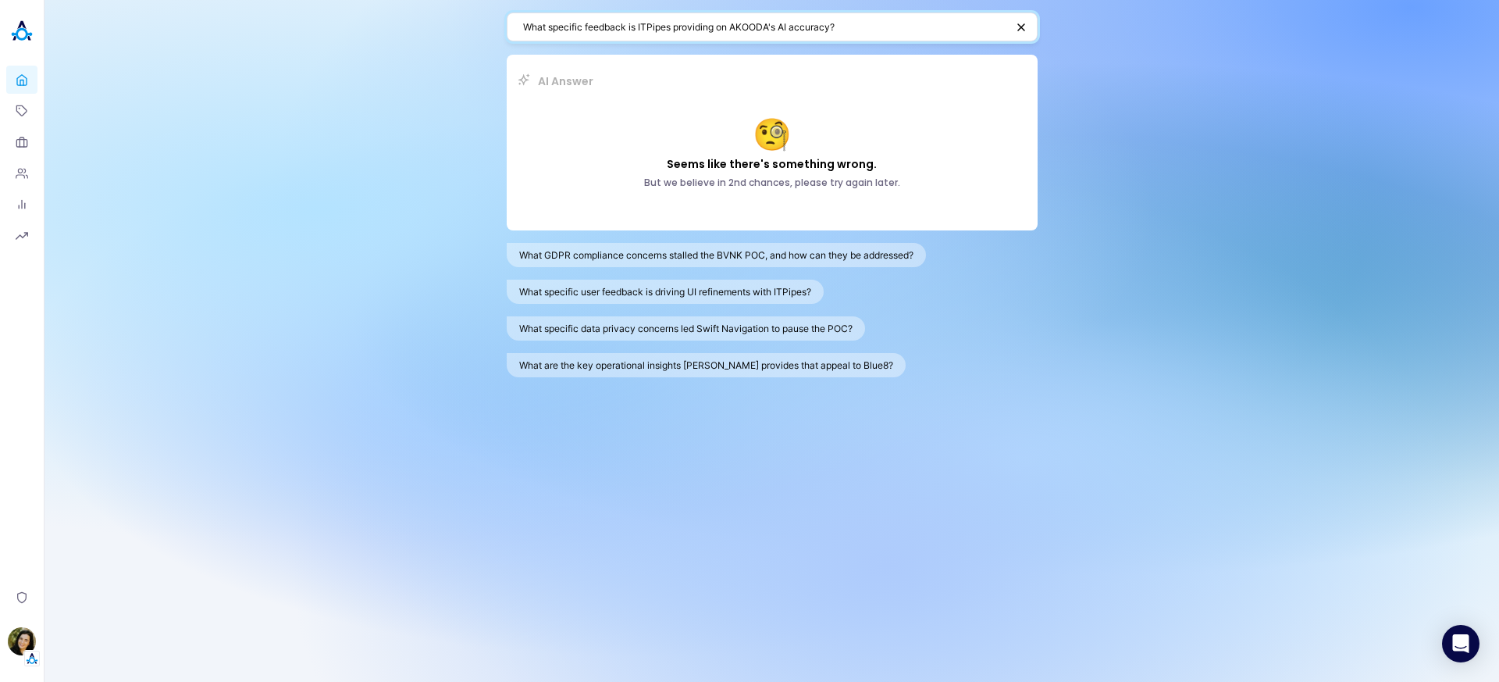
click at [754, 21] on textarea "What specific feedback is ITPipes providing on AKOODA's AI accuracy?" at bounding box center [764, 27] width 483 height 15
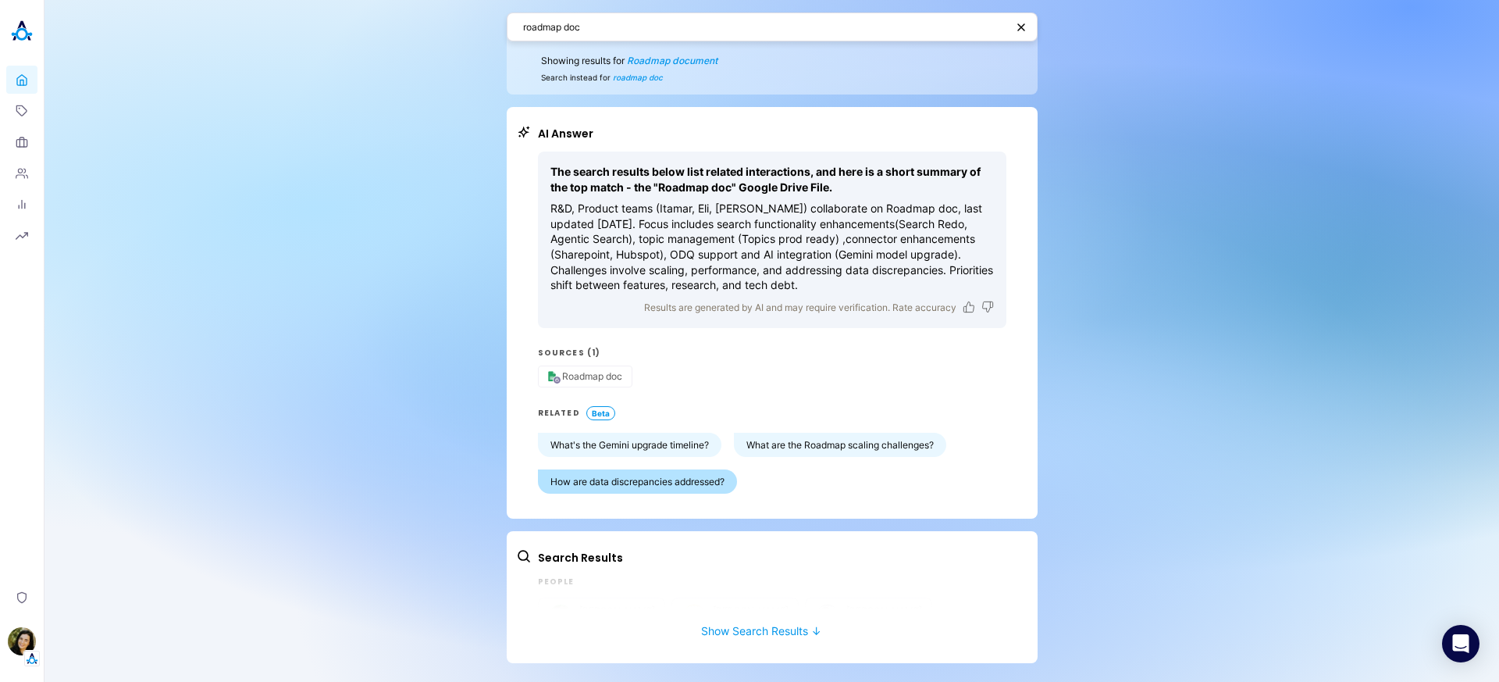
click at [669, 482] on button "How are data discrepancies addressed?" at bounding box center [637, 481] width 199 height 24
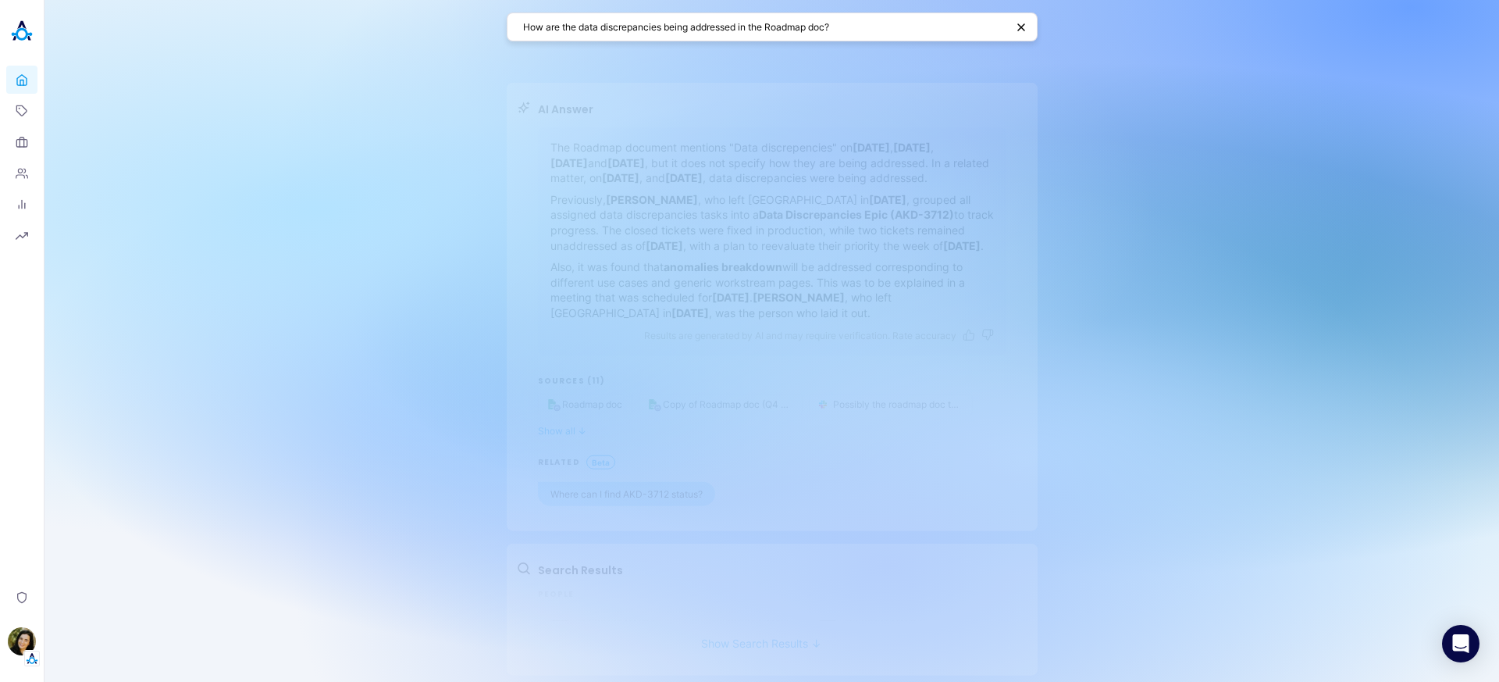
click at [582, 478] on button "Where can I find AKD-3712 status?" at bounding box center [626, 466] width 177 height 24
type textarea "Where can I find information about the status of AKD-3712, the Data Discrepanci…"
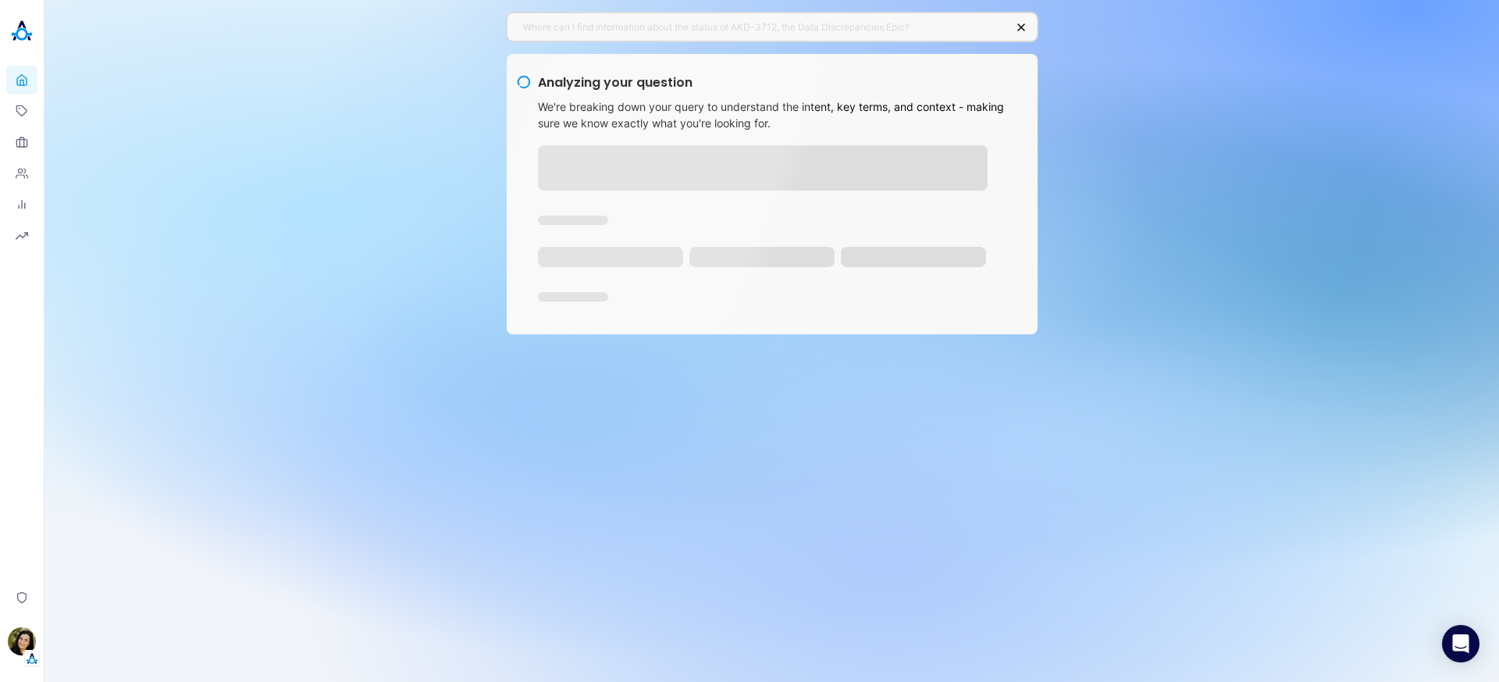
click at [497, 453] on div "Where can I find information about the status of AKD-3712, the Data Discrepanci…" at bounding box center [772, 341] width 1455 height 682
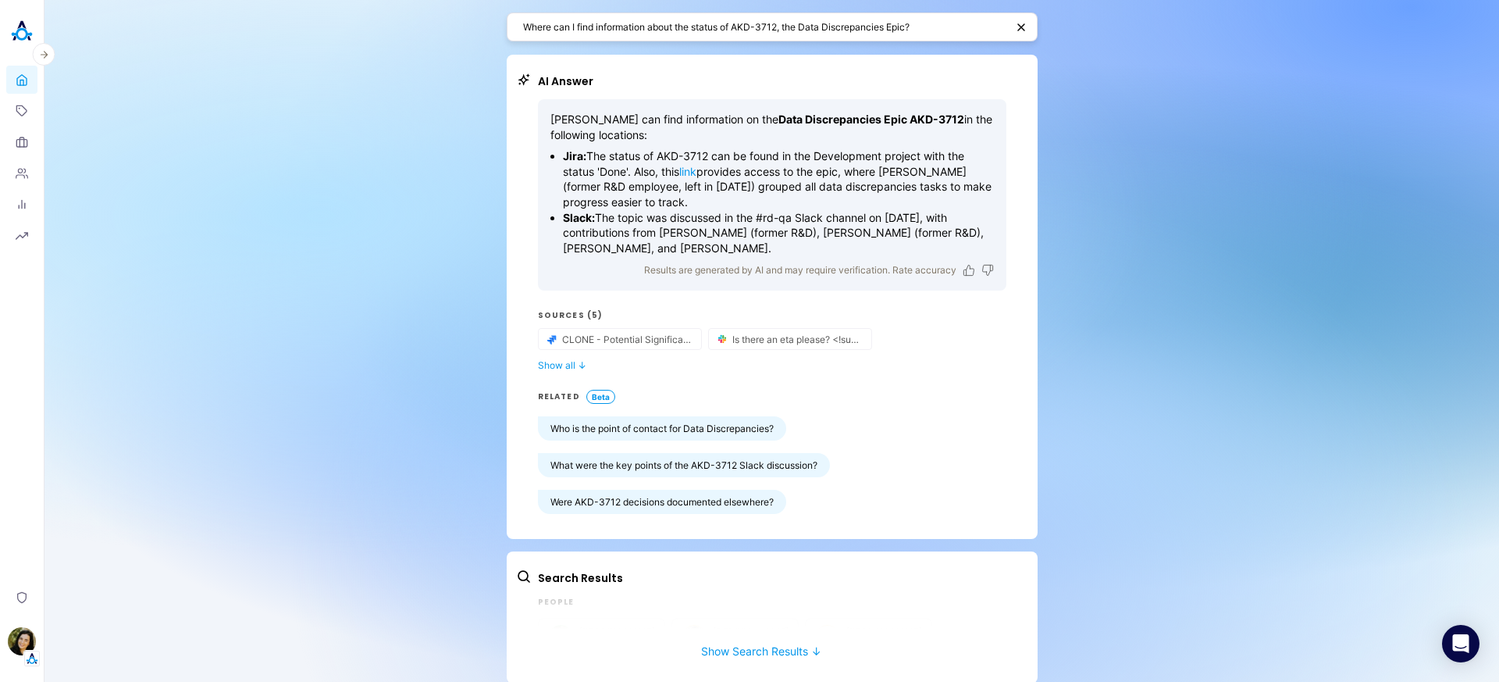
click at [24, 34] on img at bounding box center [21, 31] width 31 height 31
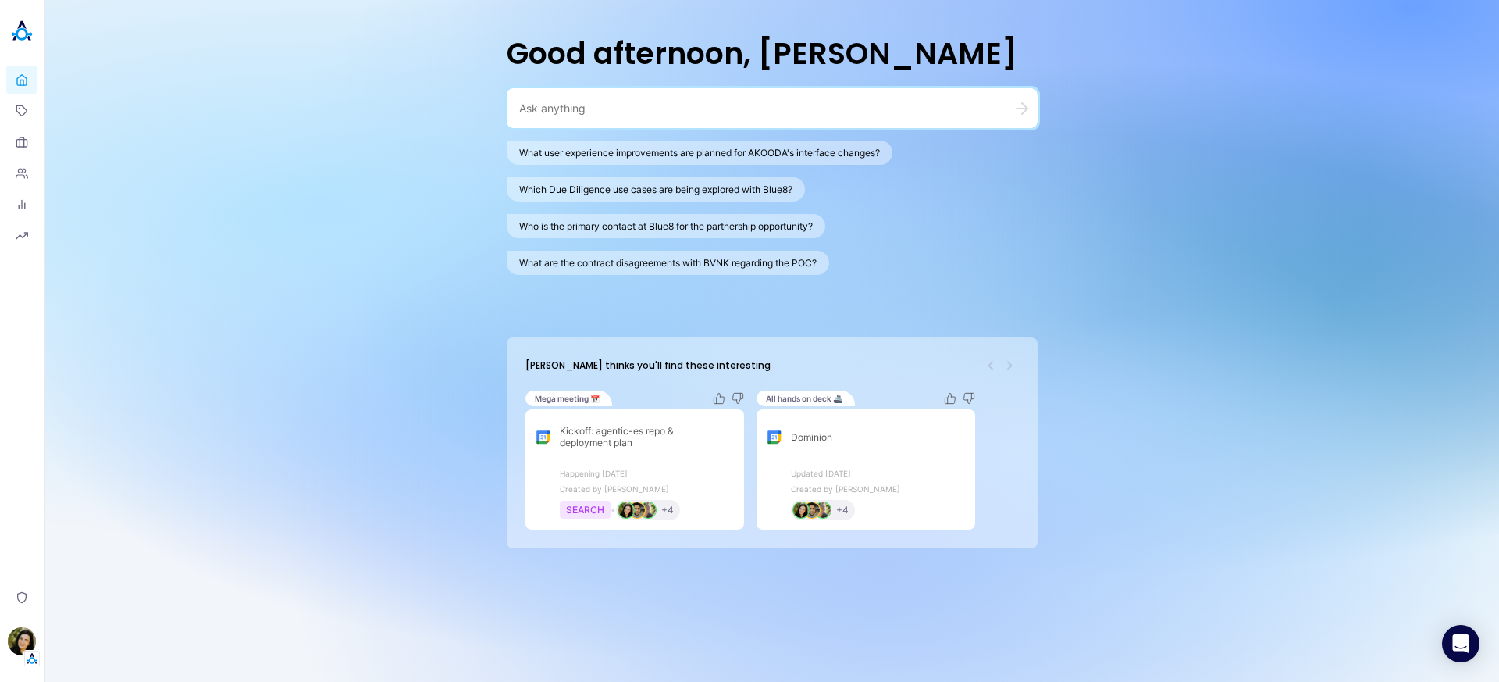
click at [707, 169] on div "What user experience improvements are planned for AKOODA's interface changes? W…" at bounding box center [772, 208] width 531 height 134
click at [720, 155] on button "What user experience improvements are planned for AKOODA's interface changes?" at bounding box center [700, 153] width 386 height 24
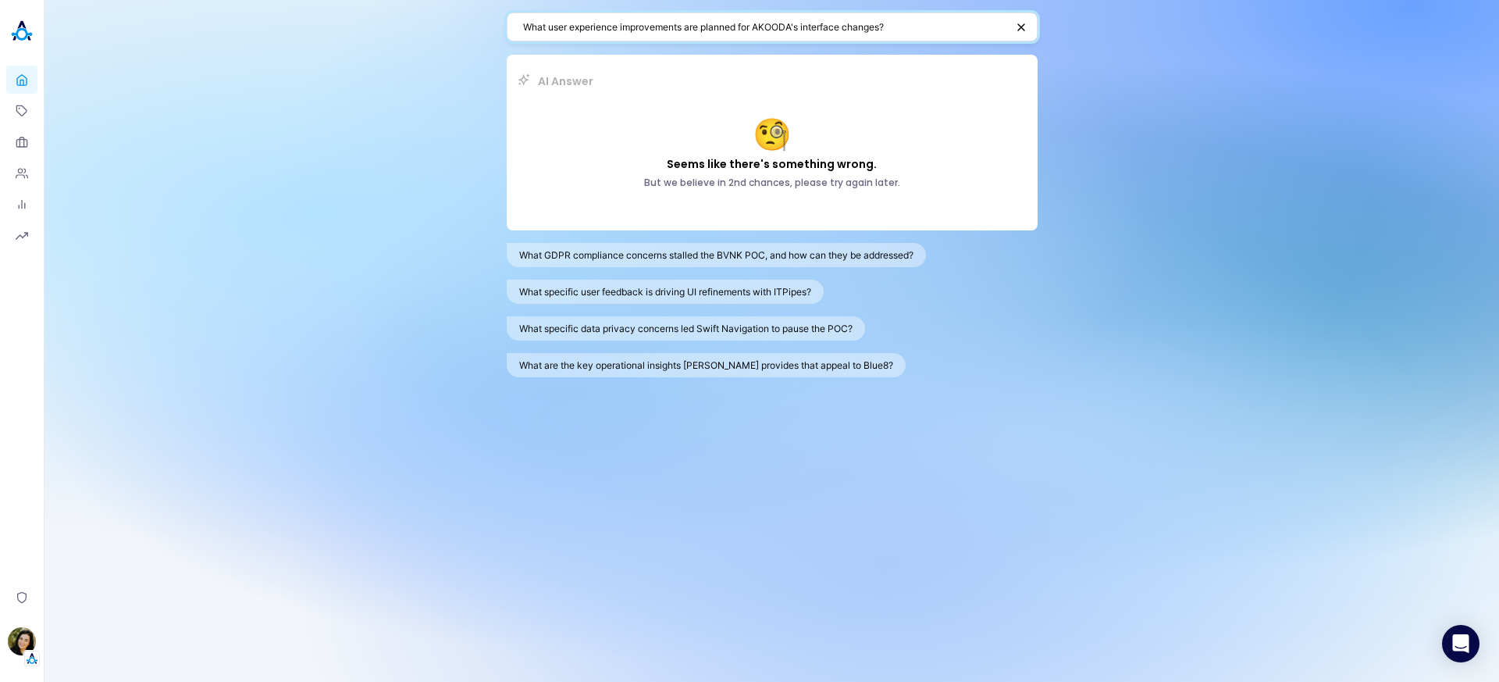
click at [828, 23] on textarea "What user experience improvements are planned for AKOODA's interface changes?" at bounding box center [764, 27] width 483 height 15
click at [642, 22] on textarea "when does ITPipes trial end?" at bounding box center [764, 27] width 483 height 15
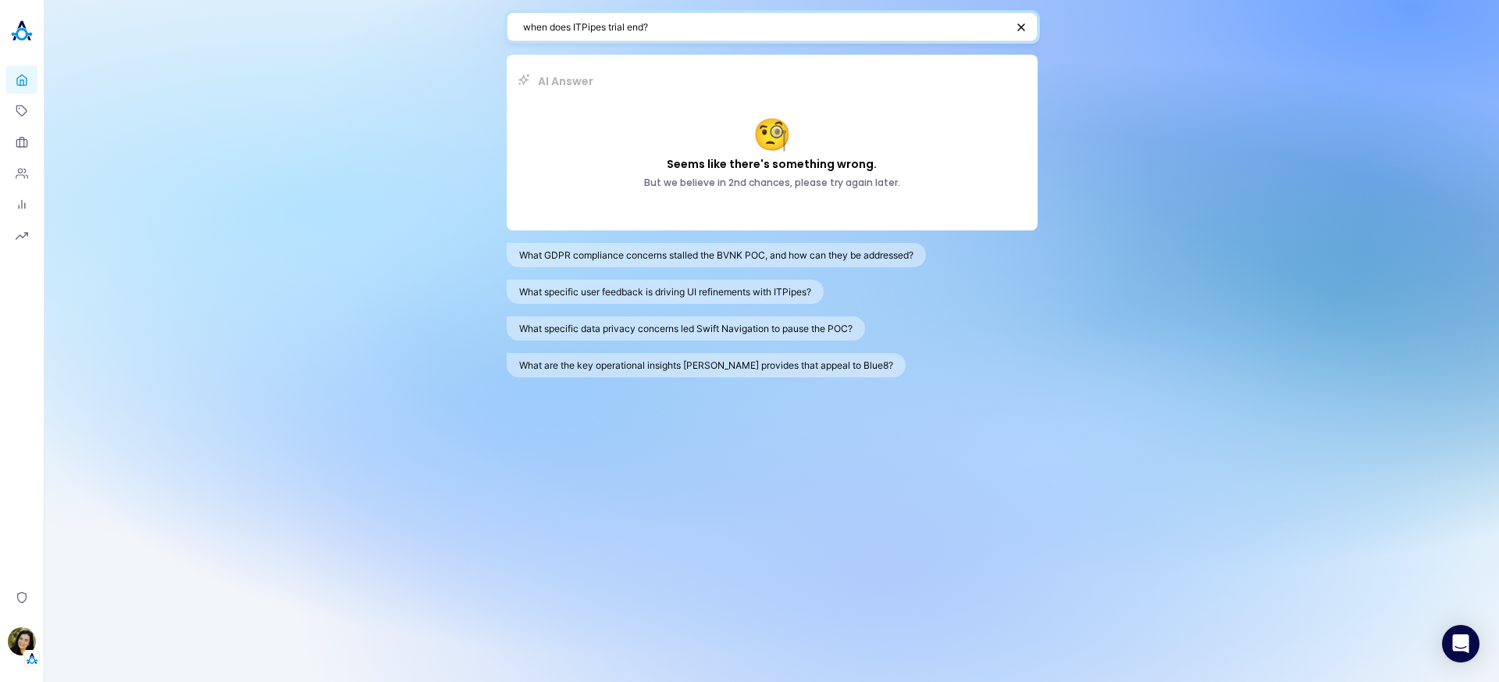
click at [642, 22] on textarea "when does ITPipes trial end?" at bounding box center [764, 27] width 483 height 15
click at [727, 260] on button "What GDPR compliance concerns stalled the BVNK POC, and how can they be address…" at bounding box center [716, 255] width 419 height 24
click at [638, 23] on textarea "What GDPR compliance concerns stalled the BVNK POC, and how can they be address…" at bounding box center [764, 27] width 483 height 15
click at [592, 258] on button "What GDPR compliance concerns stalled the BVNK POC, and how can they be address…" at bounding box center [716, 255] width 419 height 24
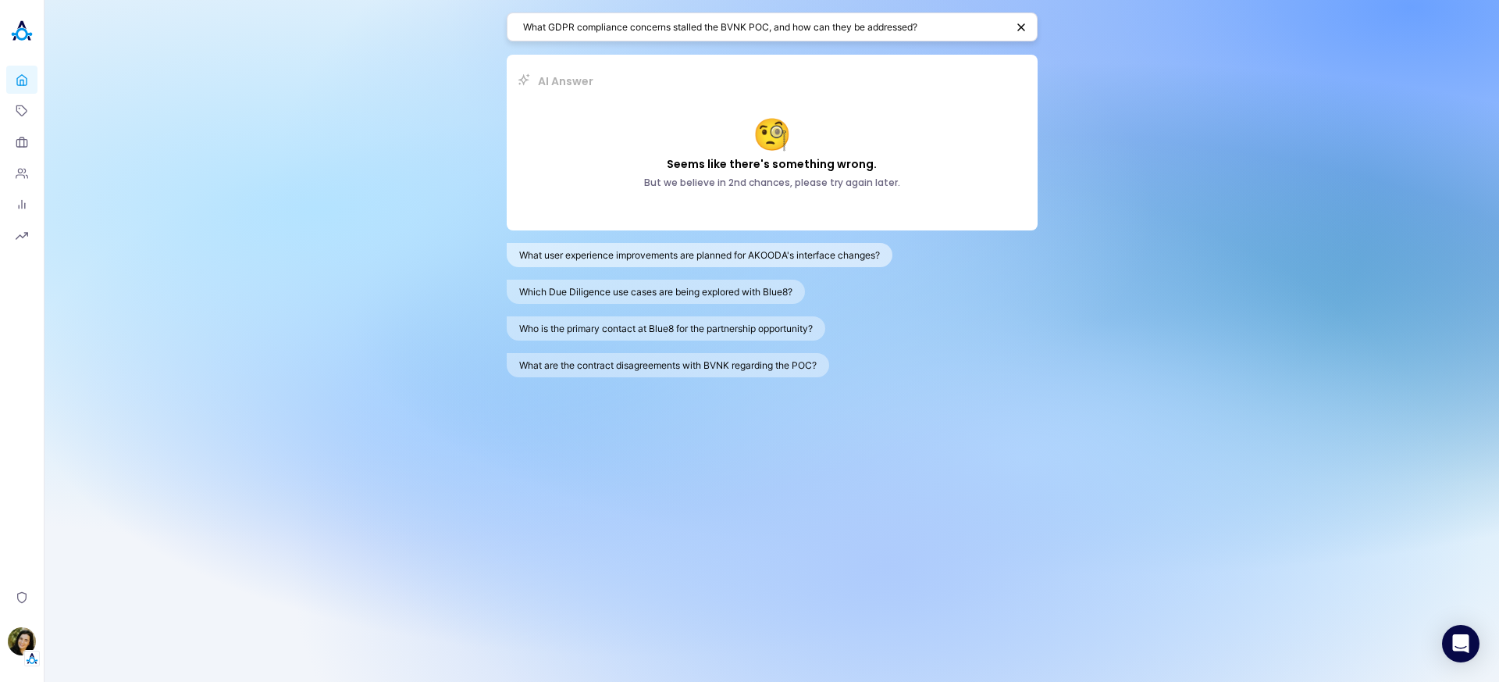
click at [644, 258] on button "What user experience improvements are planned for AKOODA's interface changes?" at bounding box center [700, 255] width 386 height 24
type textarea "What user experience improvements are planned for AKOODA's interface changes?"
click at [34, 106] on link "Topics" at bounding box center [21, 111] width 31 height 28
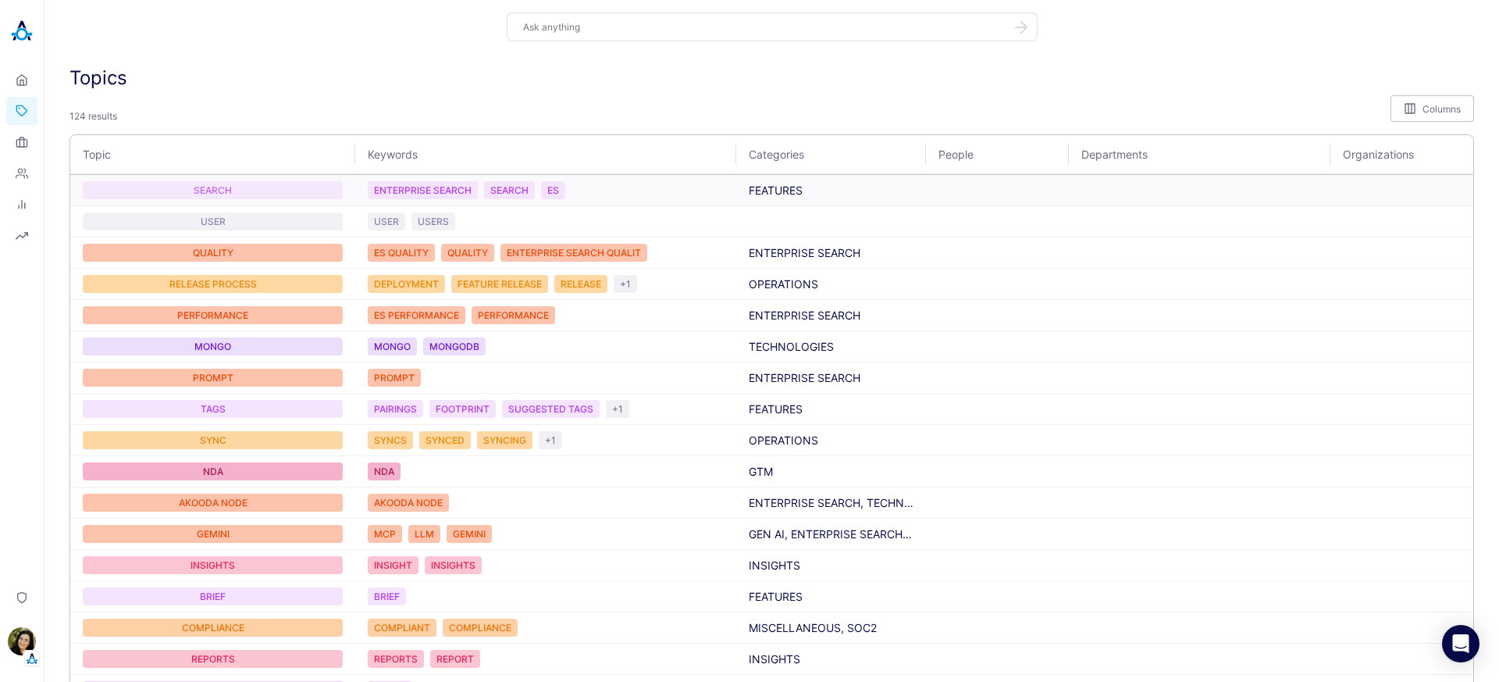
click at [252, 191] on div "SEARCH" at bounding box center [213, 190] width 260 height 18
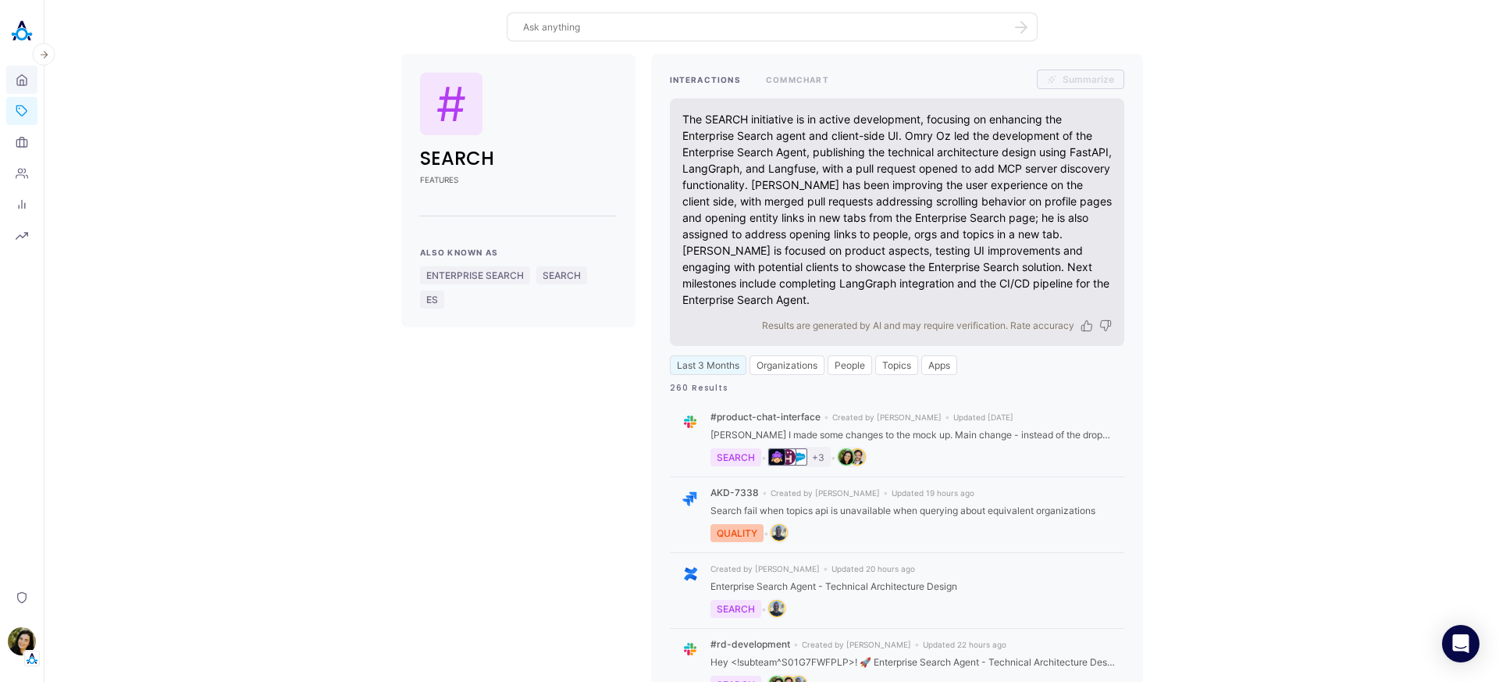
click at [24, 80] on icon at bounding box center [22, 80] width 12 height 15
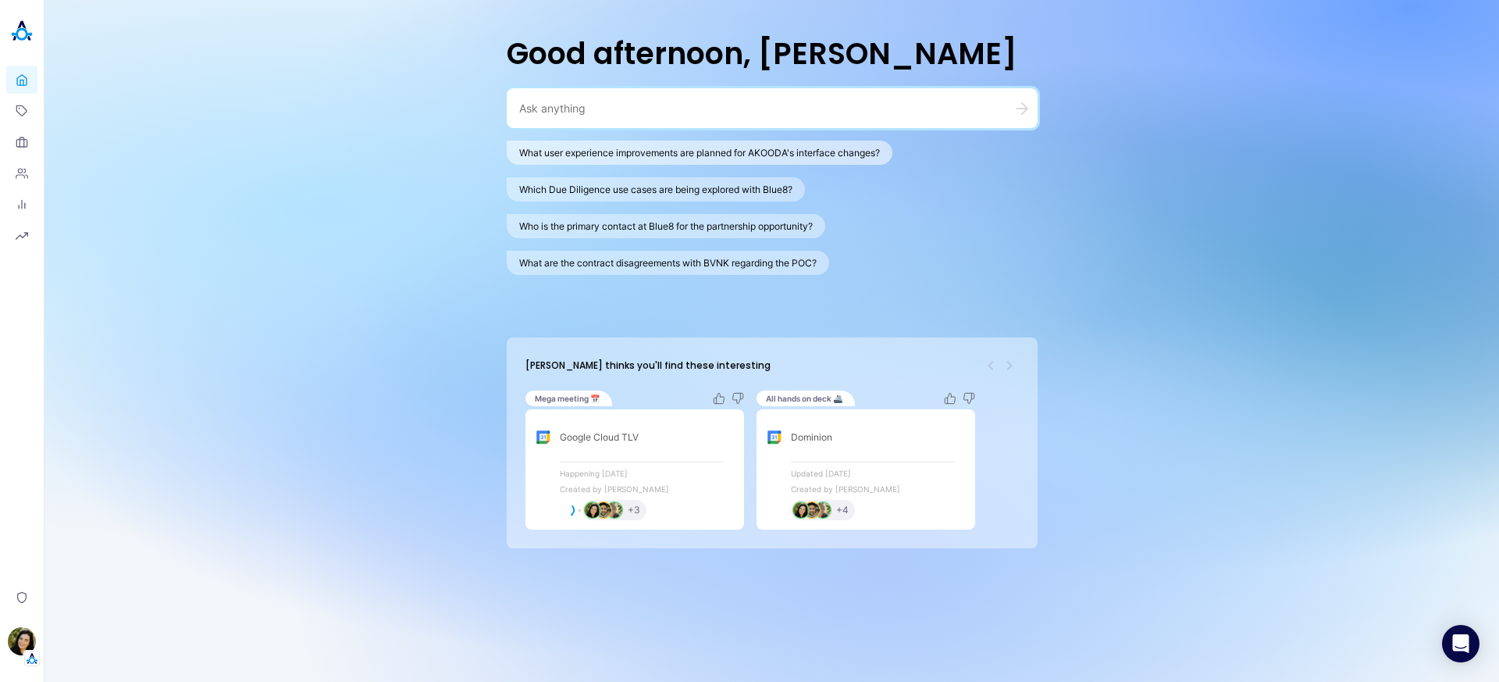
click at [814, 153] on button "What user experience improvements are planned for AKOODA's interface changes?" at bounding box center [700, 153] width 386 height 24
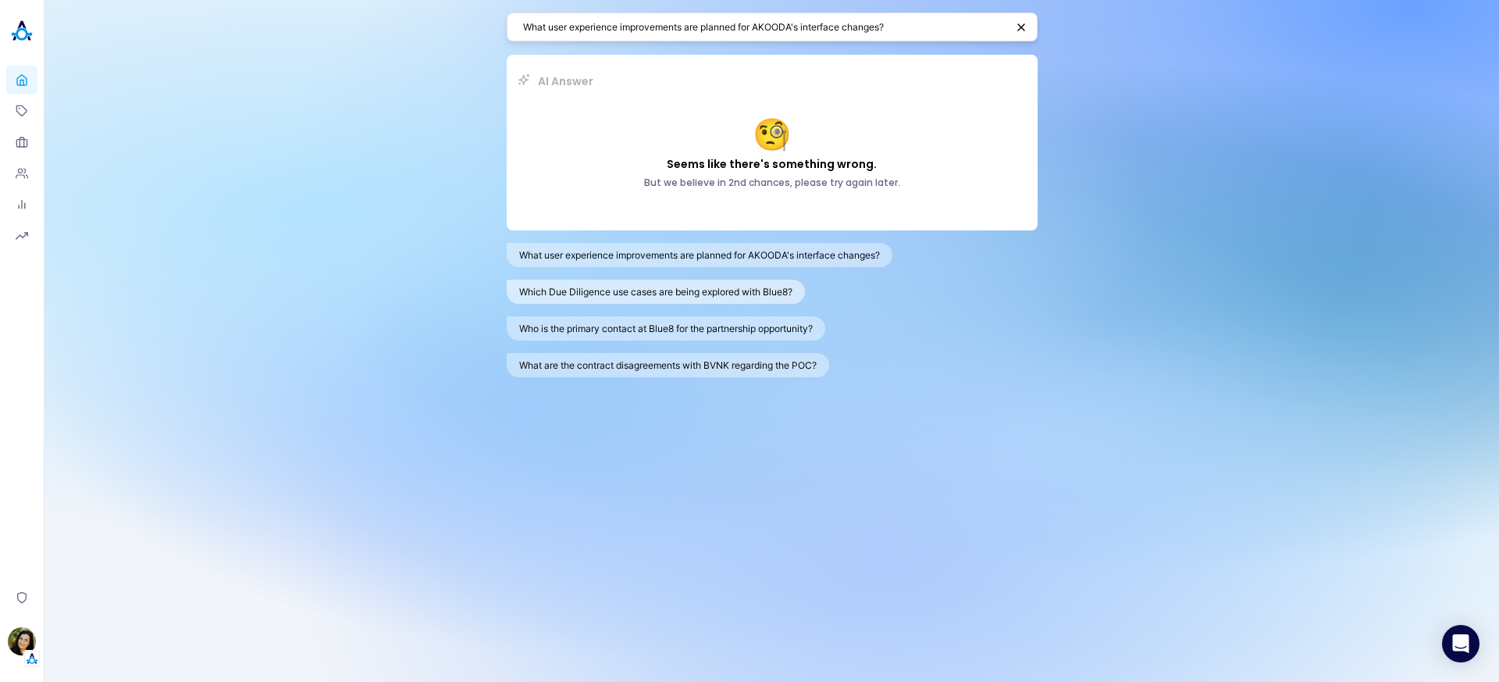
click at [755, 297] on button "Which Due Diligence use cases are being explored with Blue8?" at bounding box center [656, 292] width 298 height 24
click at [730, 314] on div "What GDPR compliance concerns stalled the BVNK POC, and how can they be address…" at bounding box center [772, 310] width 531 height 134
click at [735, 300] on button "What specific user feedback is driving UI refinements with ITPipes?" at bounding box center [665, 292] width 317 height 24
click at [682, 20] on textarea "What specific user feedback is driving UI refinements with ITPipes?" at bounding box center [764, 27] width 483 height 15
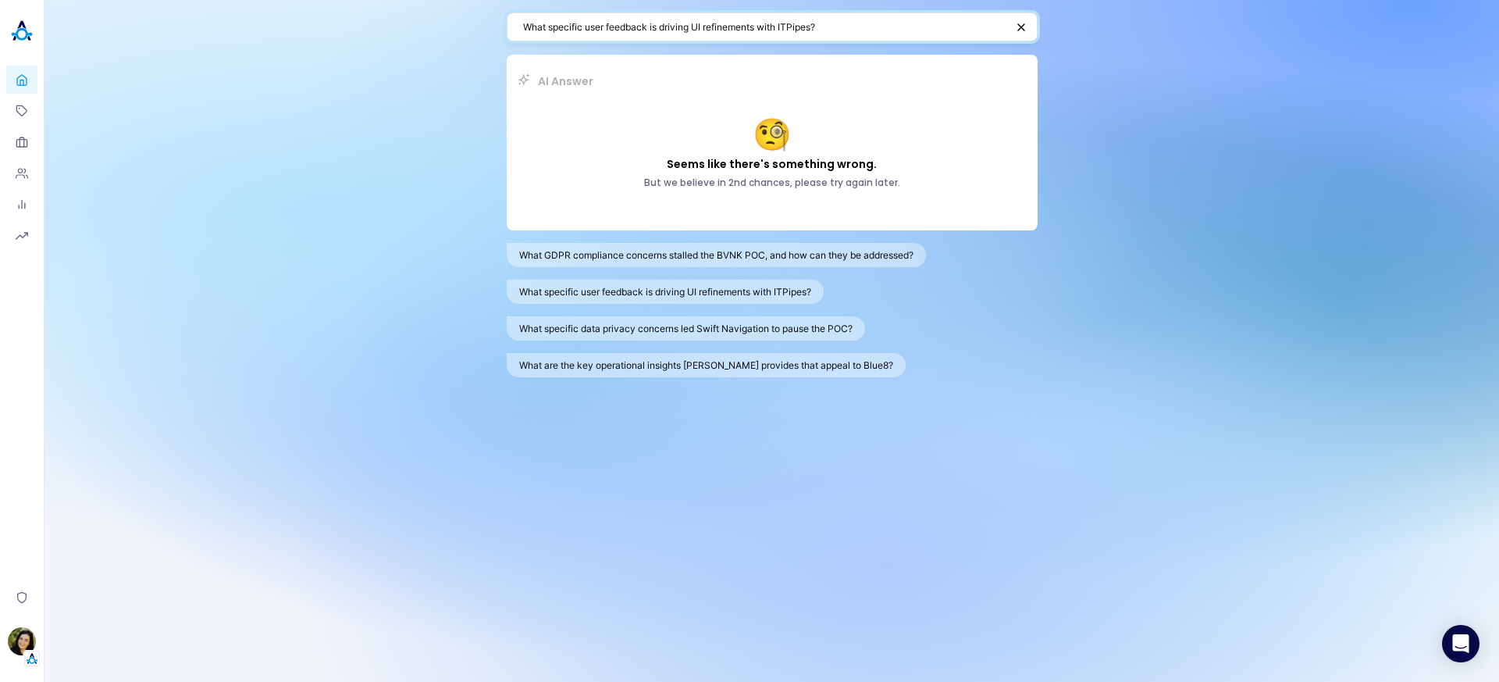
click at [682, 20] on textarea "What specific user feedback is driving UI refinements with ITPipes?" at bounding box center [764, 27] width 483 height 15
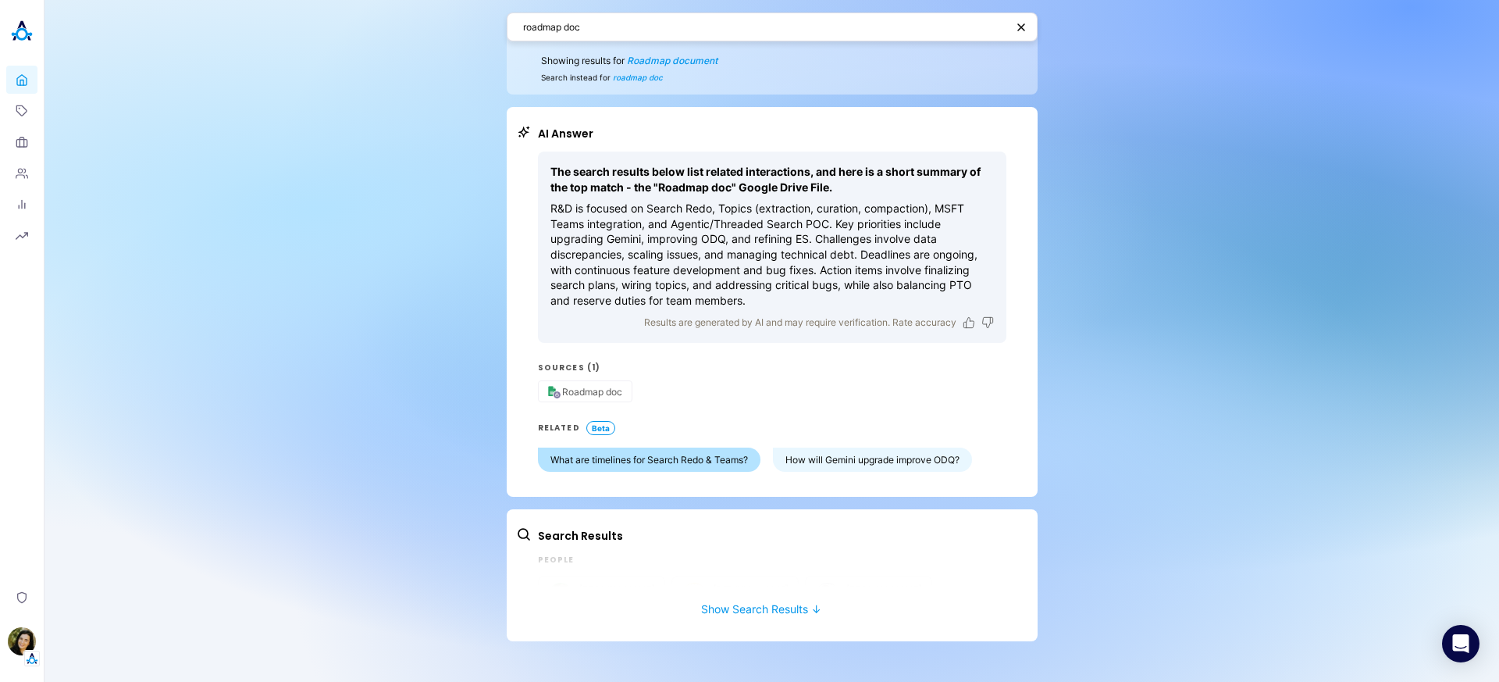
click at [718, 452] on button "What are timelines for Search Redo & Teams?" at bounding box center [649, 459] width 223 height 24
type textarea "What are the timelines for completing the Search Redo and MSFT Teams integratio…"
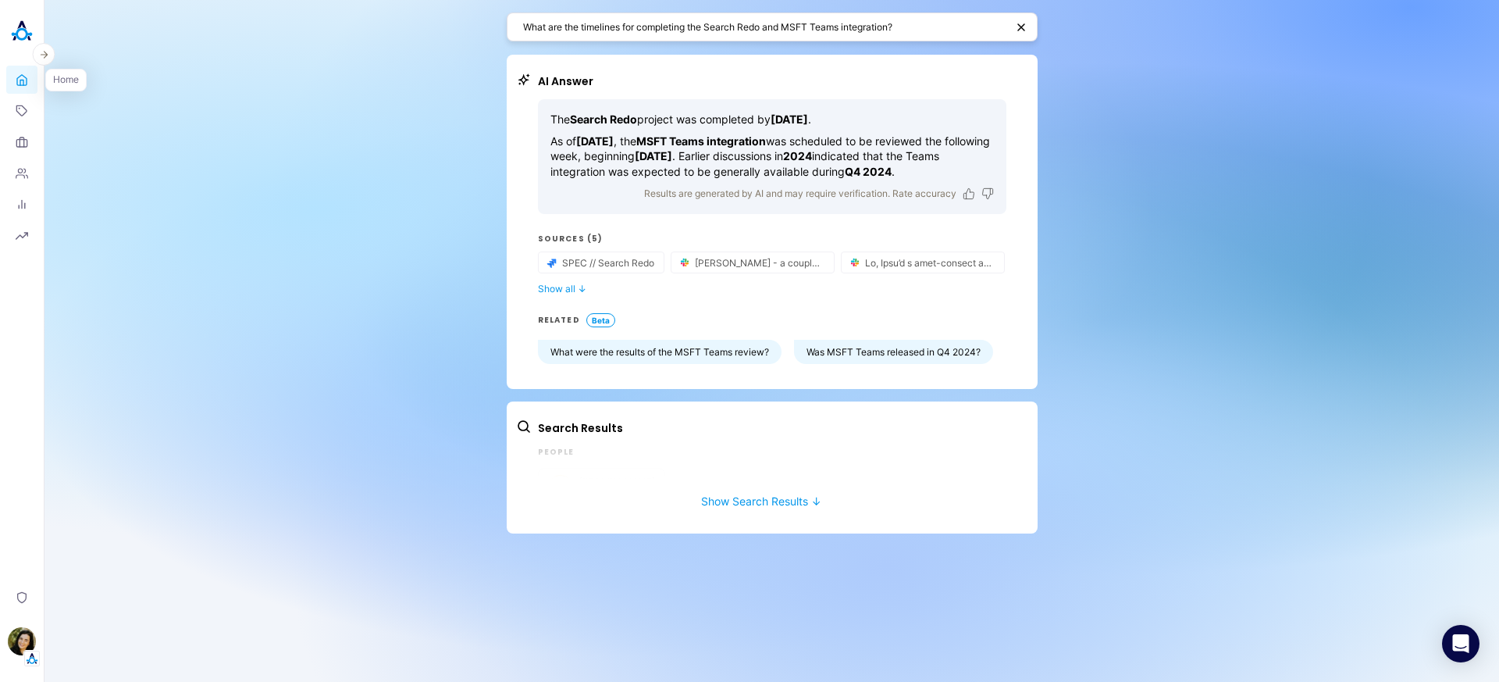
click at [25, 87] on link "Home" at bounding box center [21, 80] width 31 height 28
